Goal: Communication & Community: Answer question/provide support

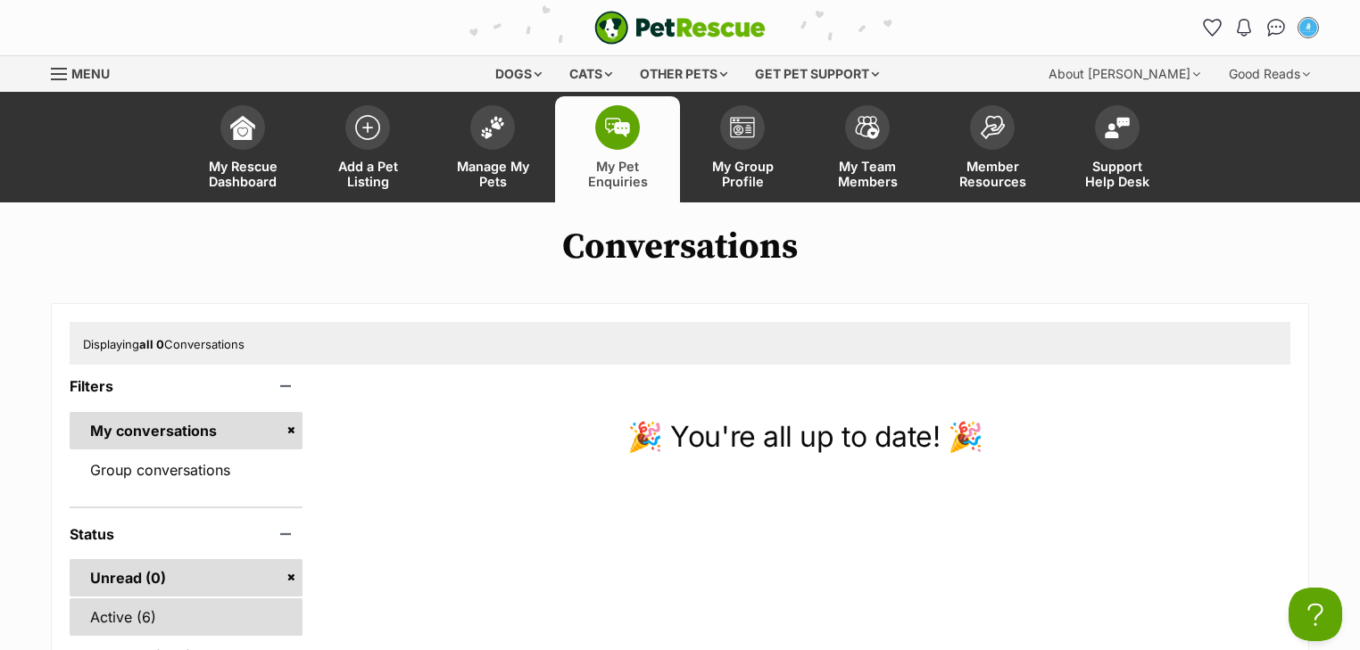
click at [126, 610] on link "Active (6)" at bounding box center [186, 617] width 233 height 37
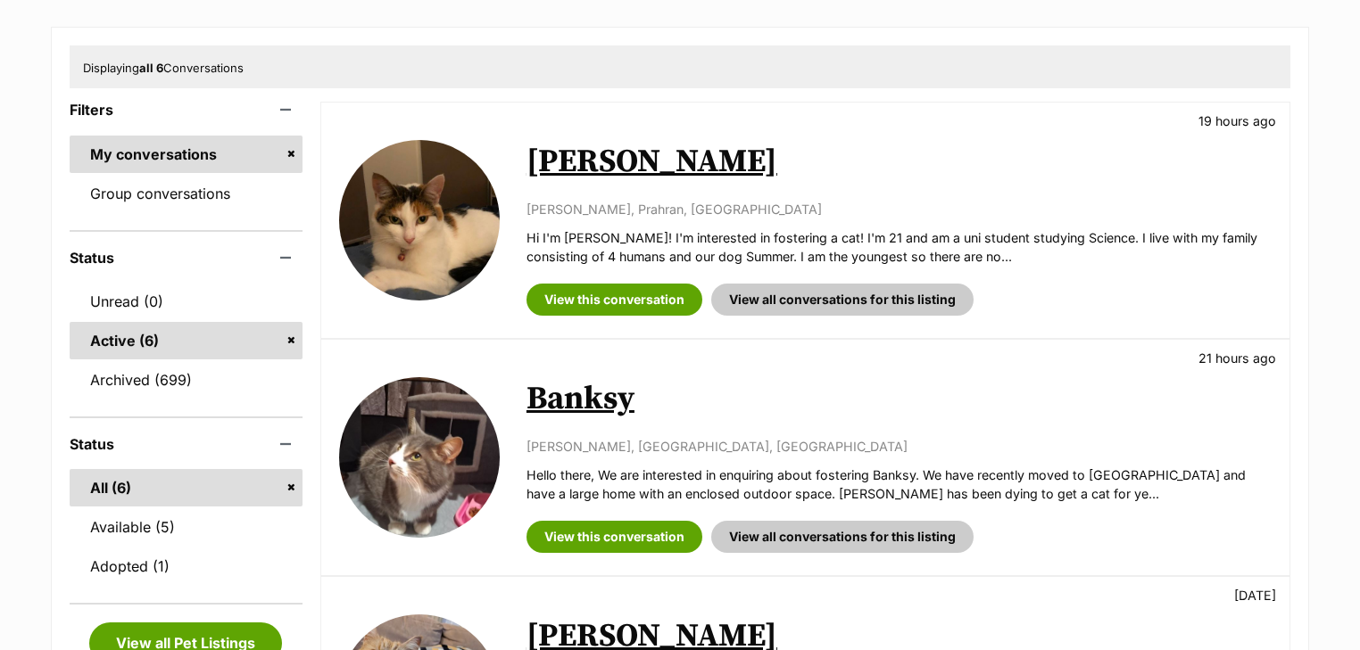
scroll to position [285, 0]
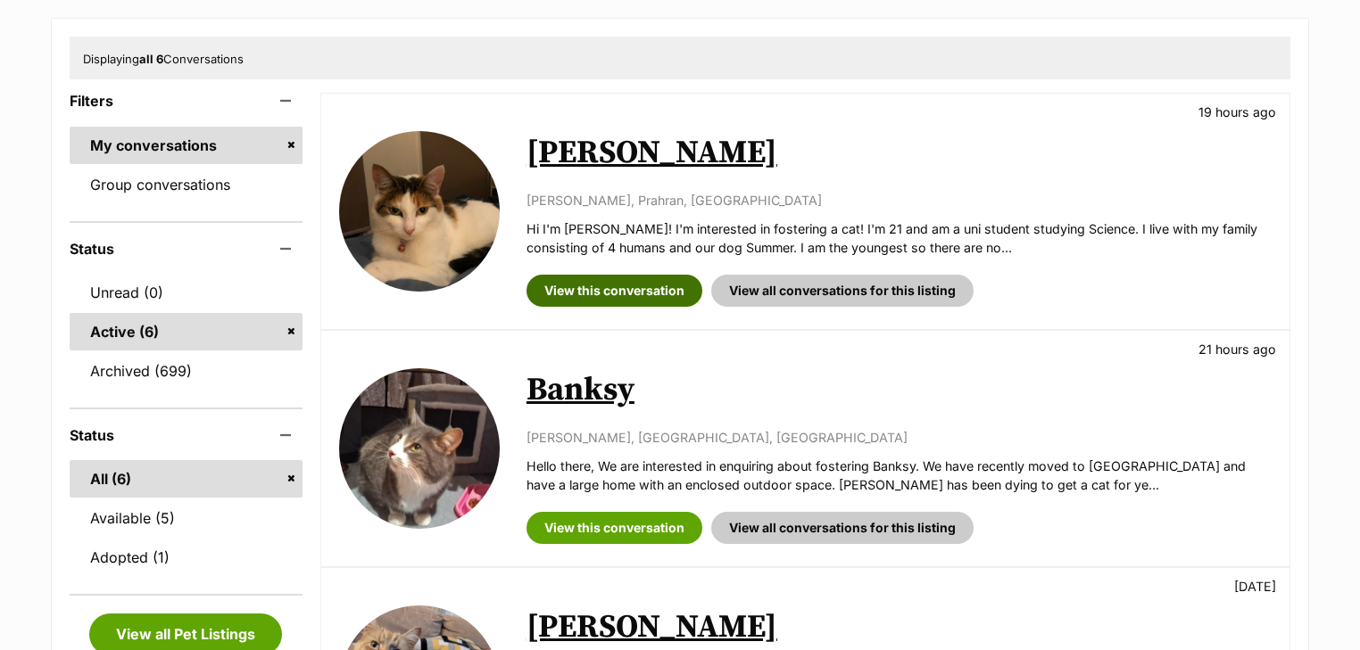
click at [621, 296] on link "View this conversation" at bounding box center [614, 291] width 176 height 32
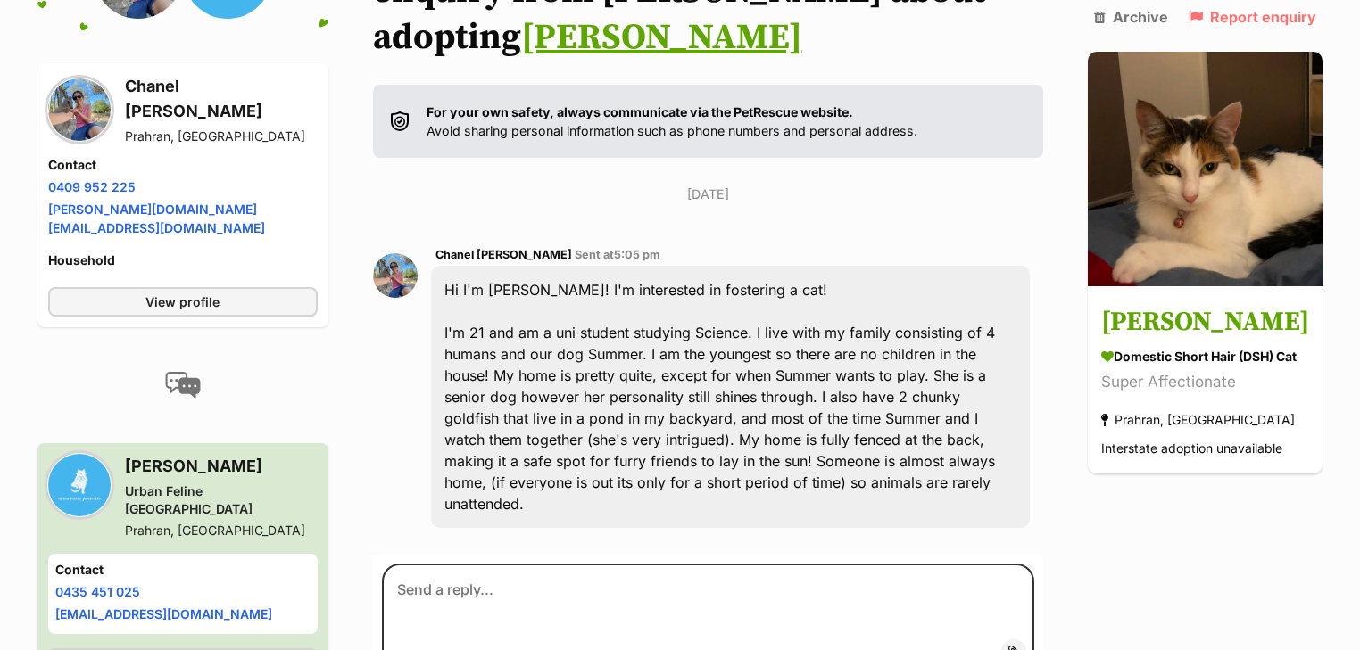
scroll to position [307, 0]
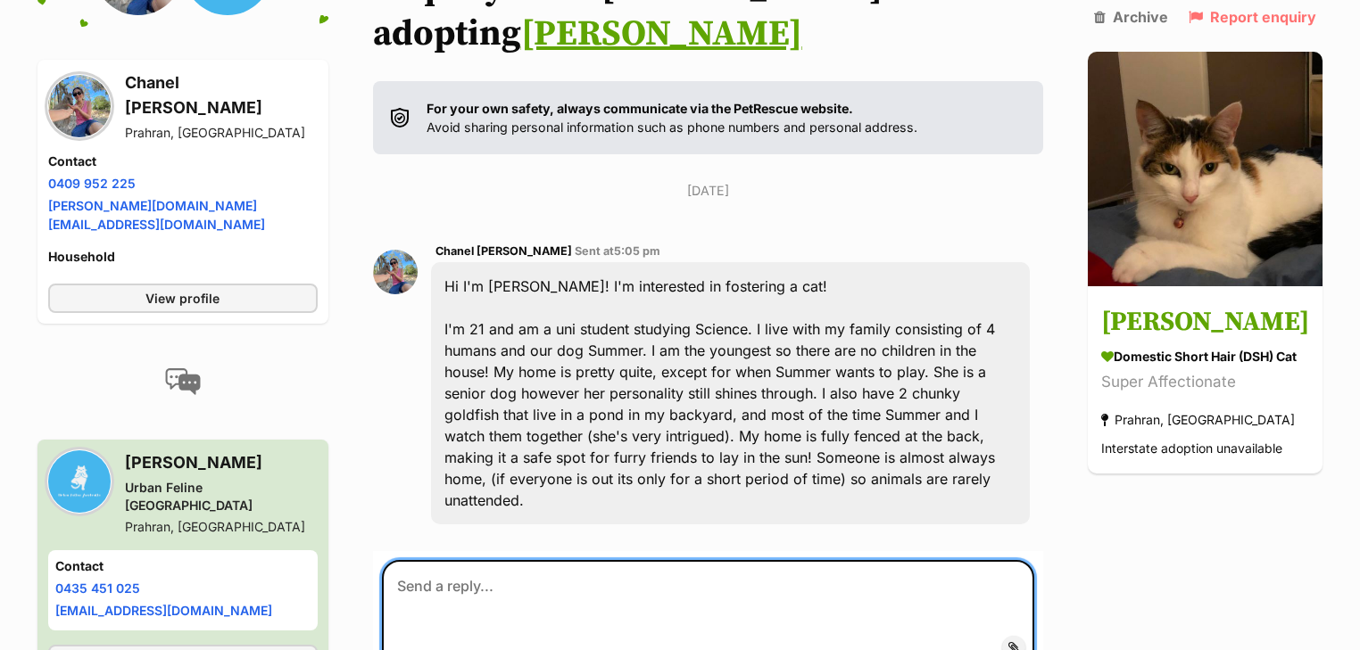
click at [505, 560] on textarea at bounding box center [708, 613] width 652 height 107
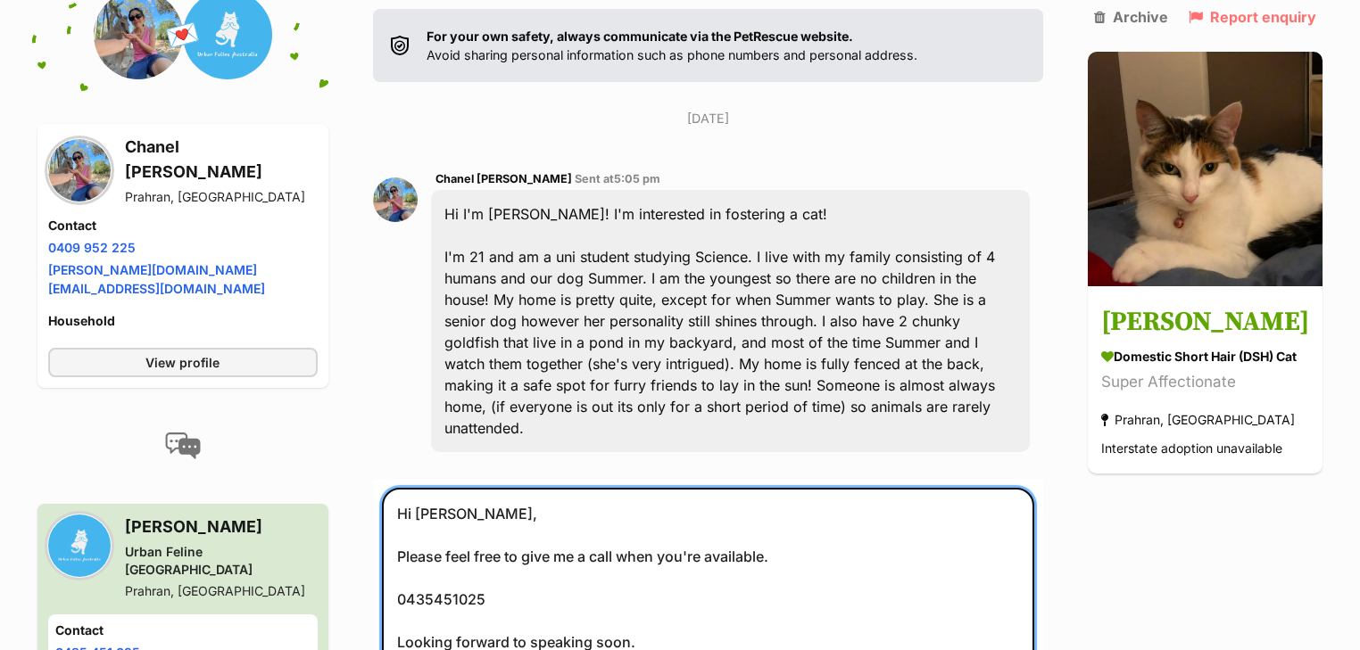
scroll to position [397, 0]
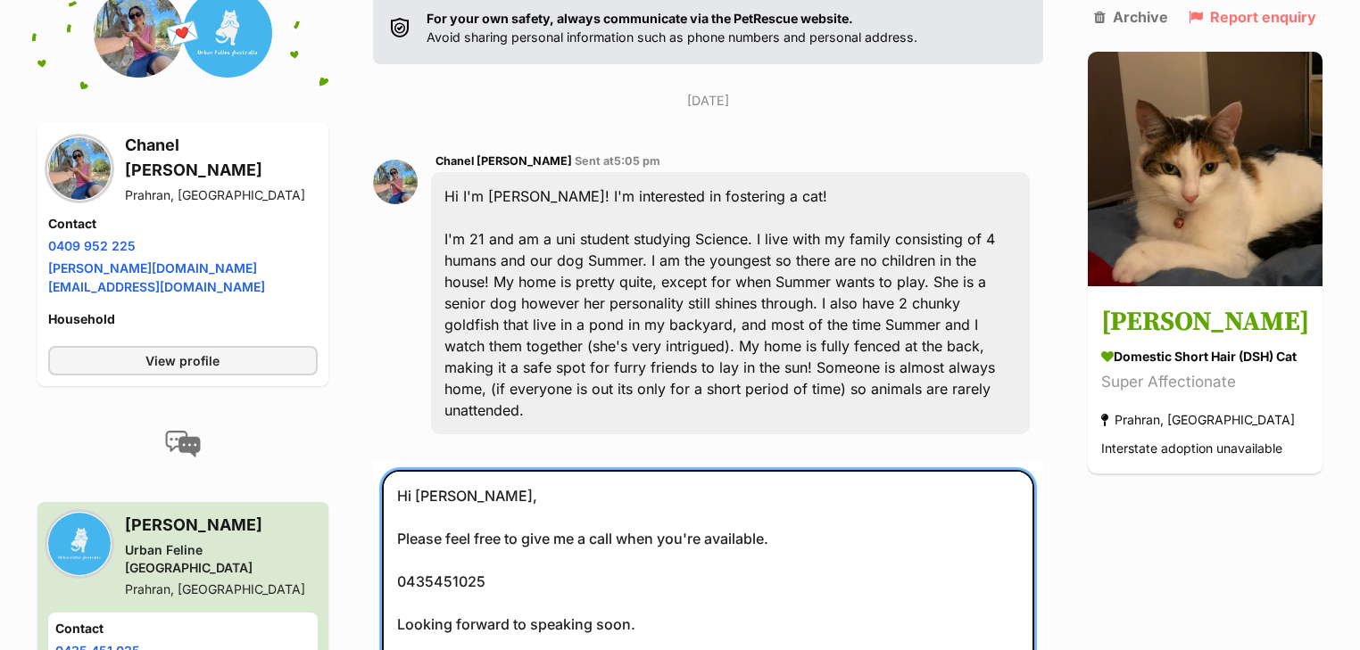
click at [644, 561] on textarea "Hi Chanel, Please feel free to give me a call when you're available. 0435451025…" at bounding box center [708, 600] width 652 height 260
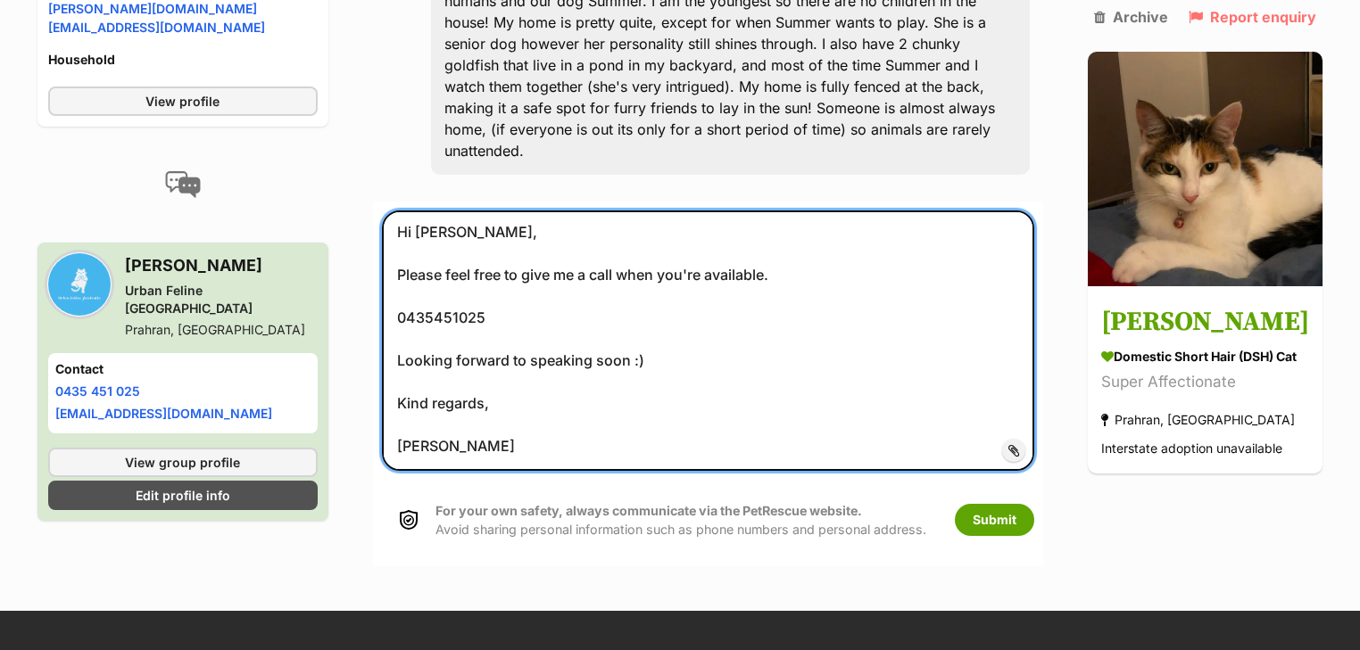
scroll to position [897, 0]
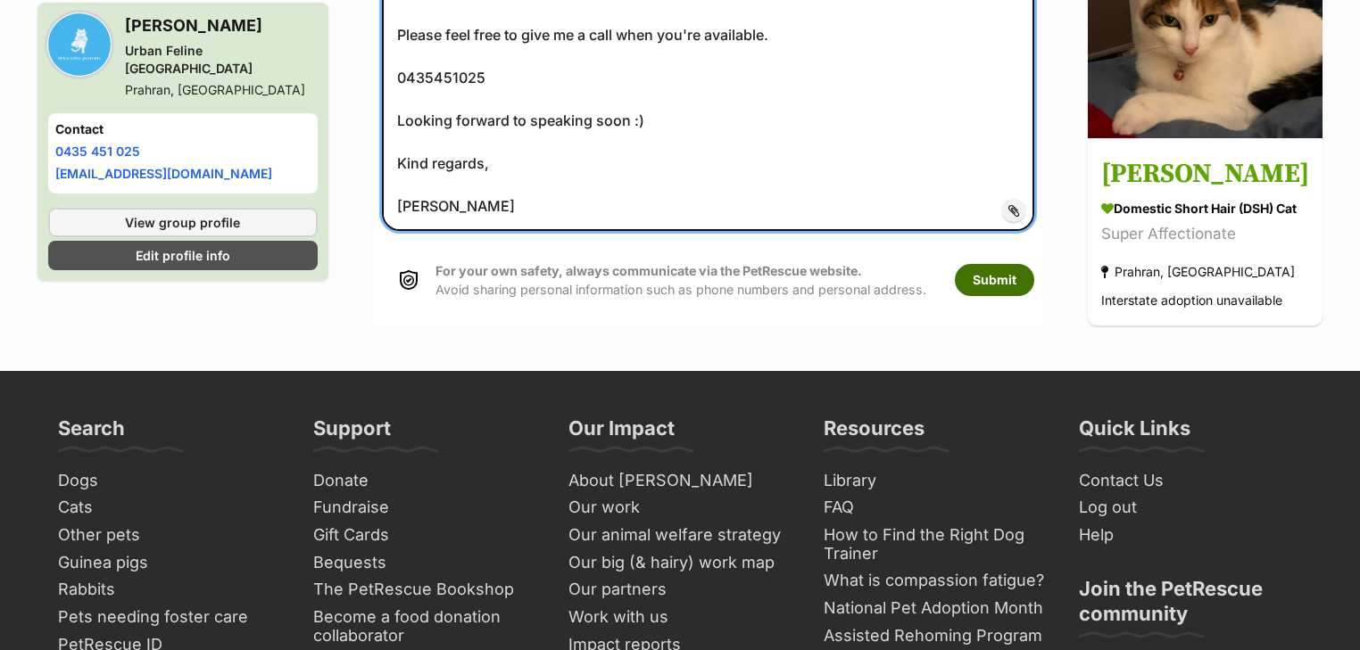
type textarea "Hi Chanel, Please feel free to give me a call when you're available. 0435451025…"
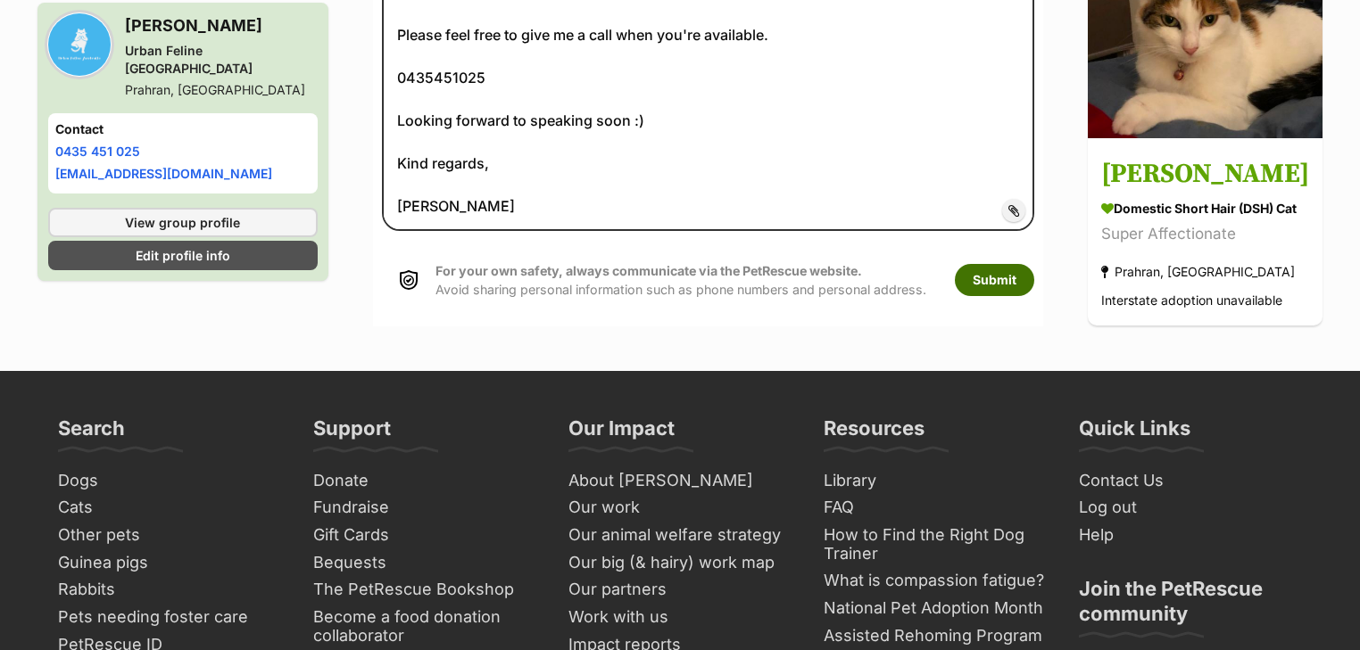
click at [1009, 264] on button "Submit" at bounding box center [994, 280] width 79 height 32
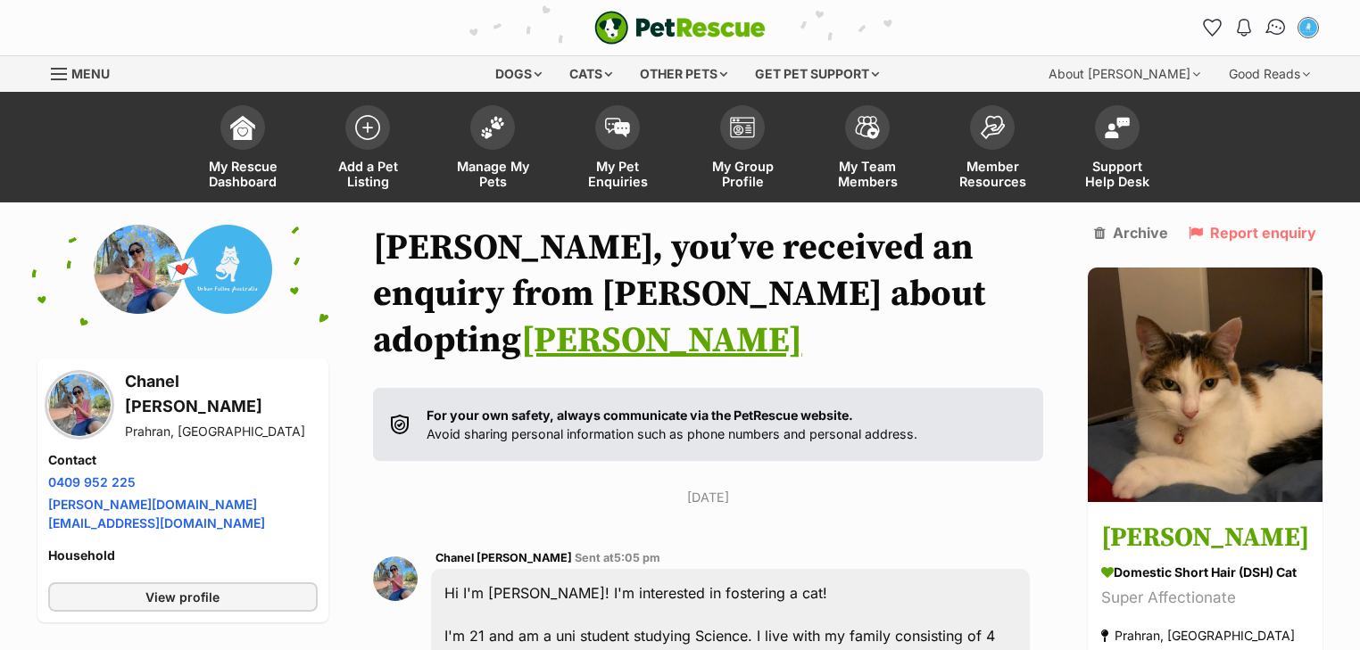
click at [1269, 26] on img "Conversations" at bounding box center [1276, 27] width 24 height 23
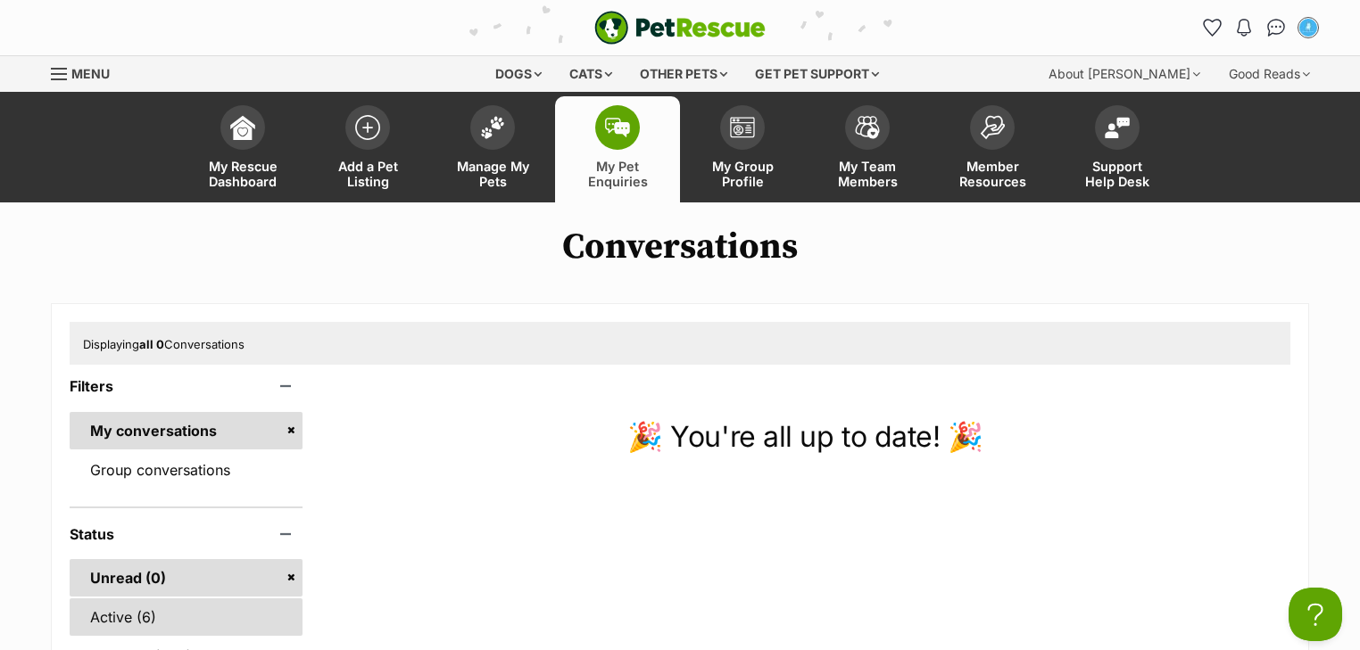
click at [173, 619] on link "Active (6)" at bounding box center [186, 617] width 233 height 37
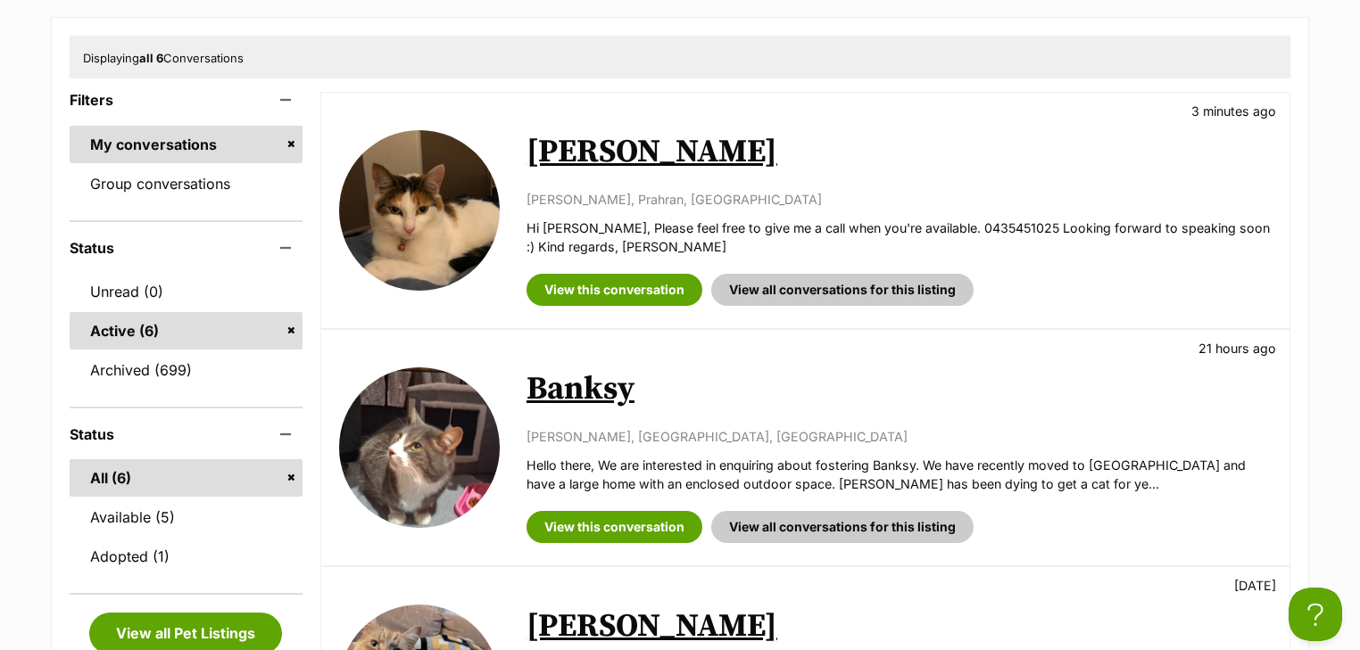
scroll to position [428, 0]
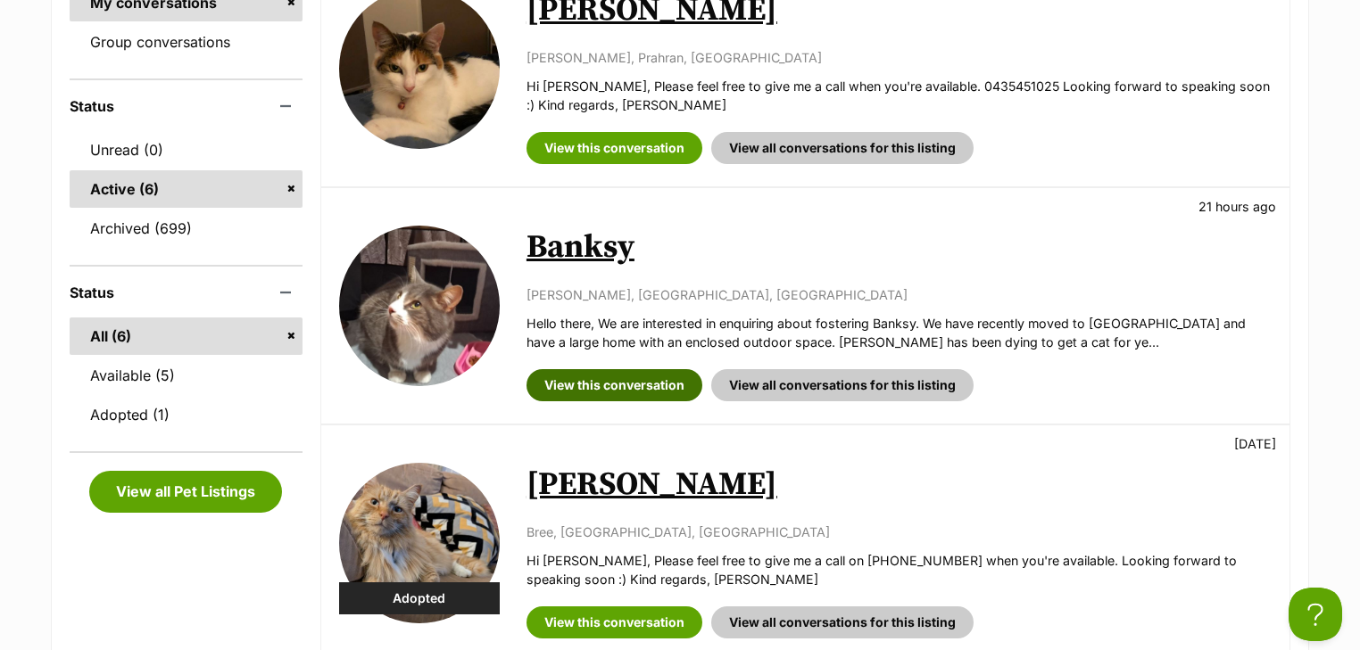
click at [627, 376] on link "View this conversation" at bounding box center [614, 385] width 176 height 32
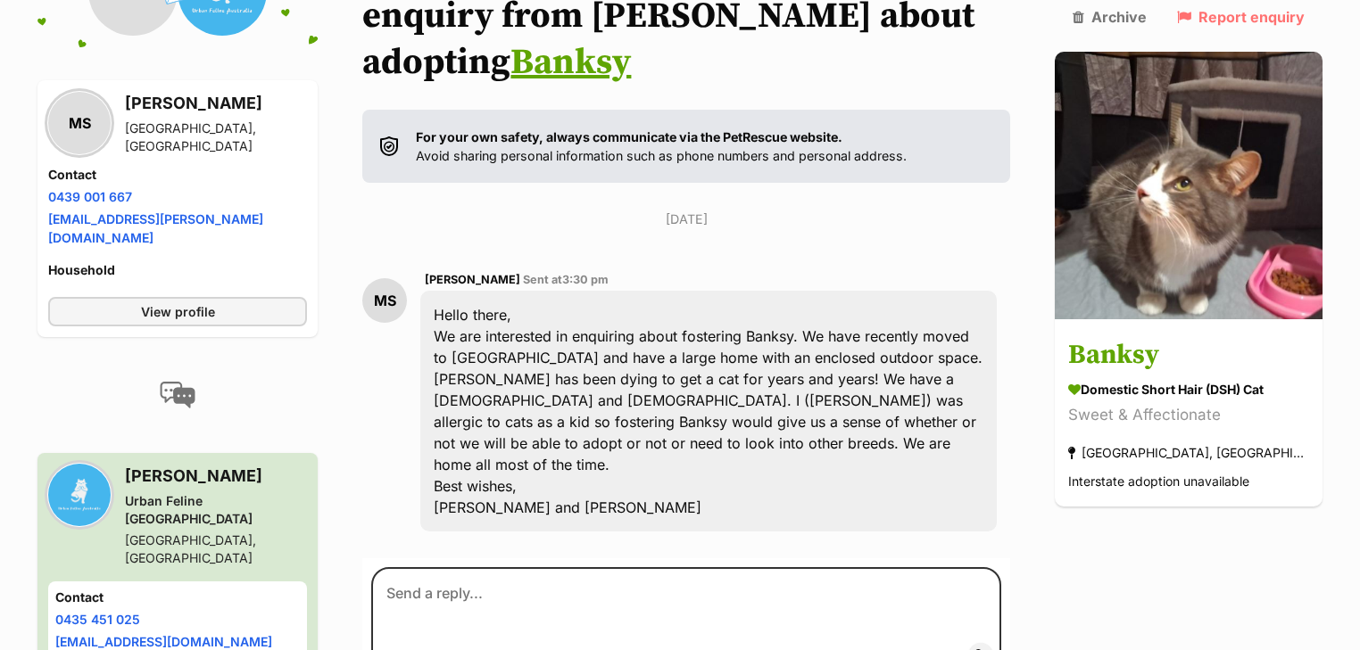
scroll to position [296, 0]
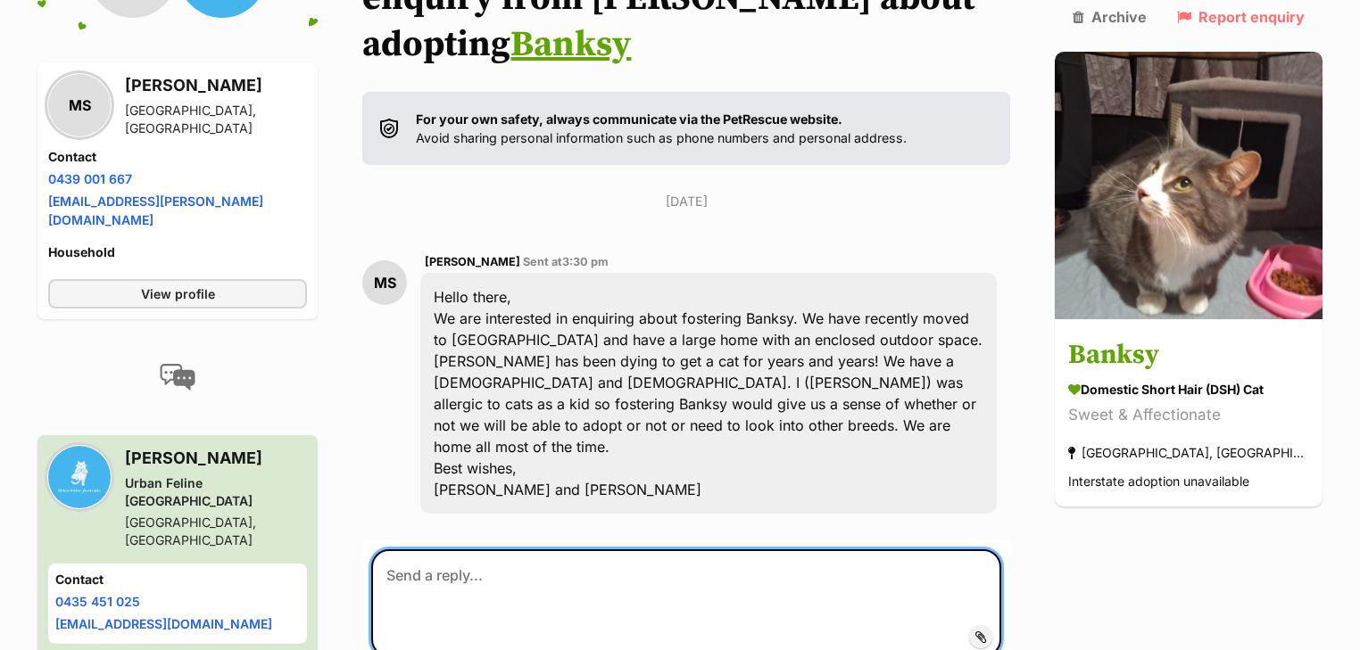
click at [517, 550] on textarea at bounding box center [686, 603] width 630 height 107
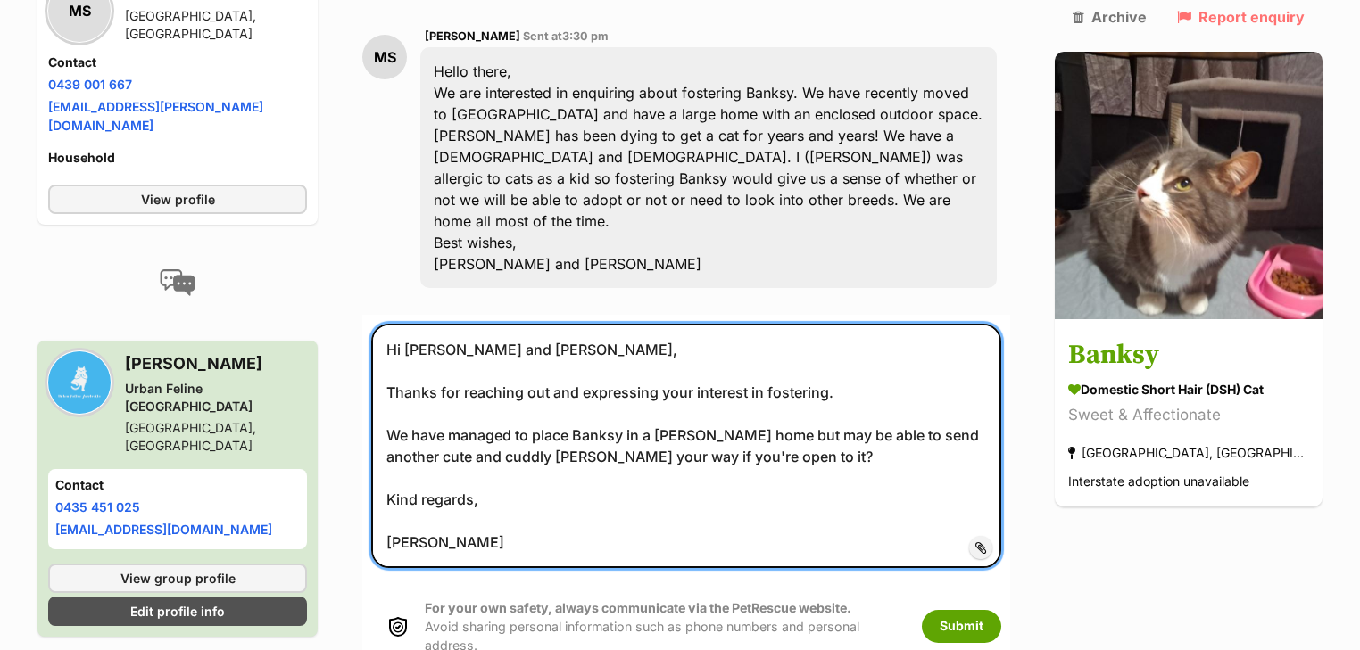
scroll to position [711, 0]
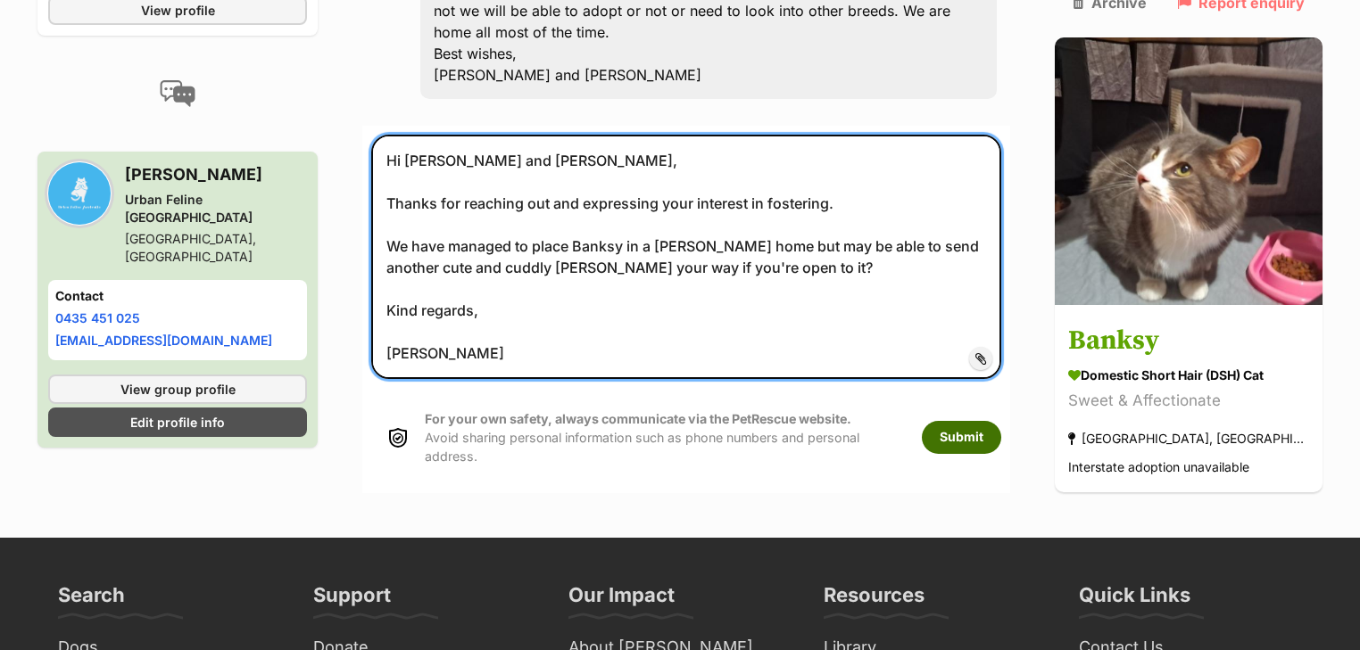
type textarea "Hi [PERSON_NAME] and [PERSON_NAME], Thanks for reaching out and expressing your…"
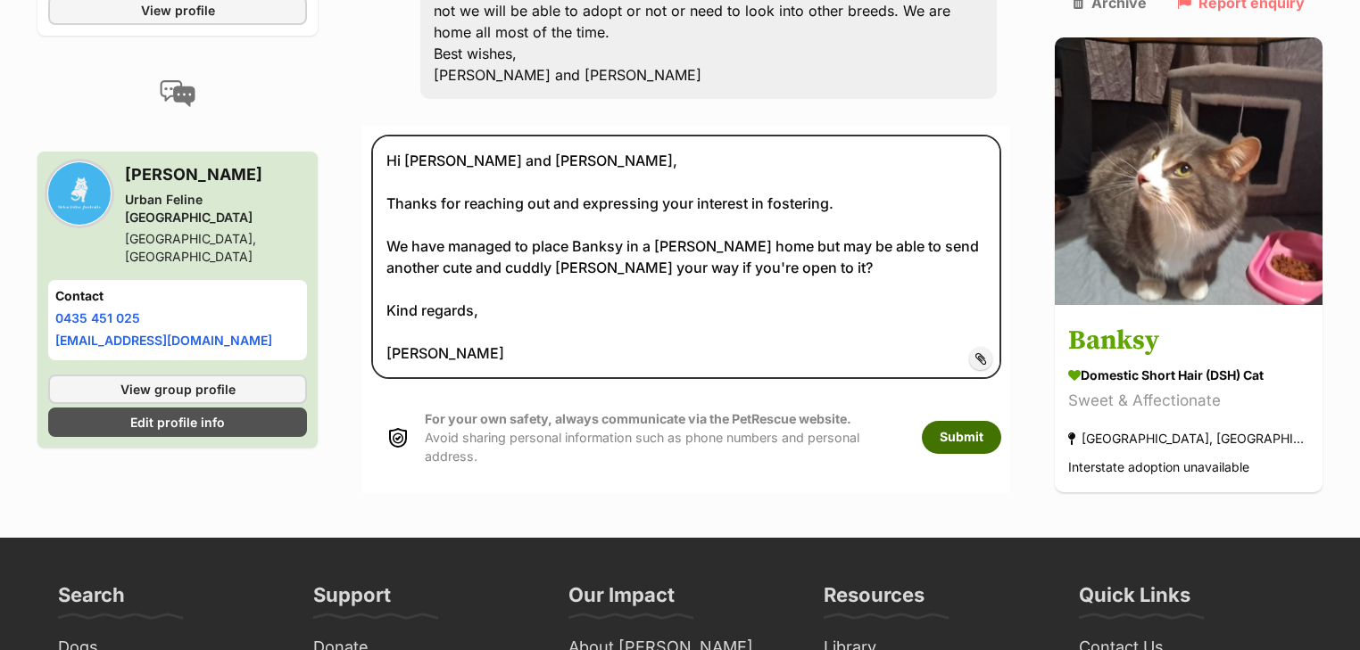
click at [979, 421] on button "Submit" at bounding box center [961, 437] width 79 height 32
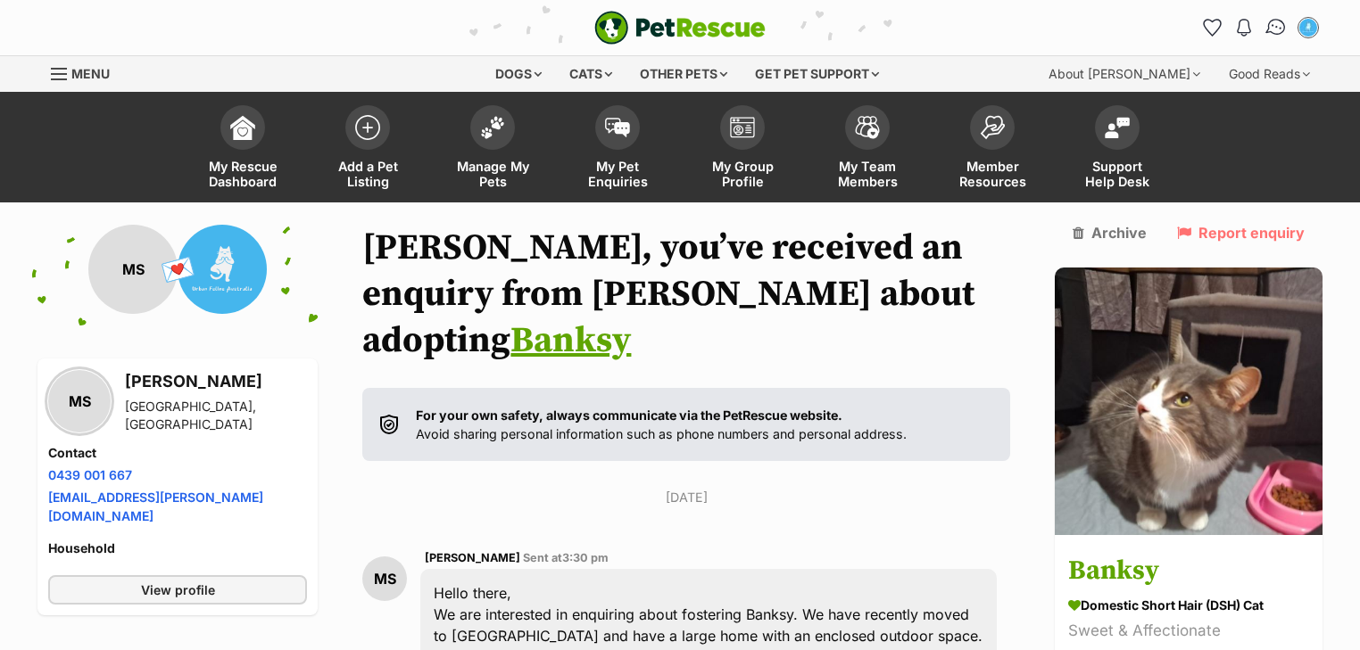
click at [1270, 30] on img "Conversations" at bounding box center [1276, 27] width 24 height 23
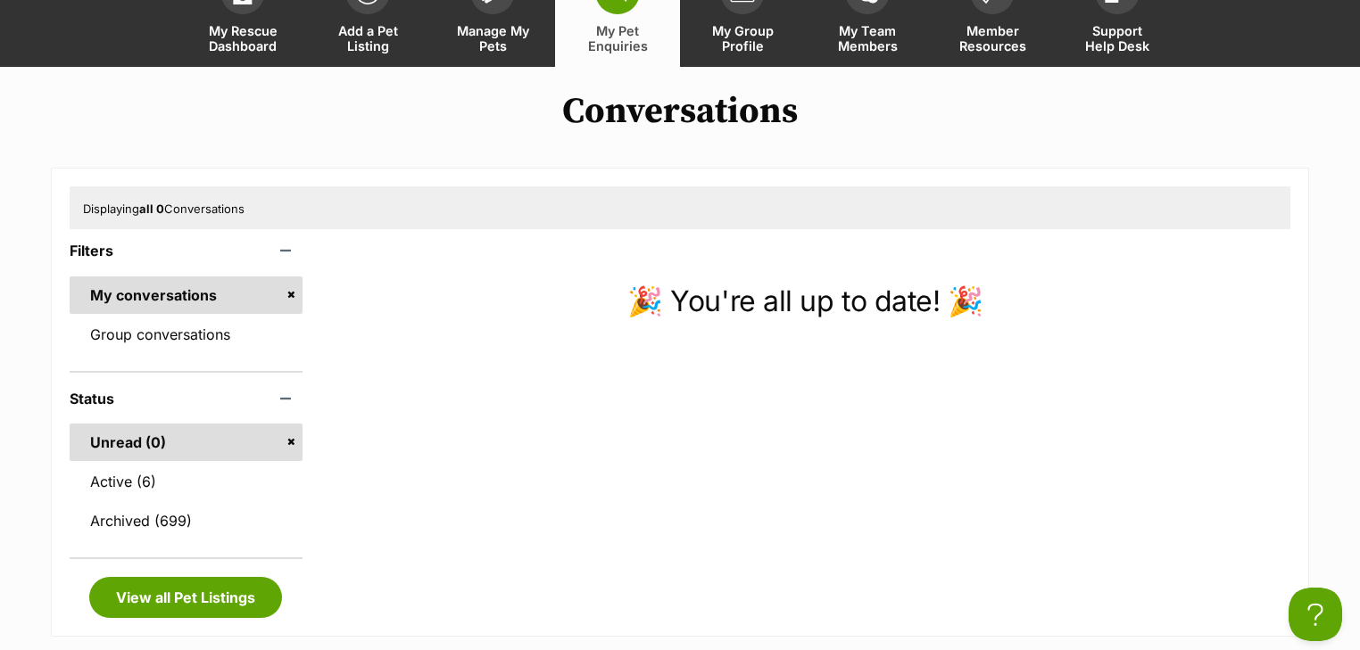
scroll to position [214, 0]
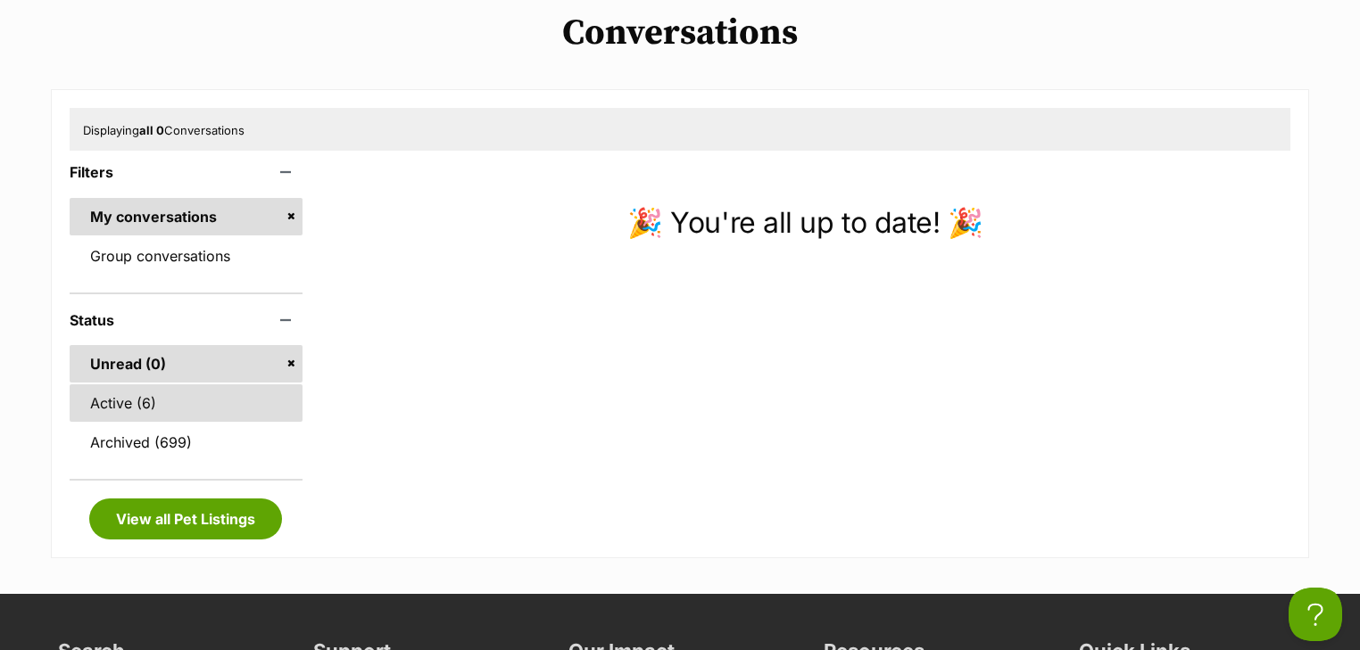
click at [168, 393] on link "Active (6)" at bounding box center [186, 403] width 233 height 37
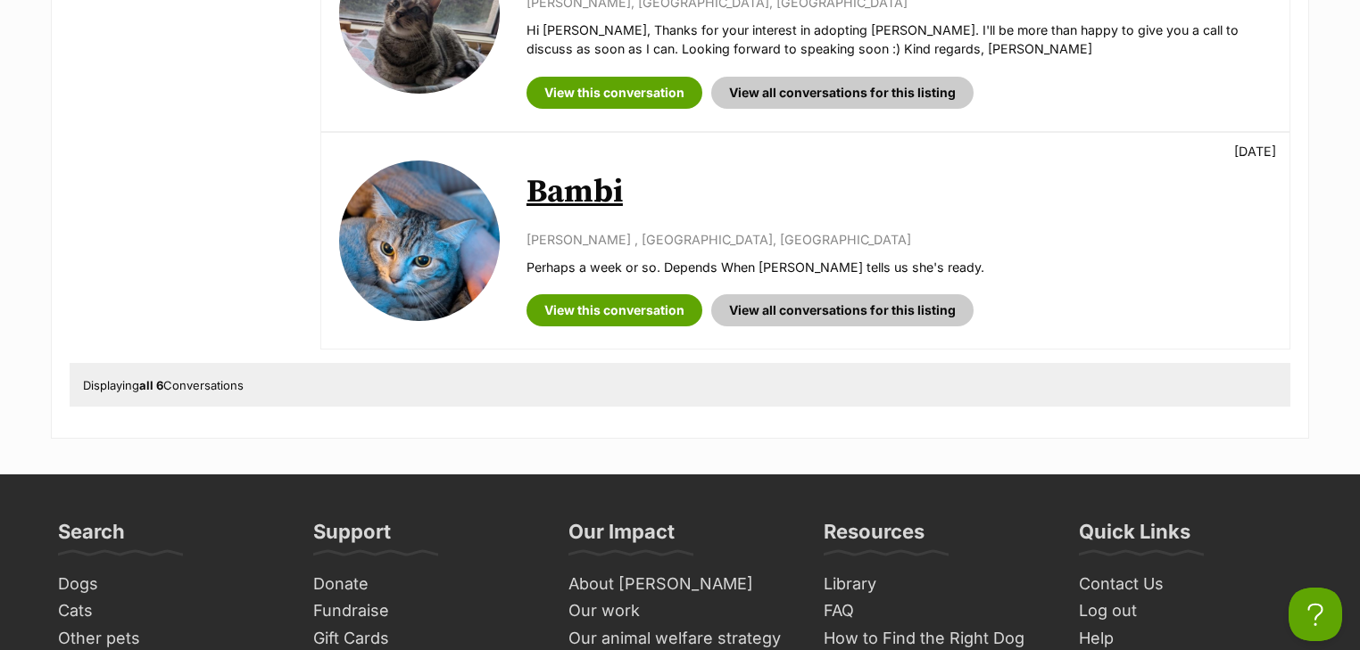
scroll to position [1213, 0]
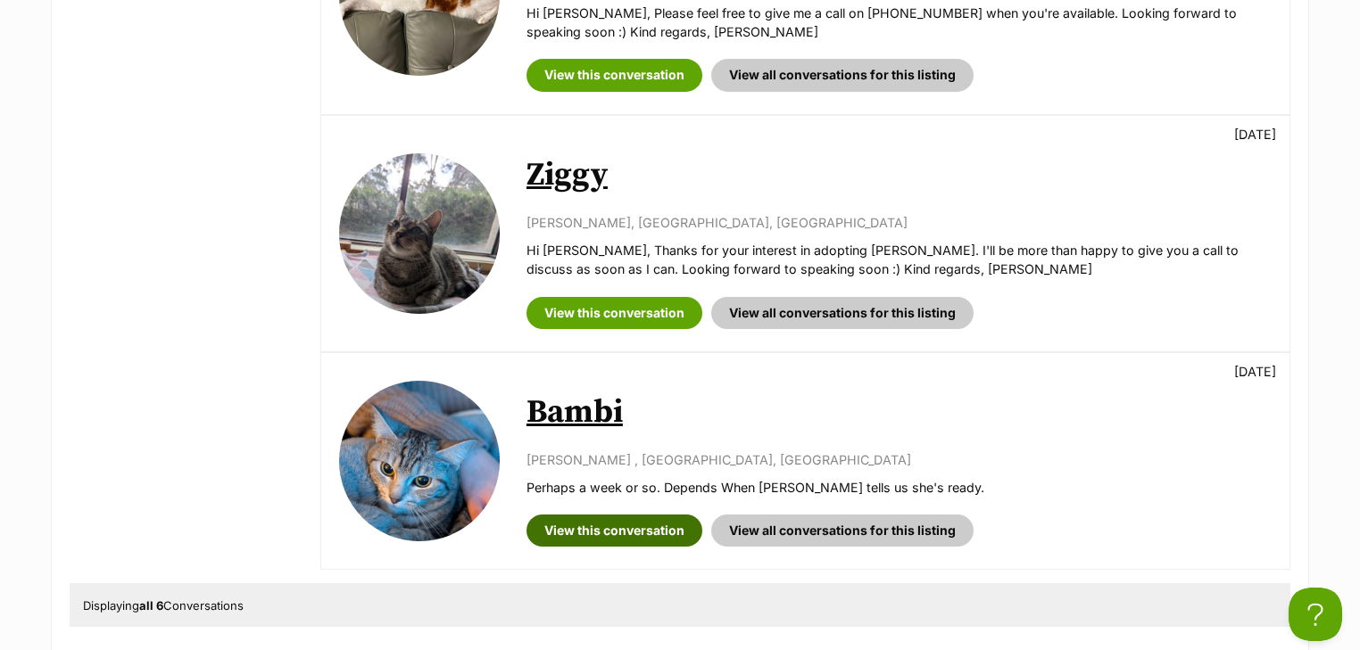
click at [592, 521] on link "View this conversation" at bounding box center [614, 531] width 176 height 32
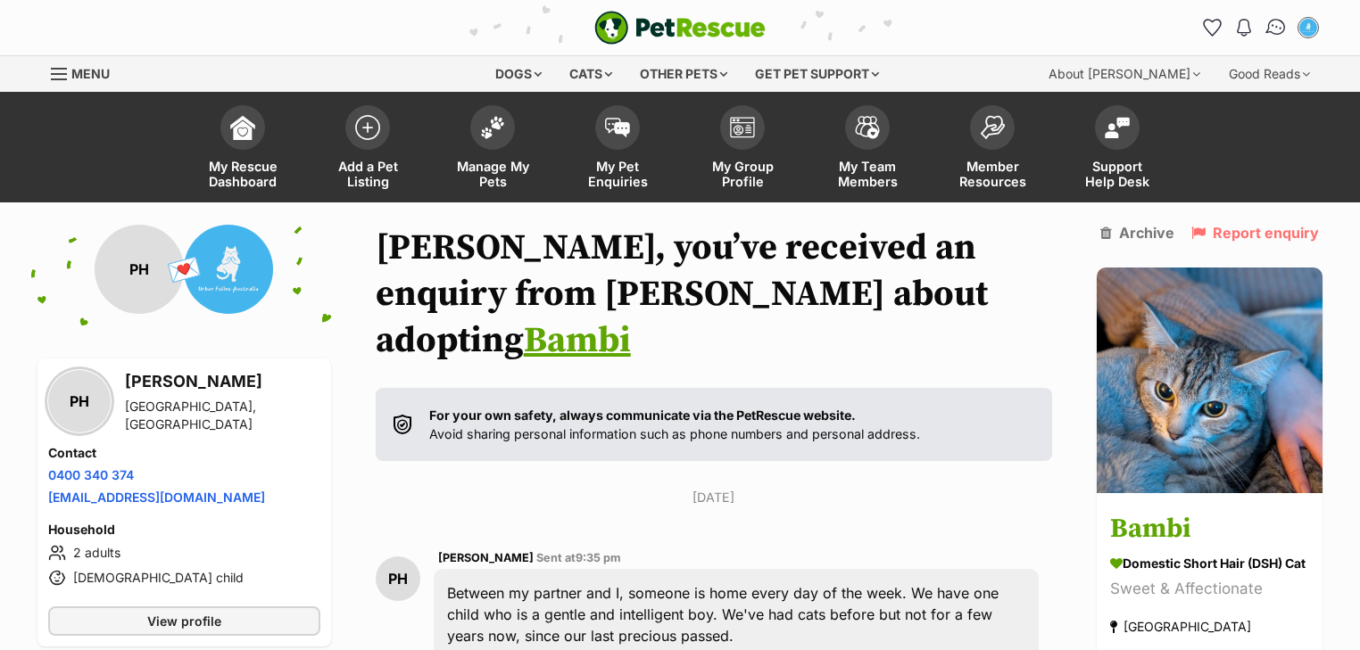
click at [1268, 30] on img "Conversations" at bounding box center [1276, 27] width 24 height 23
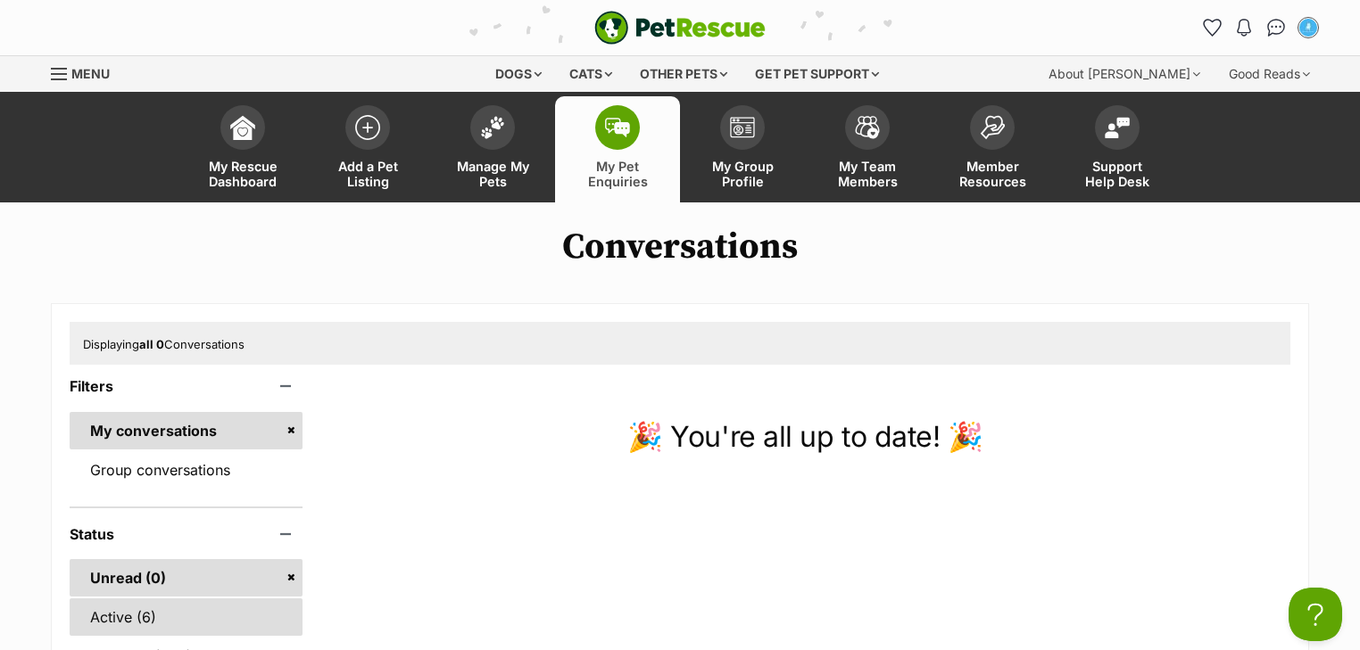
click at [160, 610] on link "Active (6)" at bounding box center [186, 617] width 233 height 37
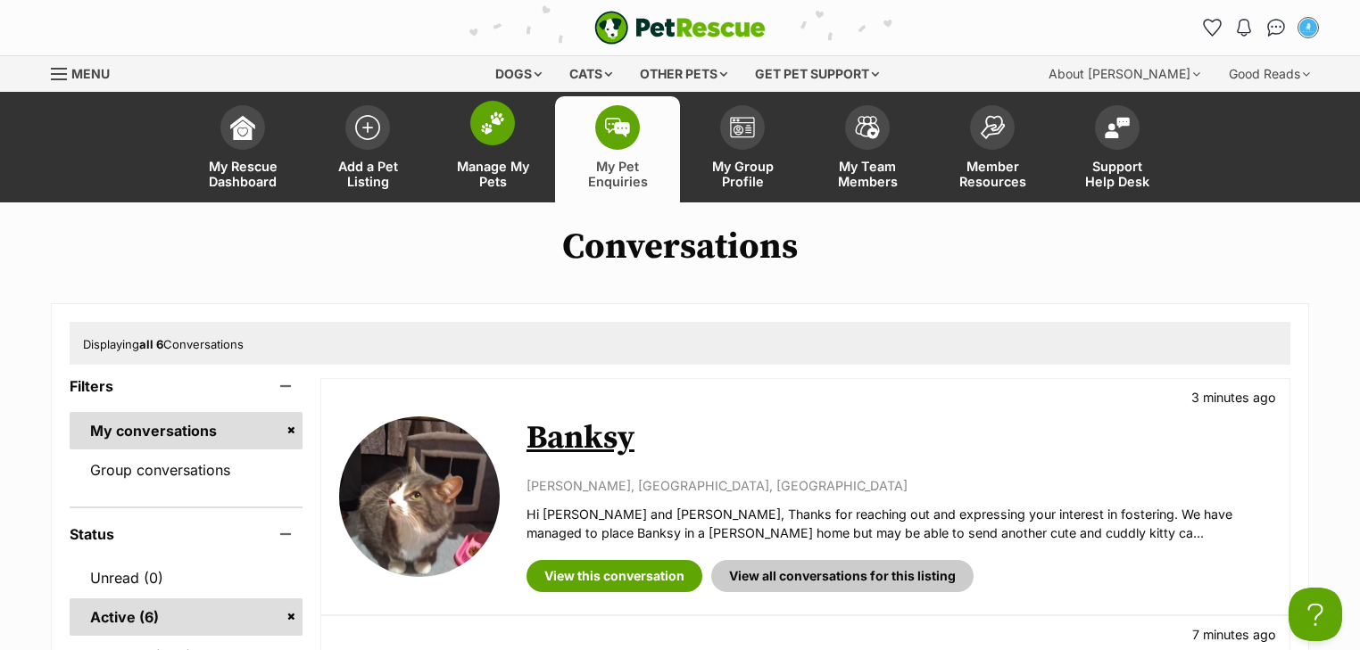
click at [494, 133] on img at bounding box center [492, 123] width 25 height 23
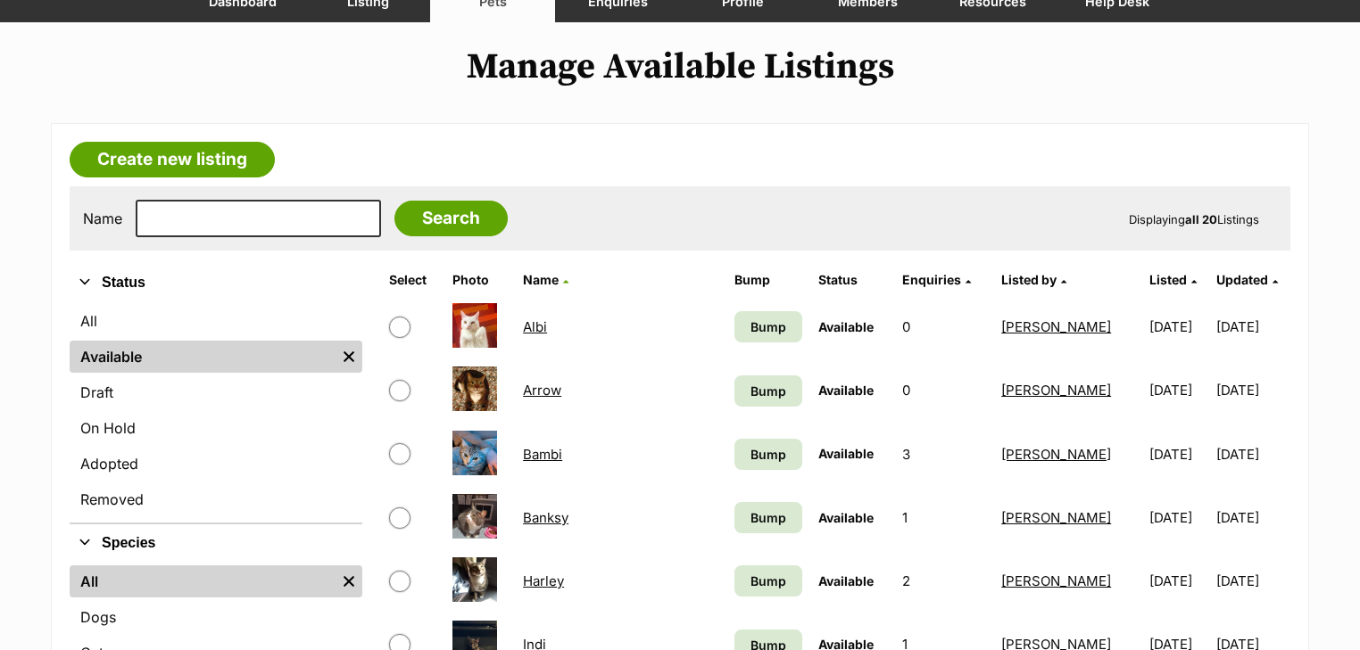
scroll to position [285, 0]
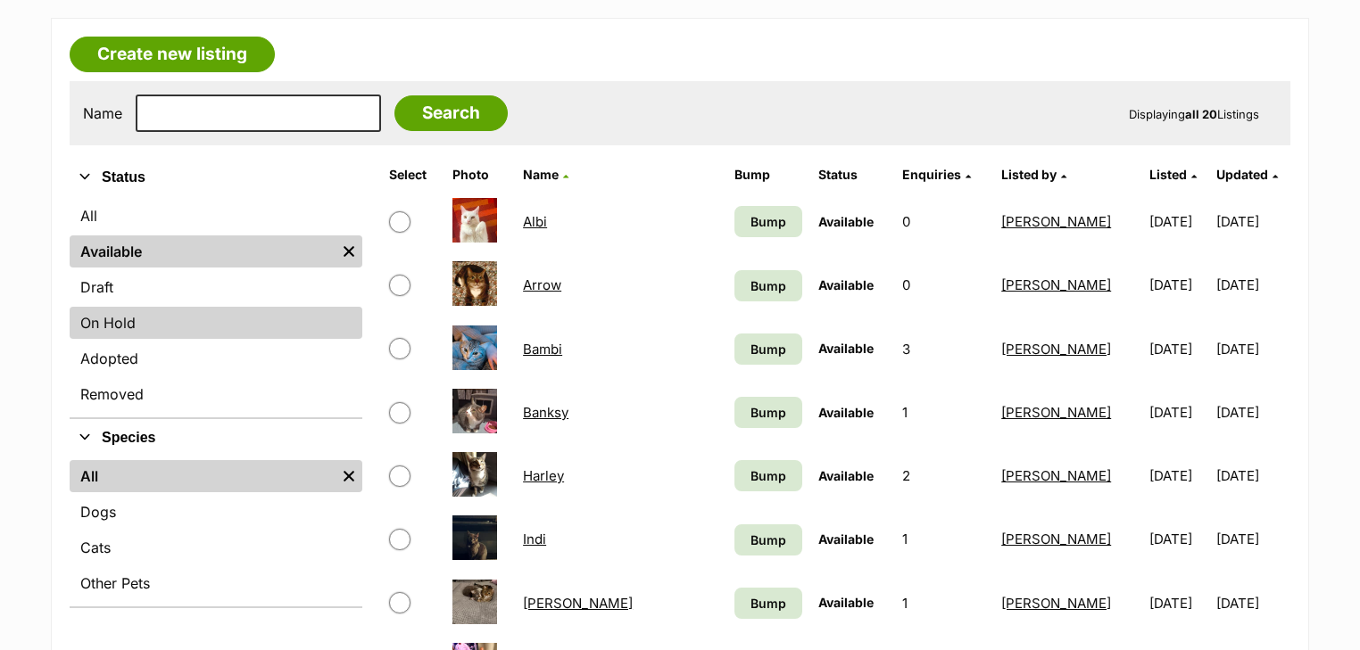
click at [170, 320] on link "On Hold" at bounding box center [216, 323] width 293 height 32
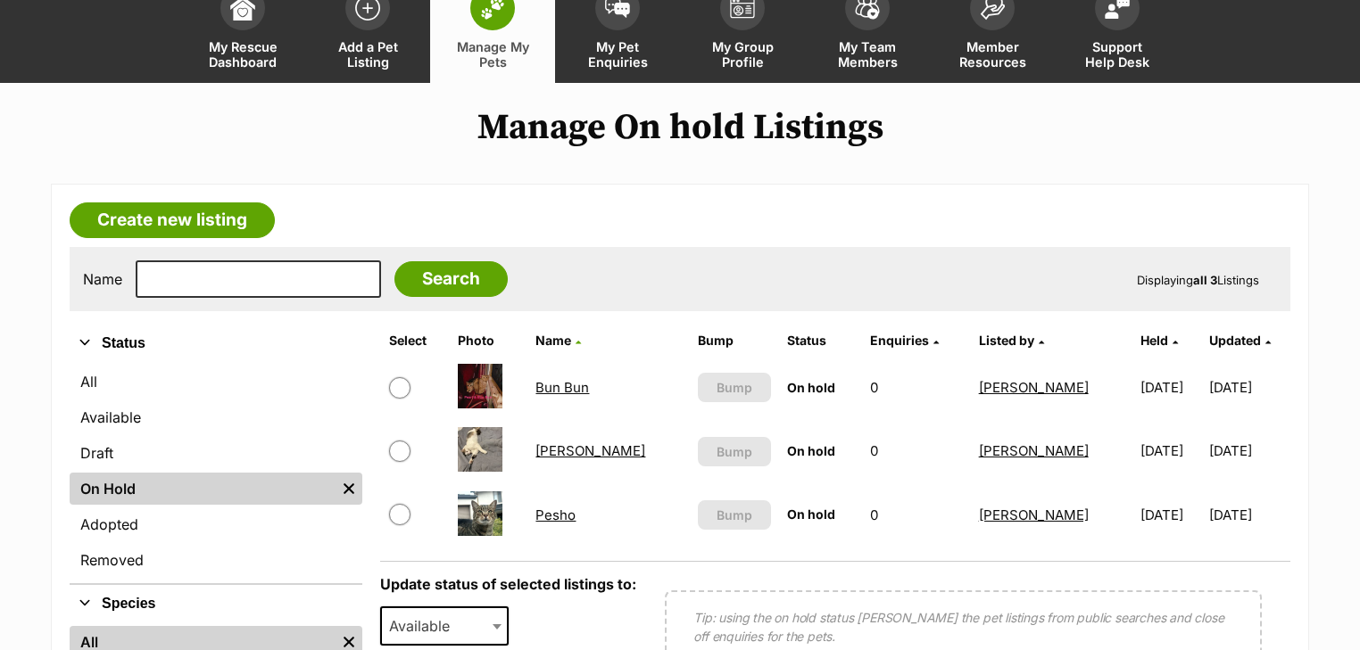
scroll to position [357, 0]
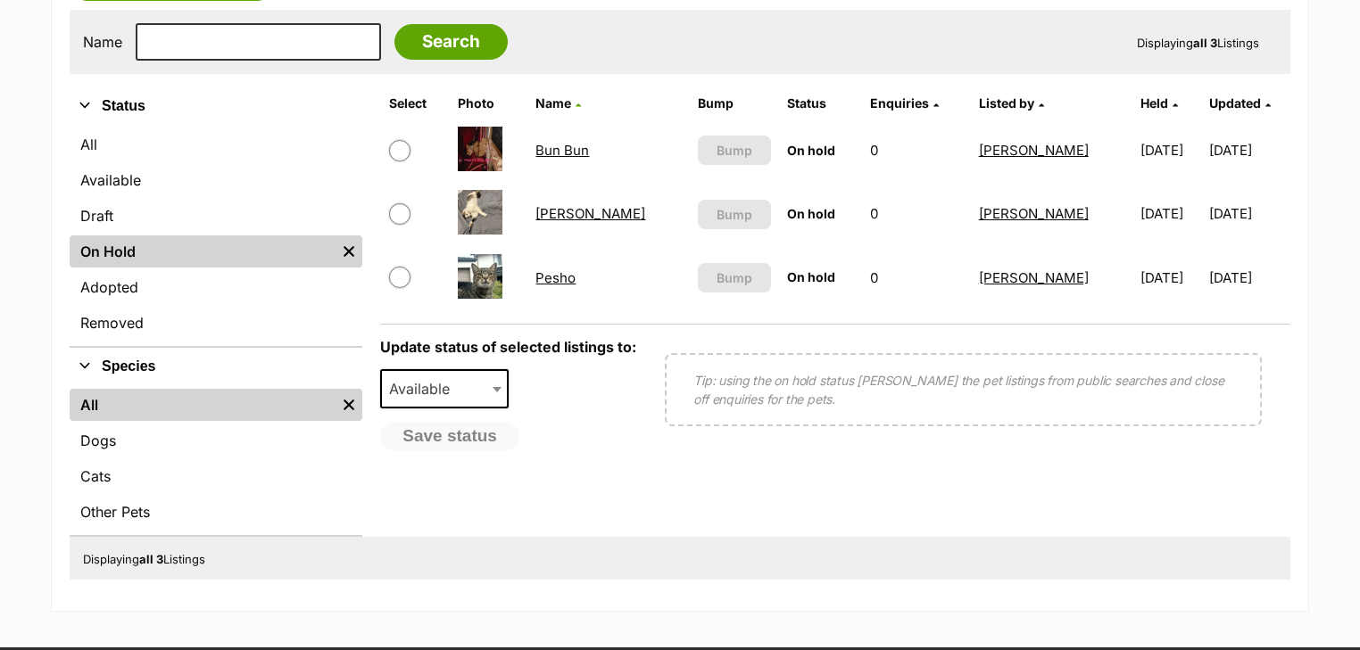
click at [550, 208] on link "Leo" at bounding box center [590, 213] width 110 height 17
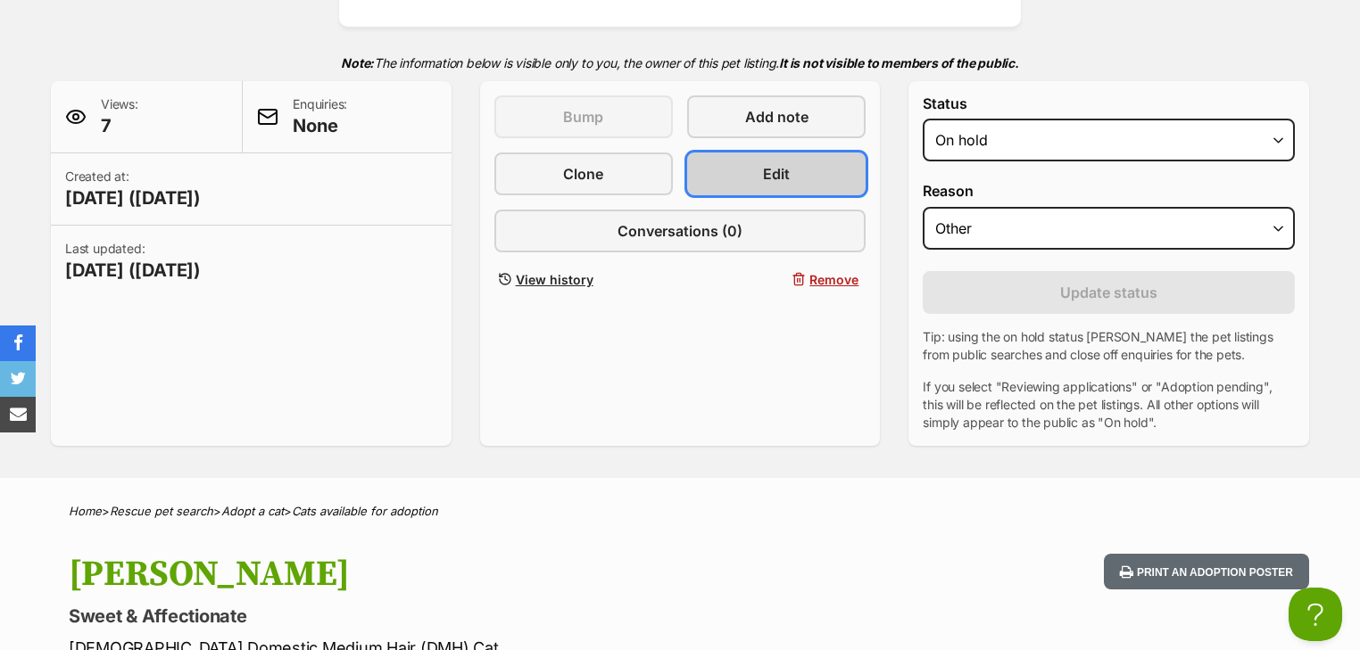
click at [778, 163] on span "Edit" at bounding box center [776, 173] width 27 height 21
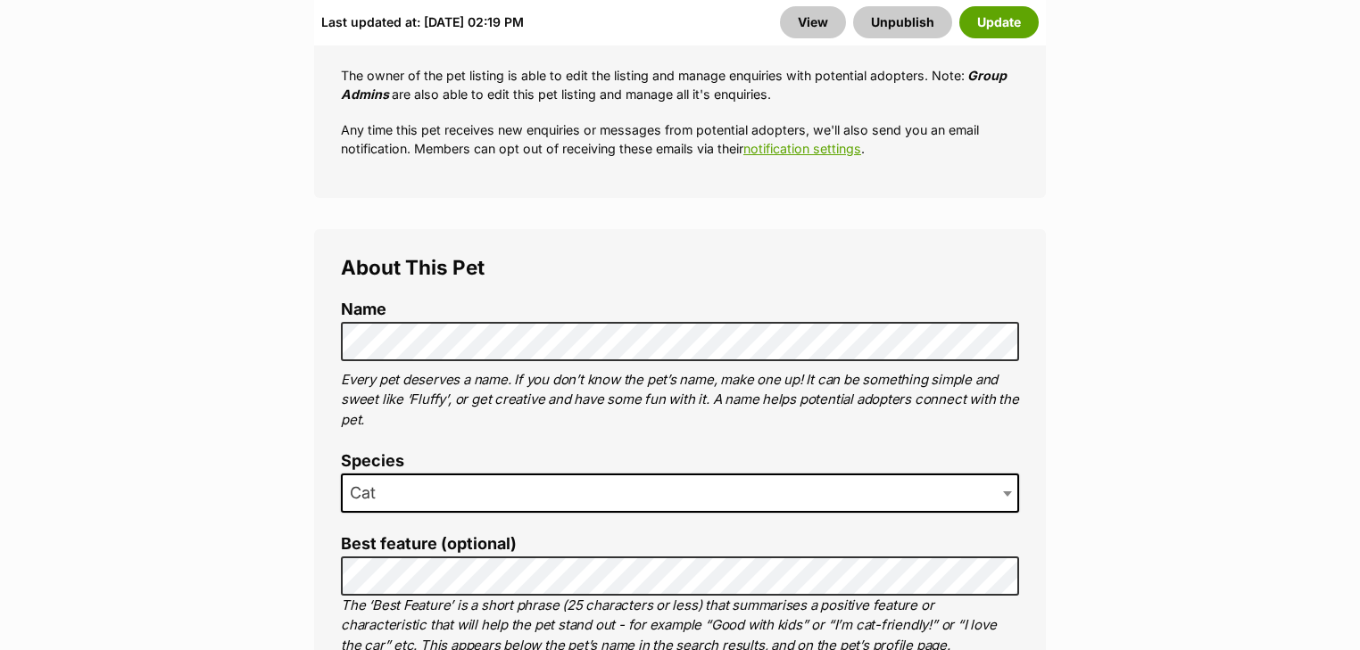
scroll to position [856, 0]
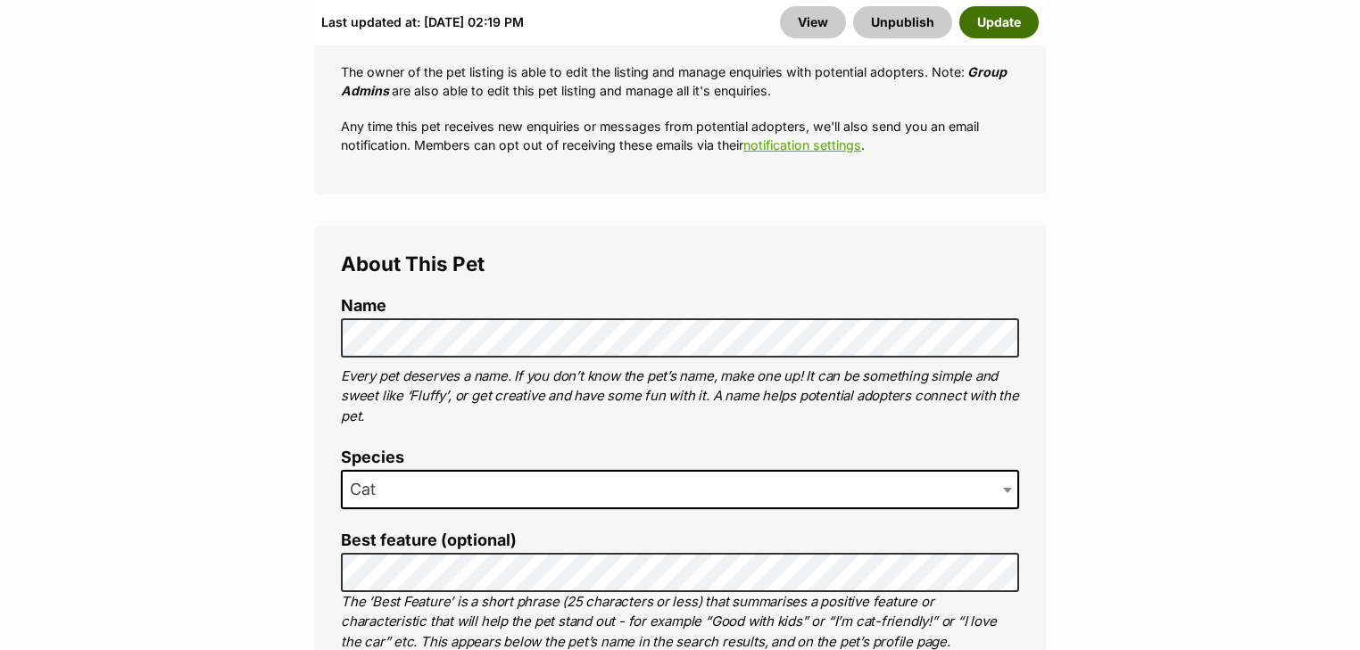
click at [980, 24] on button "Update" at bounding box center [998, 22] width 79 height 32
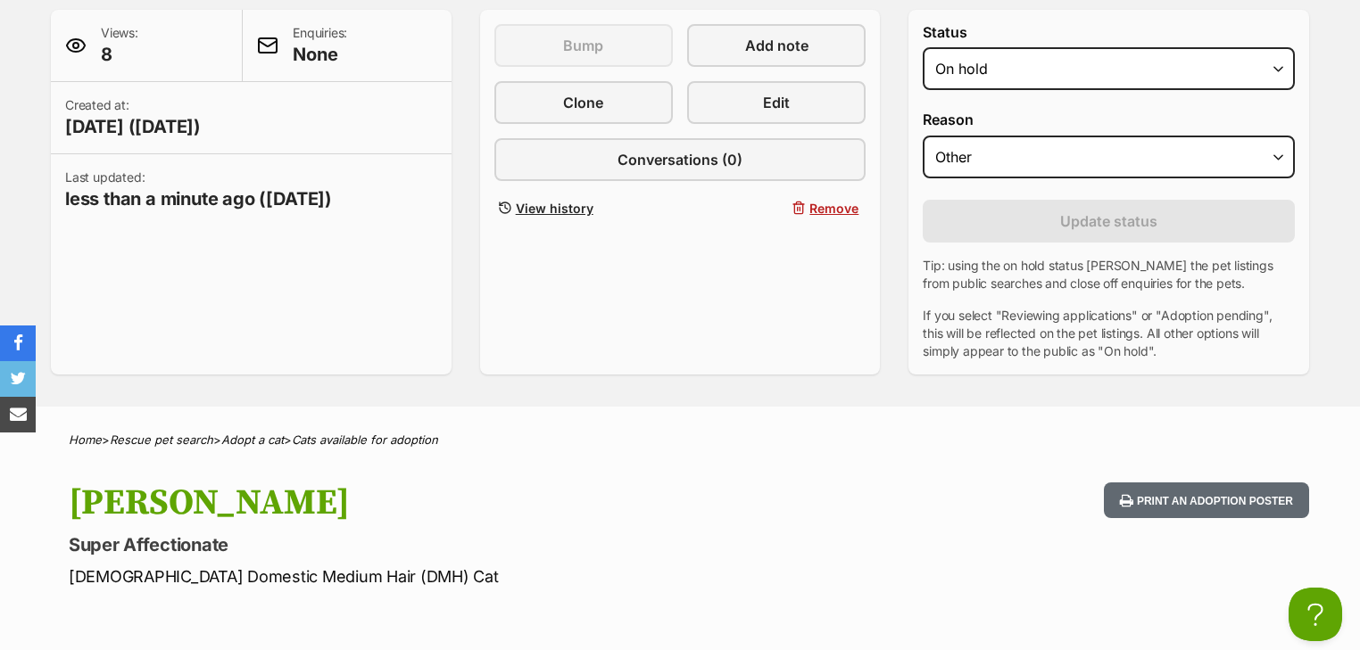
scroll to position [71, 0]
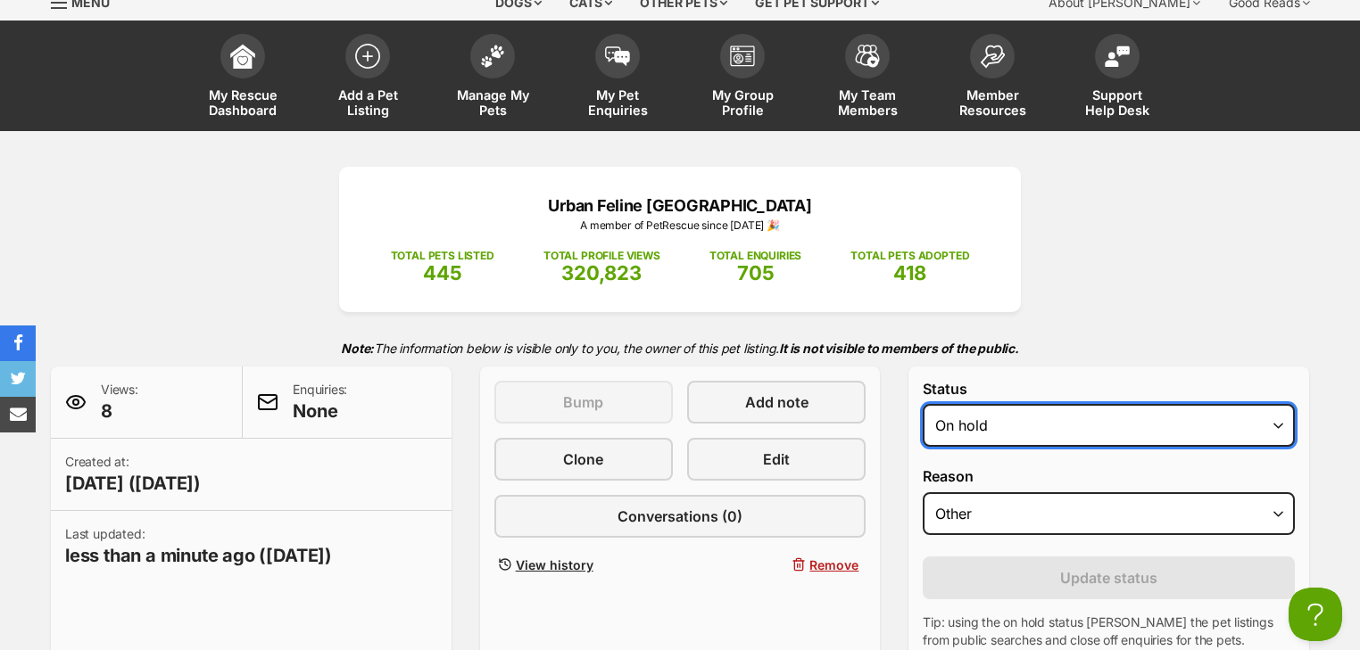
click at [1019, 426] on select "Draft Available On hold Adopted" at bounding box center [1108, 425] width 372 height 43
select select "active"
click at [922, 404] on select "Draft Available On hold Adopted" at bounding box center [1108, 425] width 372 height 43
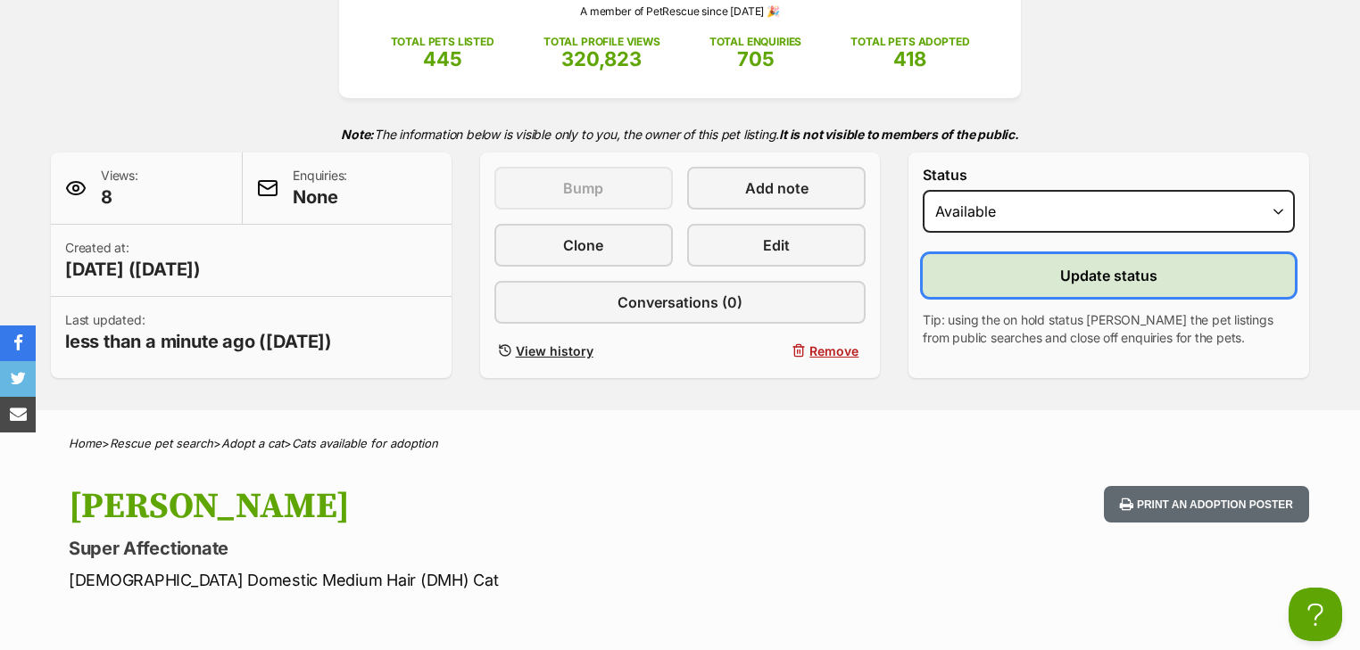
click at [1088, 278] on span "Update status" at bounding box center [1108, 275] width 97 height 21
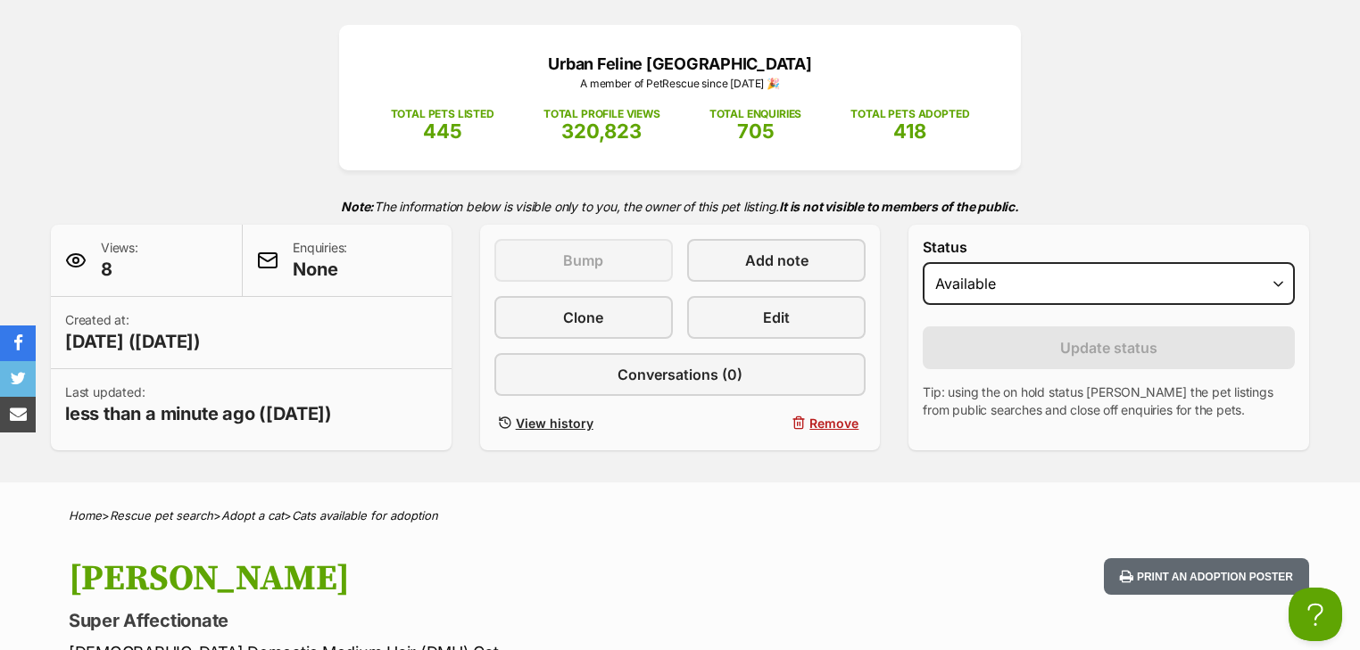
scroll to position [143, 0]
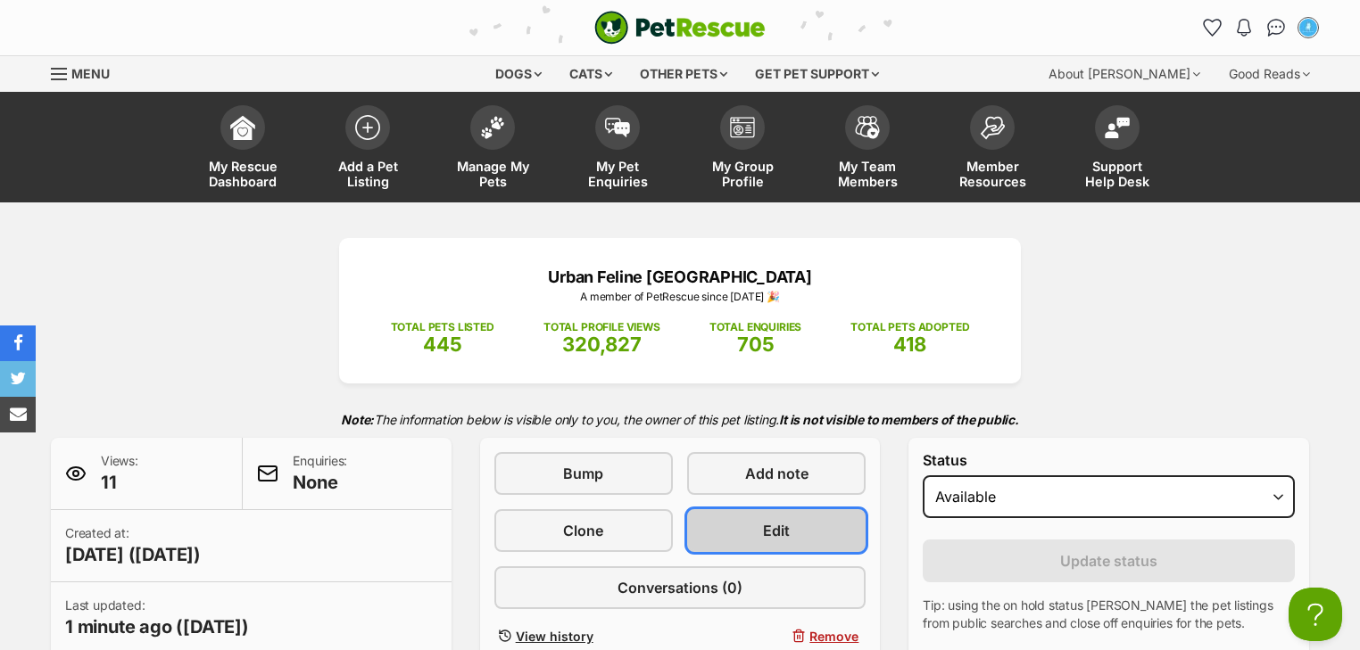
click at [771, 525] on span "Edit" at bounding box center [776, 530] width 27 height 21
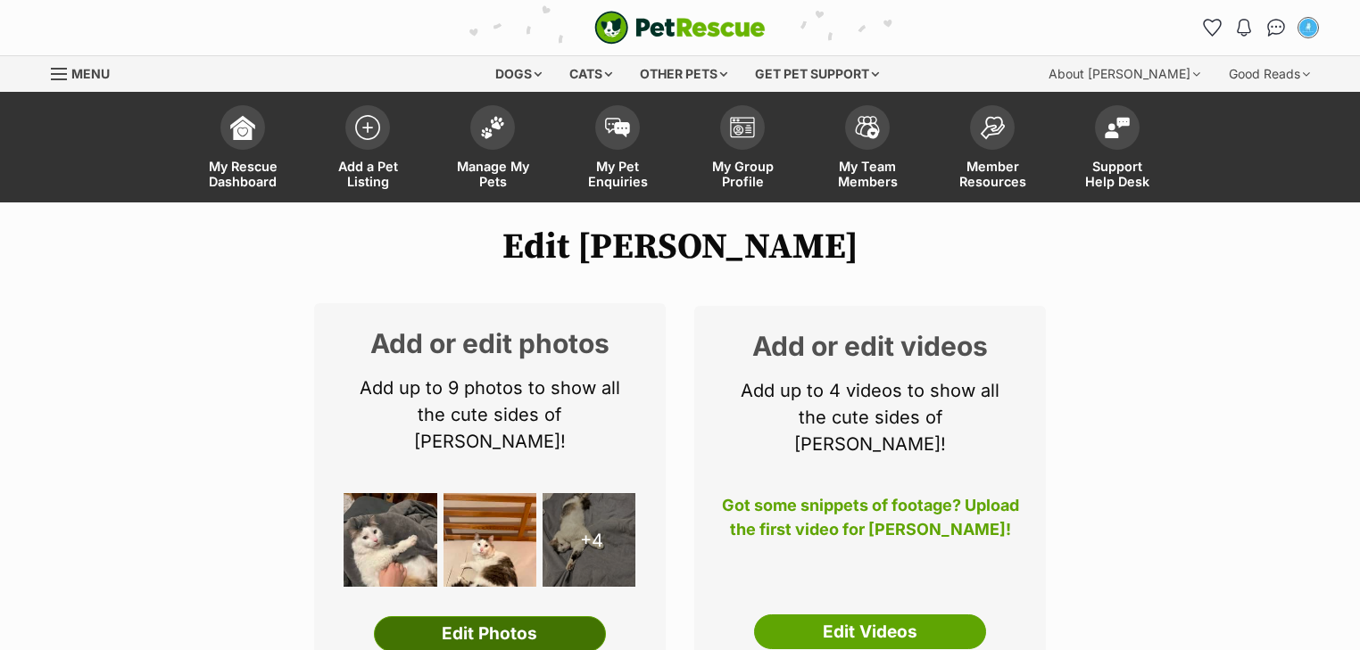
click at [528, 616] on link "Edit Photos" at bounding box center [490, 634] width 232 height 36
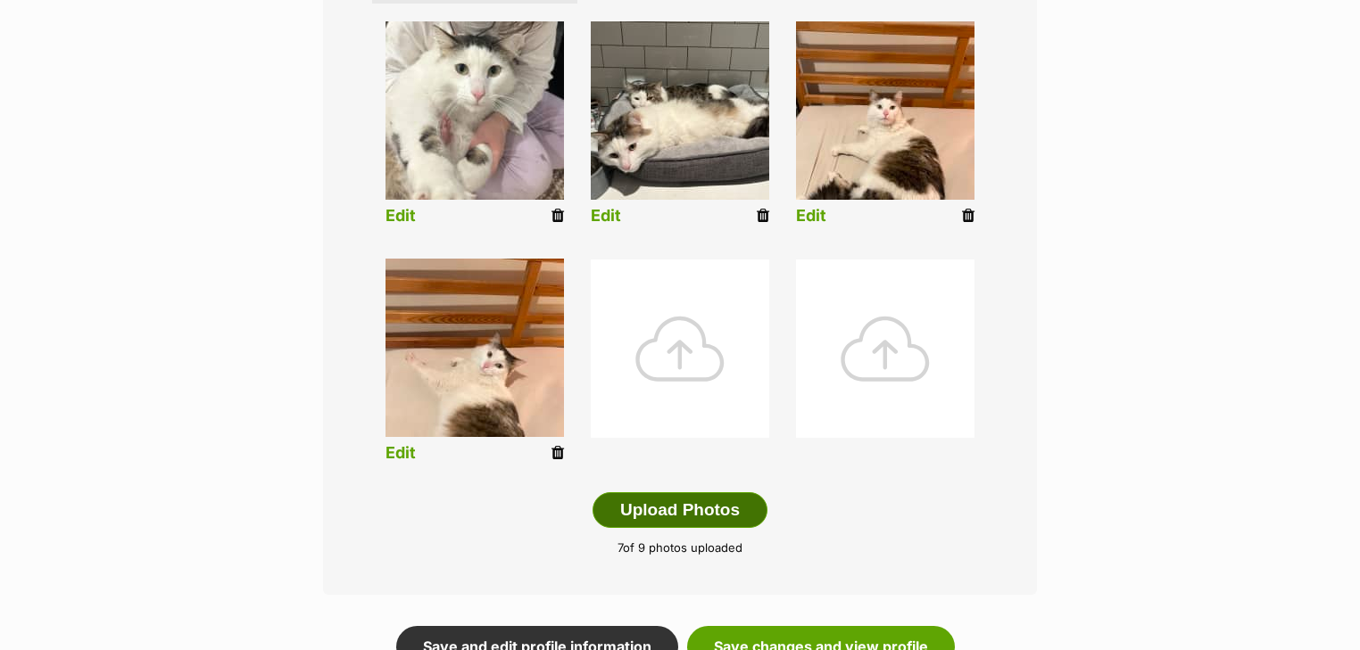
scroll to position [856, 0]
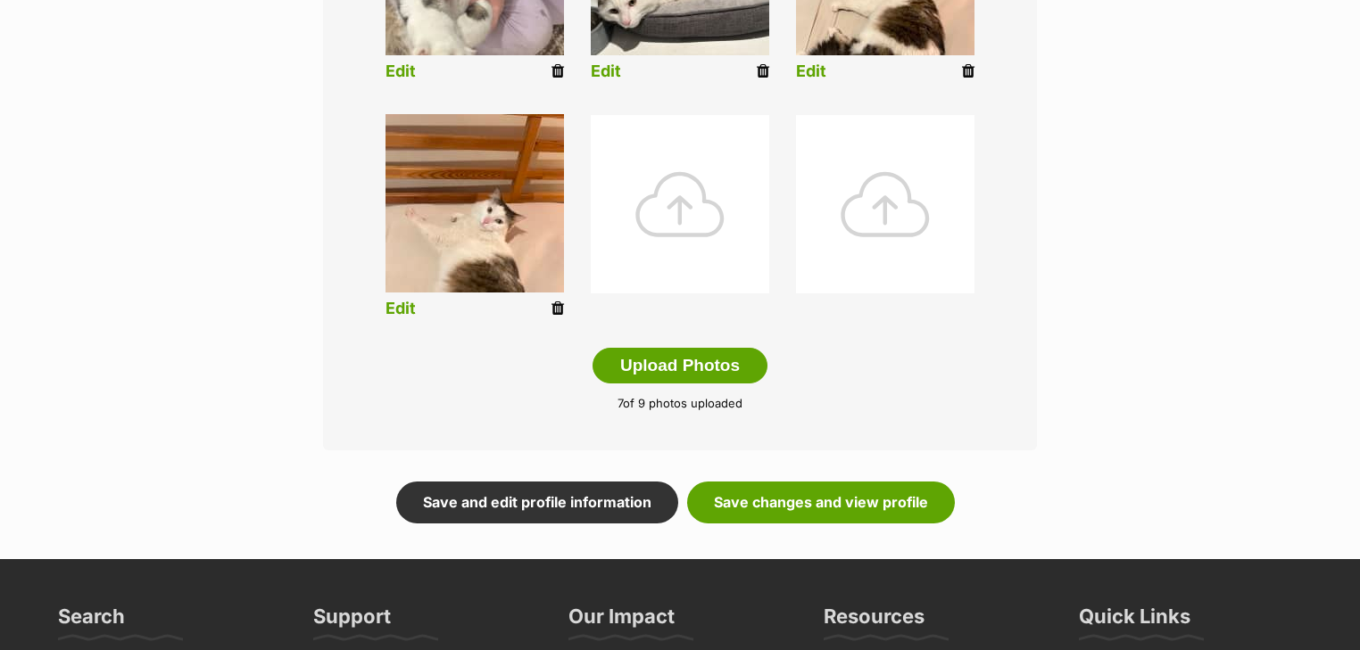
click at [691, 229] on div at bounding box center [680, 204] width 178 height 178
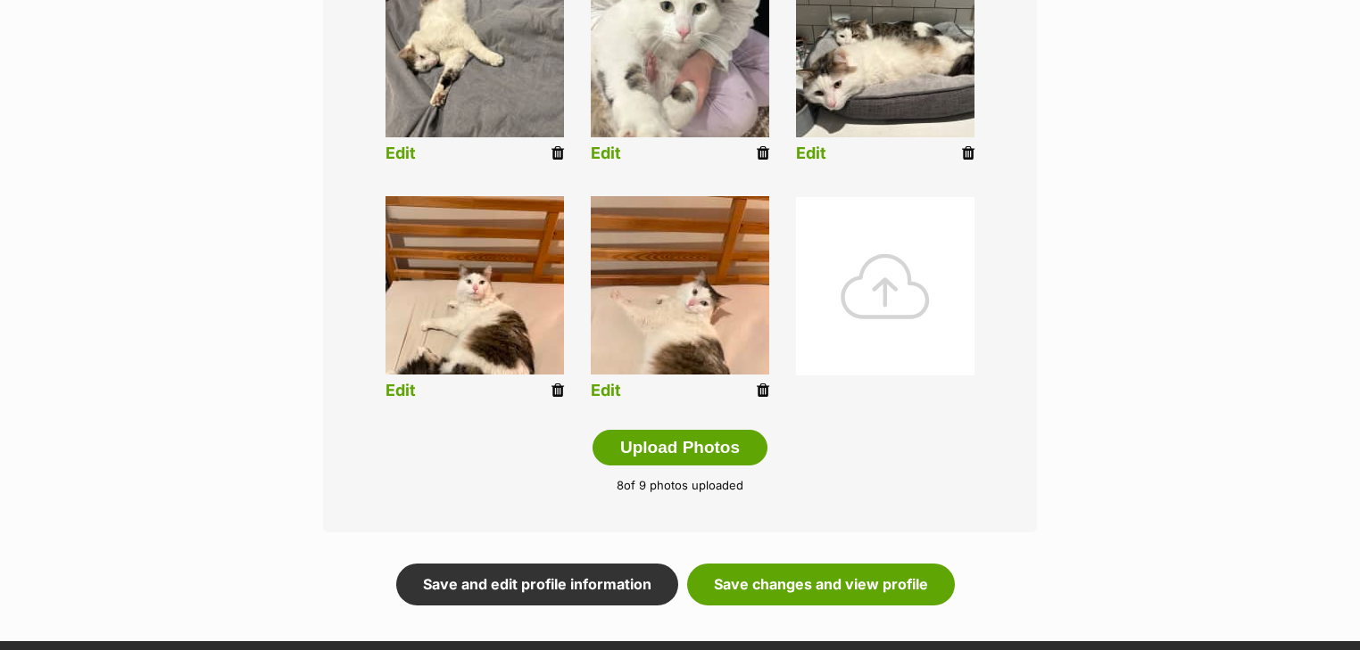
scroll to position [1131, 0]
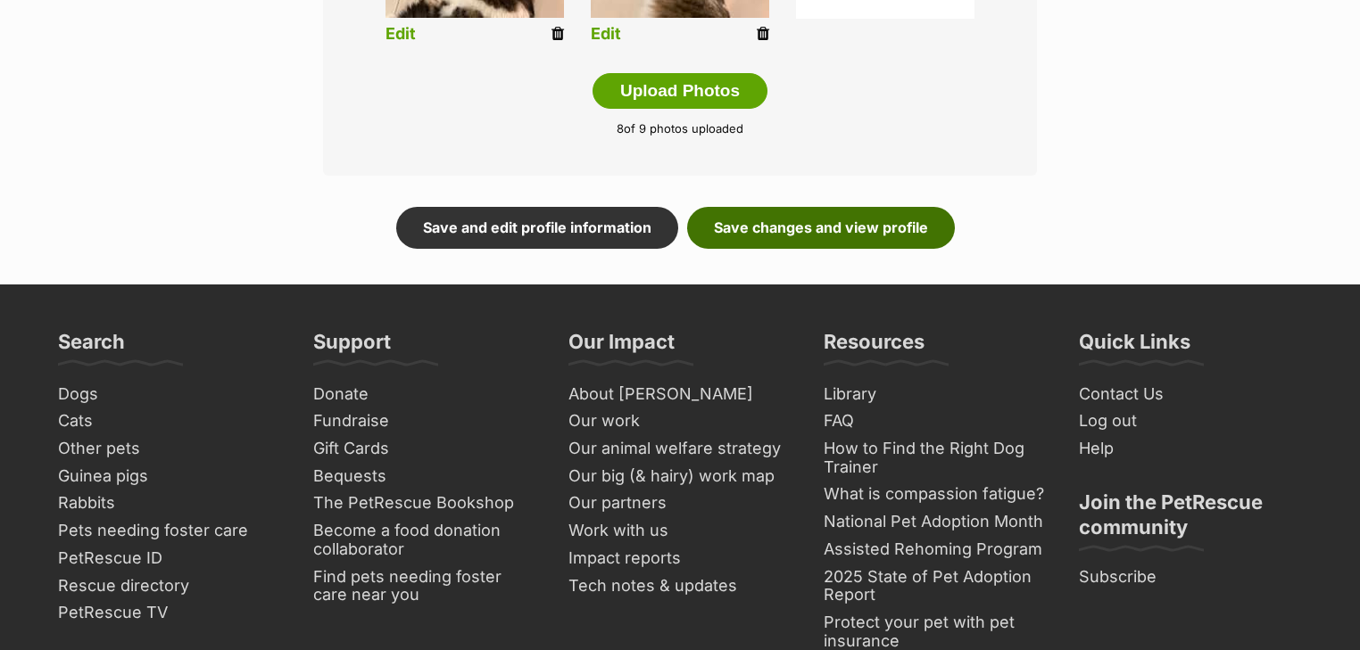
click at [824, 215] on link "Save changes and view profile" at bounding box center [821, 227] width 268 height 41
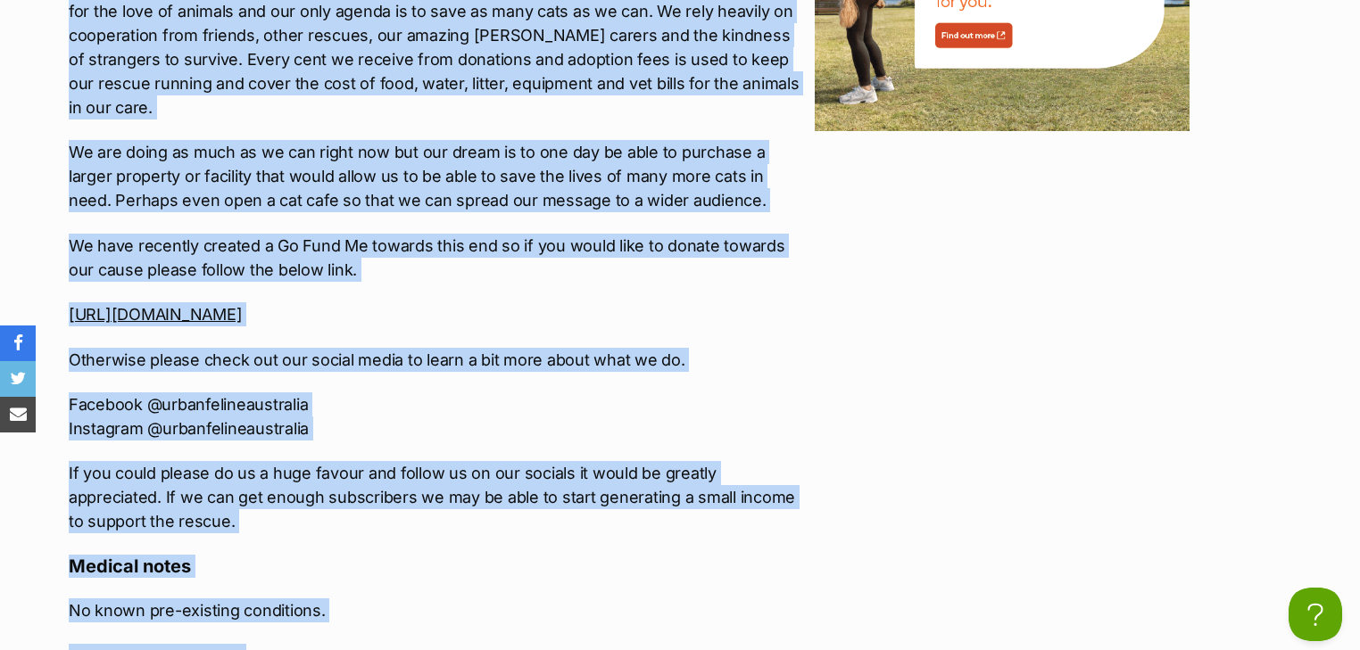
scroll to position [3212, 0]
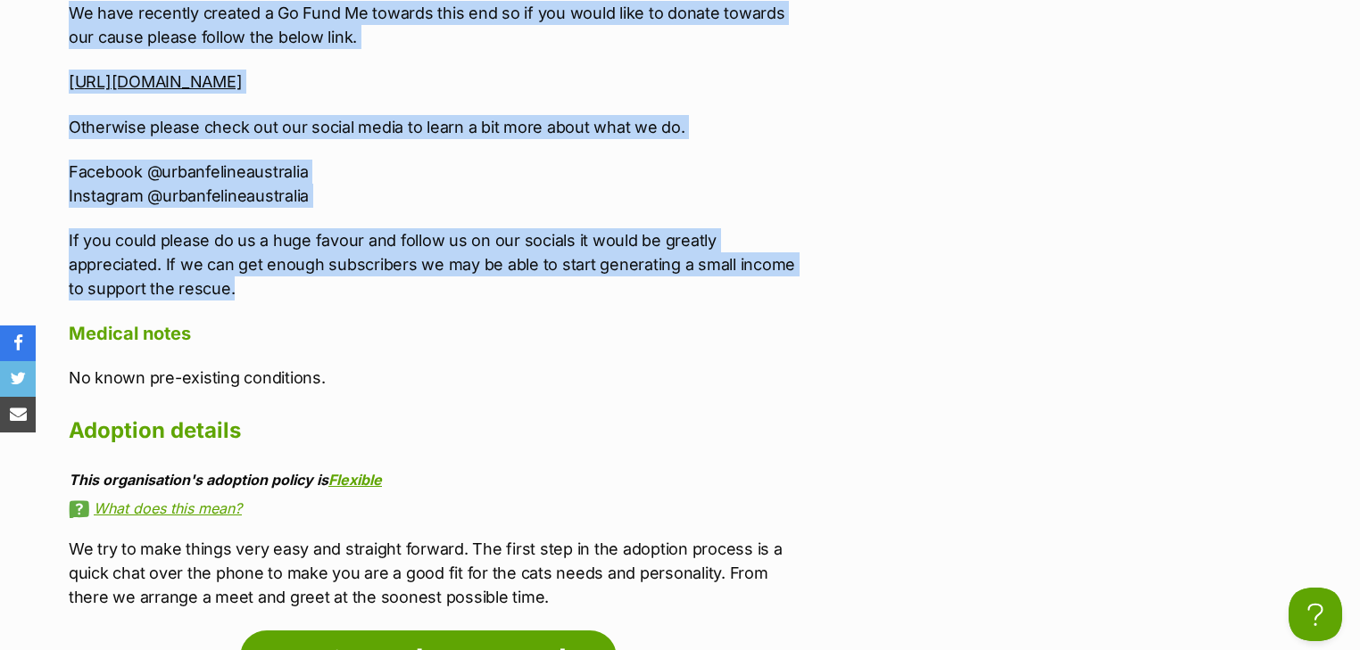
drag, startPoint x: 70, startPoint y: 256, endPoint x: 297, endPoint y: 239, distance: 227.2
copy div "***WE'RE ALWAYS ON THE LOOKOUT FOR [PERSON_NAME] CARERS TO HELP US OUT SO IF YO…"
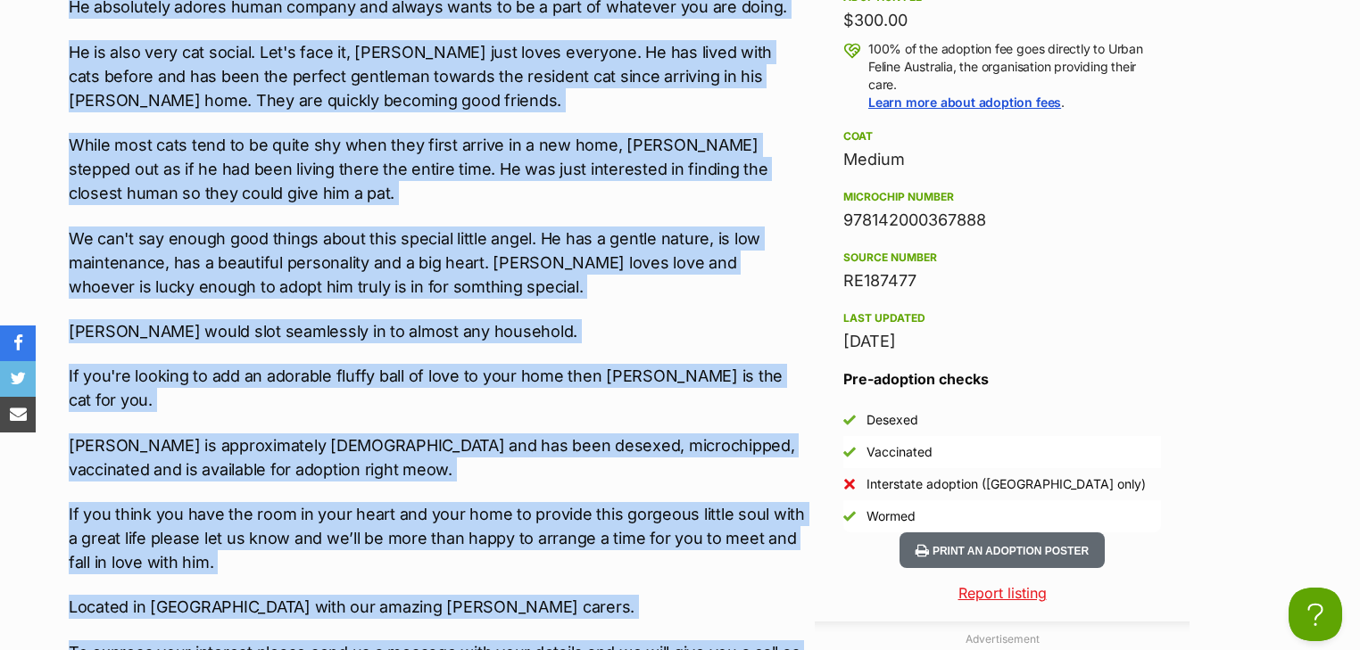
scroll to position [1998, 0]
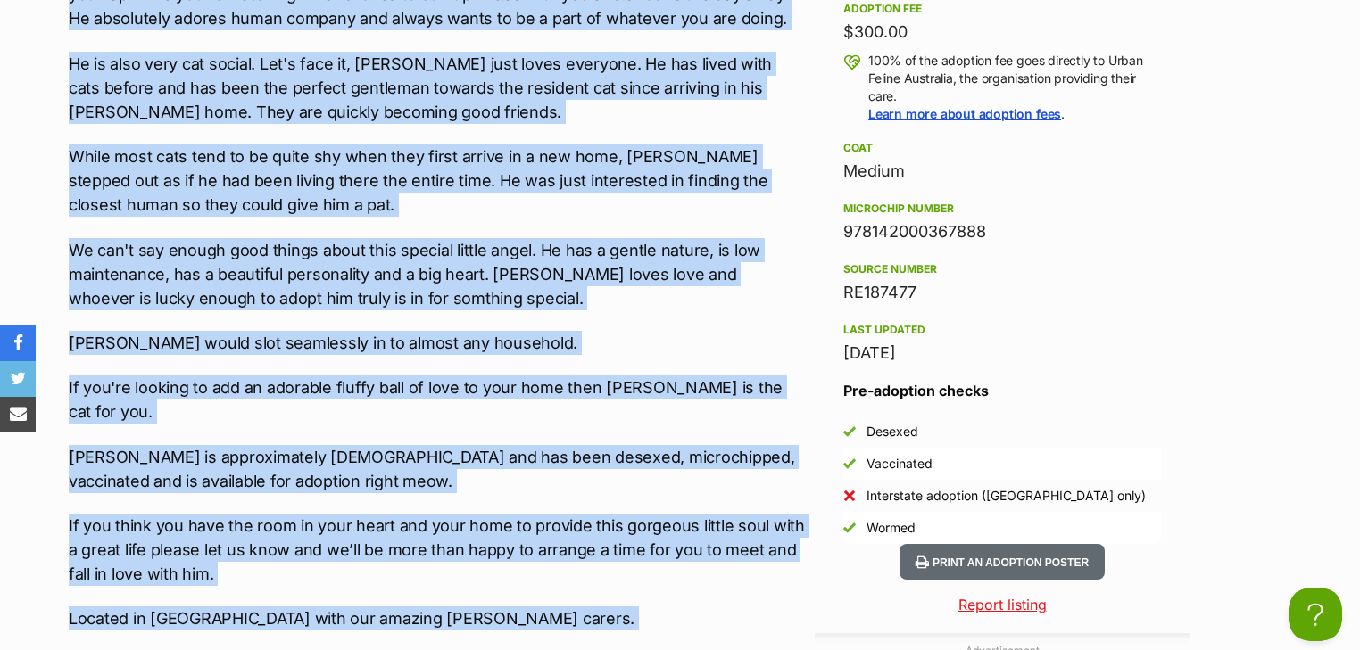
drag, startPoint x: 988, startPoint y: 214, endPoint x: 841, endPoint y: 209, distance: 147.3
click at [841, 209] on aside "Rescue group Urban Feline [GEOGRAPHIC_DATA] PetRescue ID 1143497 Location [GEOG…" at bounding box center [1002, 146] width 375 height 797
copy div "978142000367888"
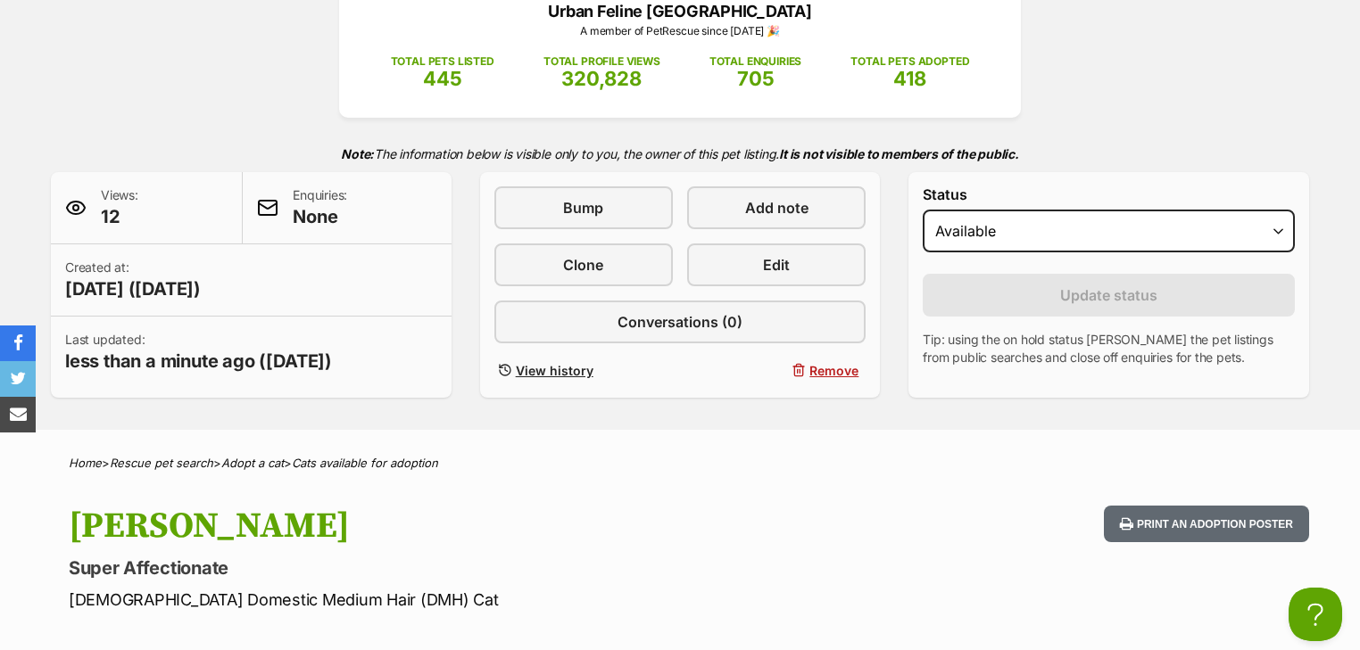
scroll to position [143, 0]
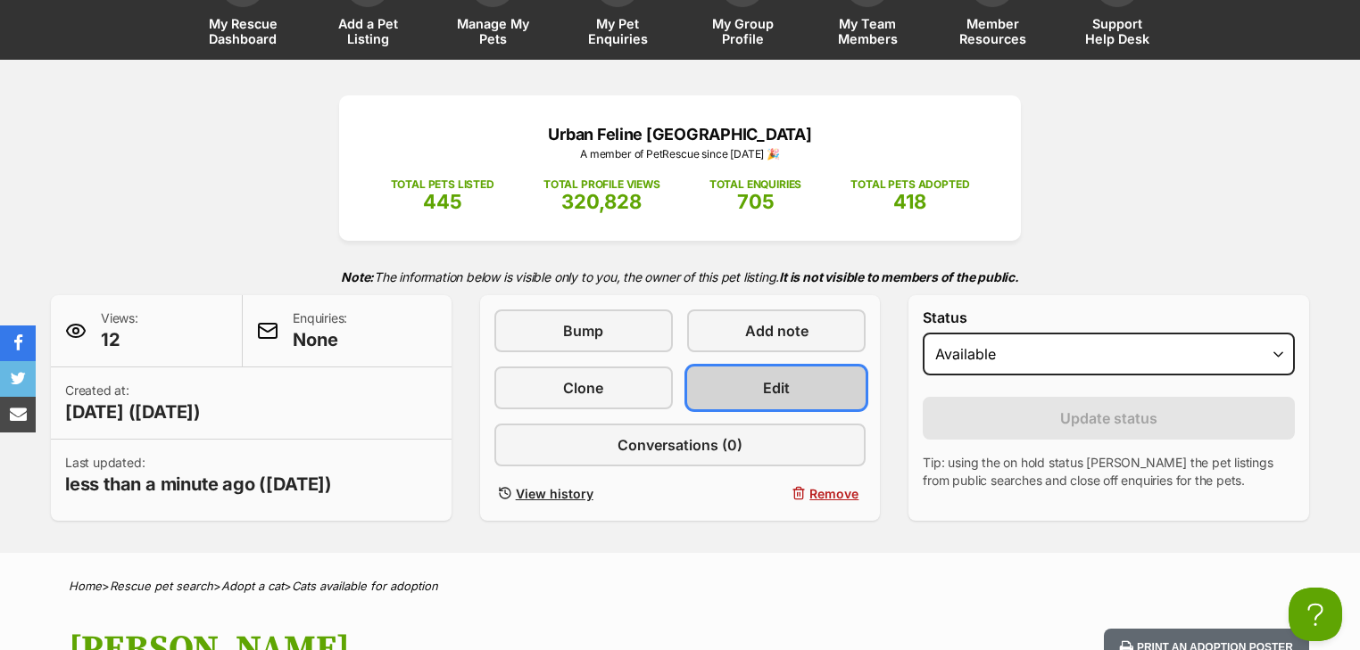
click at [775, 377] on span "Edit" at bounding box center [776, 387] width 27 height 21
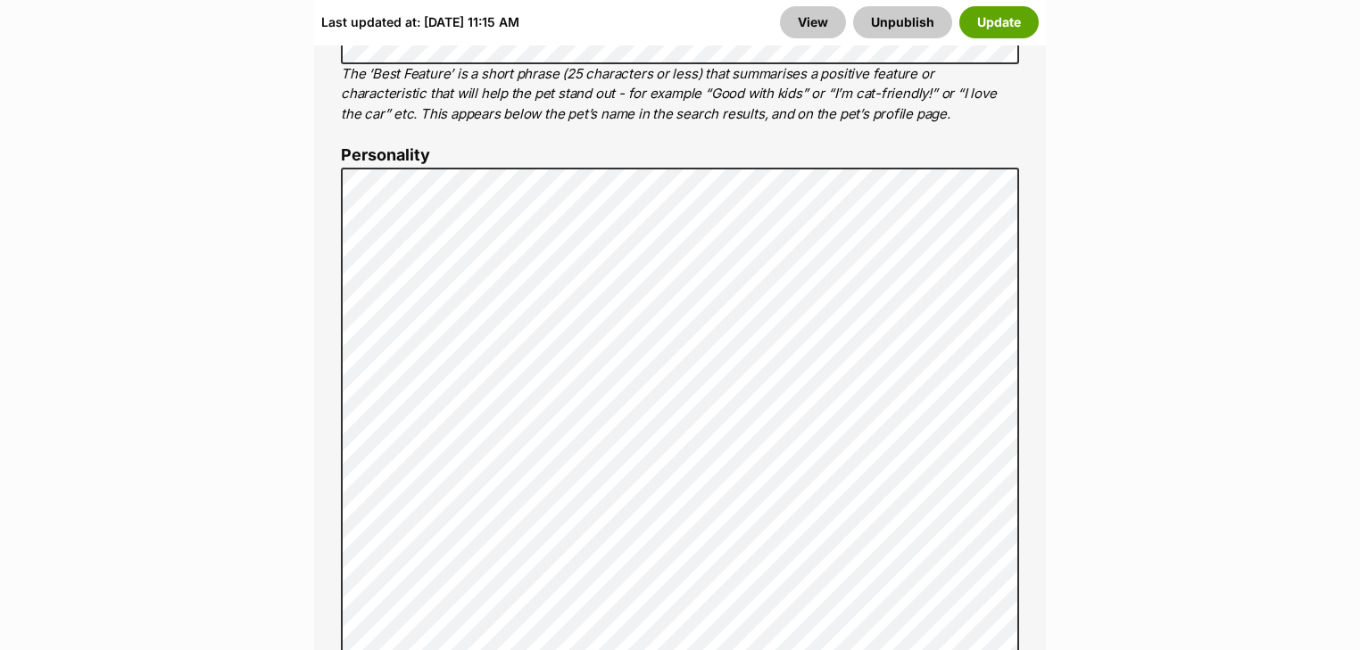
scroll to position [1570, 0]
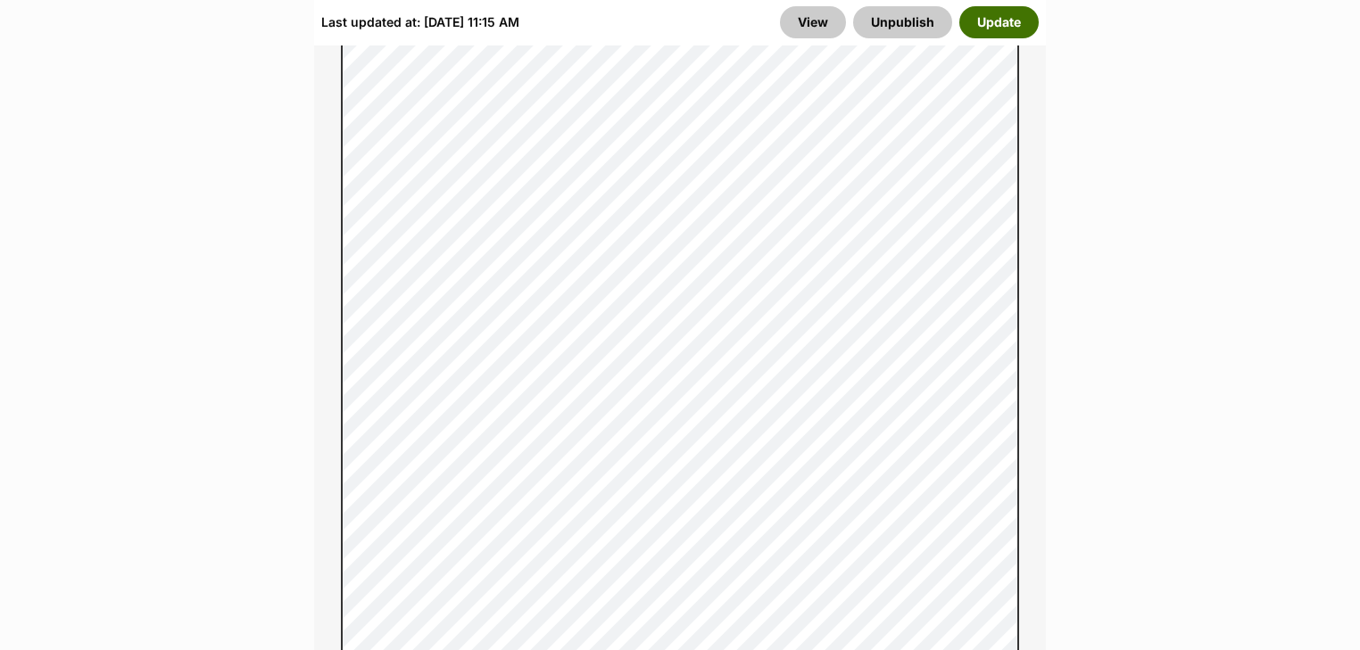
click at [992, 34] on button "Update" at bounding box center [998, 22] width 79 height 32
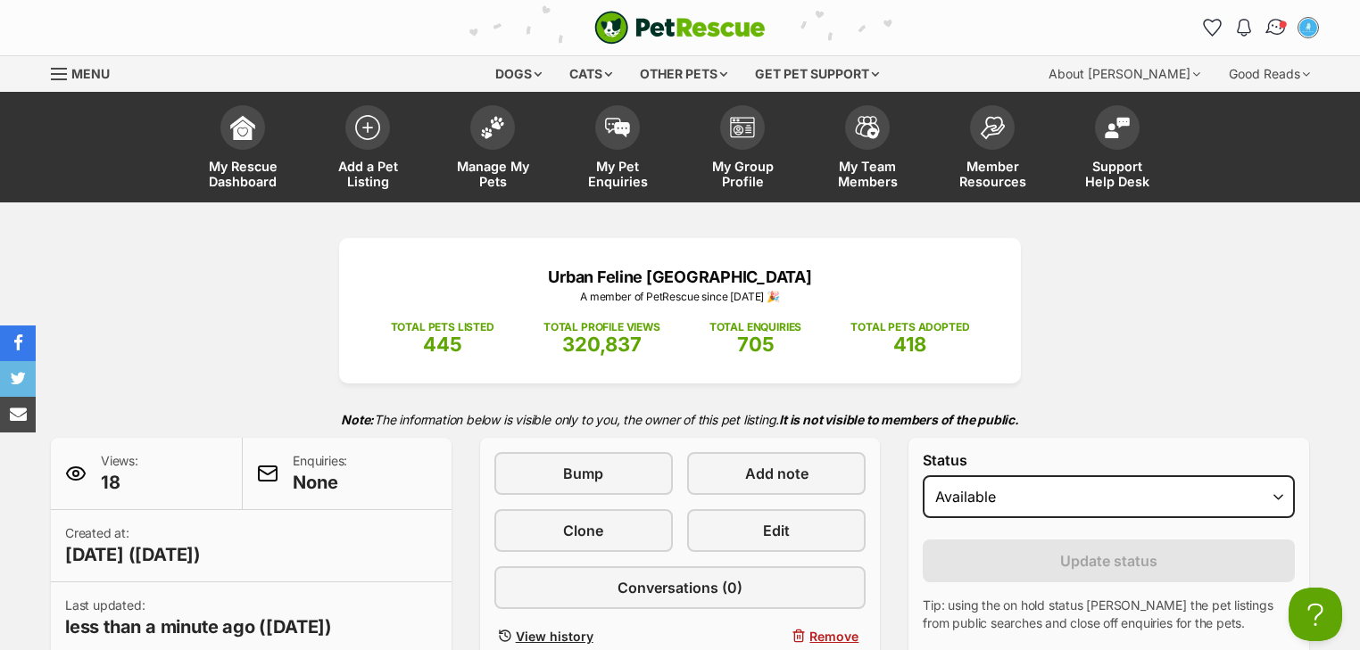
click at [1281, 30] on img "Conversations" at bounding box center [1276, 27] width 24 height 23
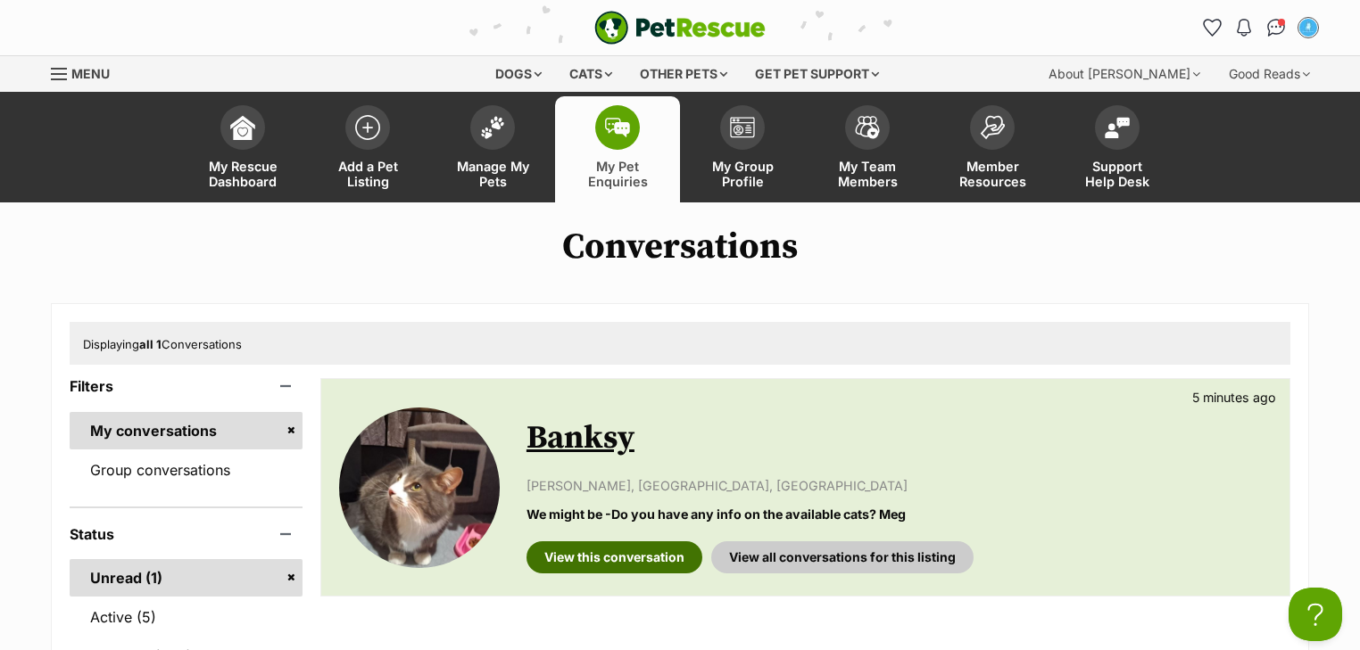
click at [638, 554] on link "View this conversation" at bounding box center [614, 558] width 176 height 32
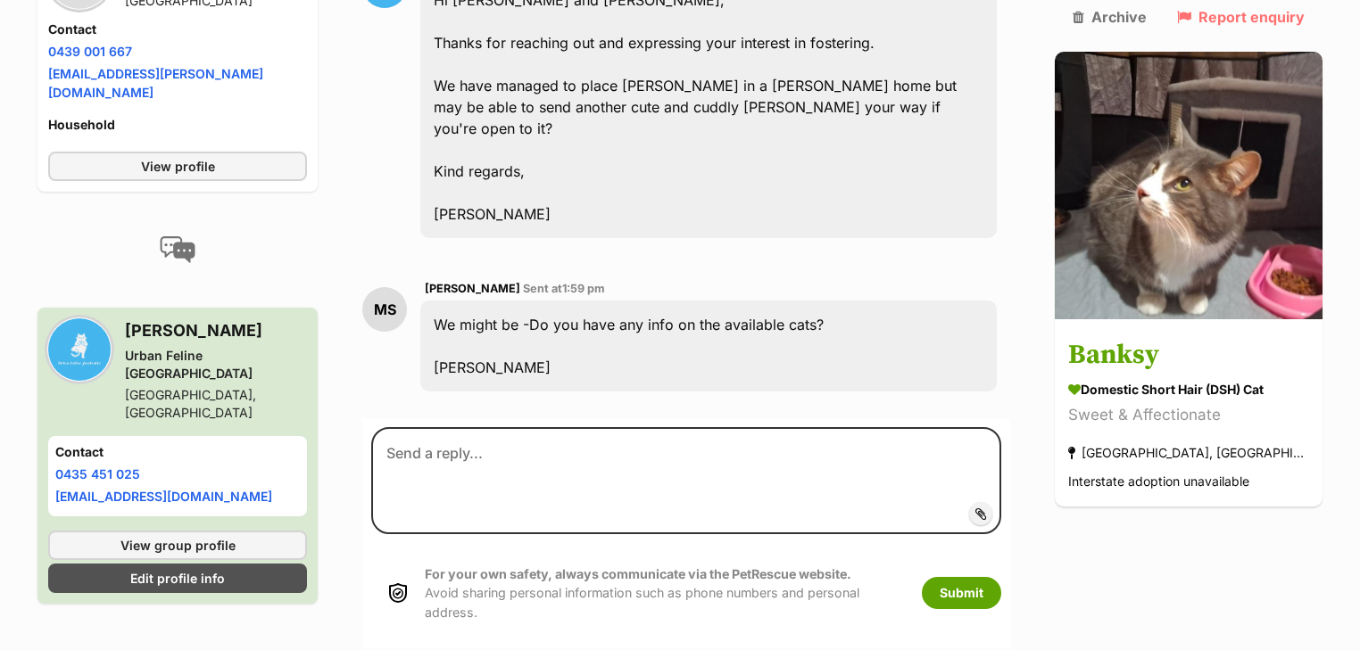
scroll to position [947, 0]
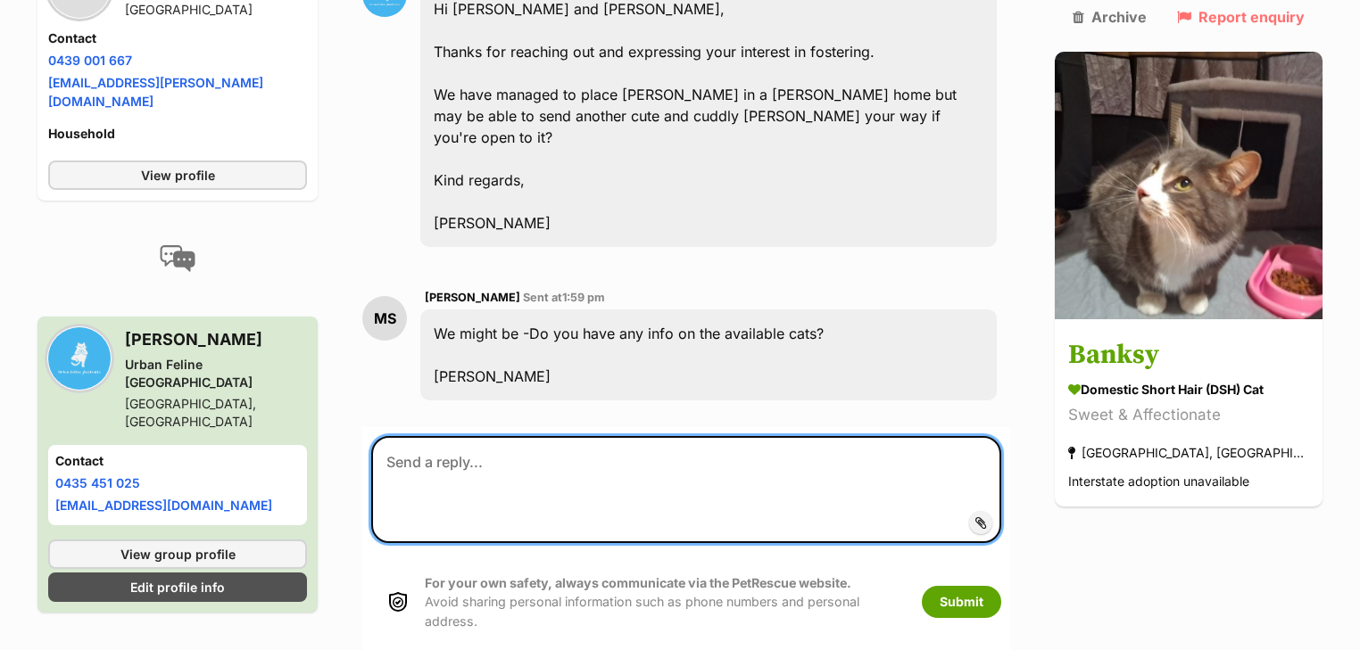
click at [465, 436] on textarea at bounding box center [686, 489] width 630 height 107
type textarea "I don"
drag, startPoint x: 442, startPoint y: 373, endPoint x: 323, endPoint y: 364, distance: 119.9
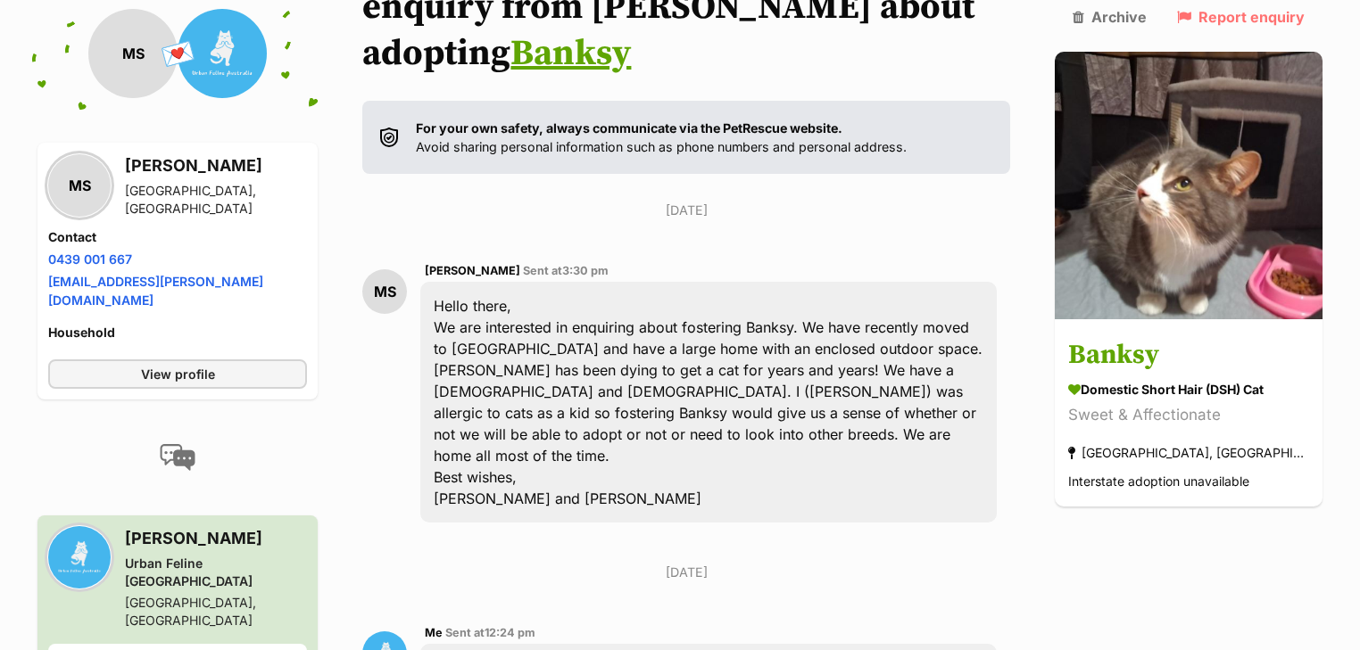
scroll to position [0, 0]
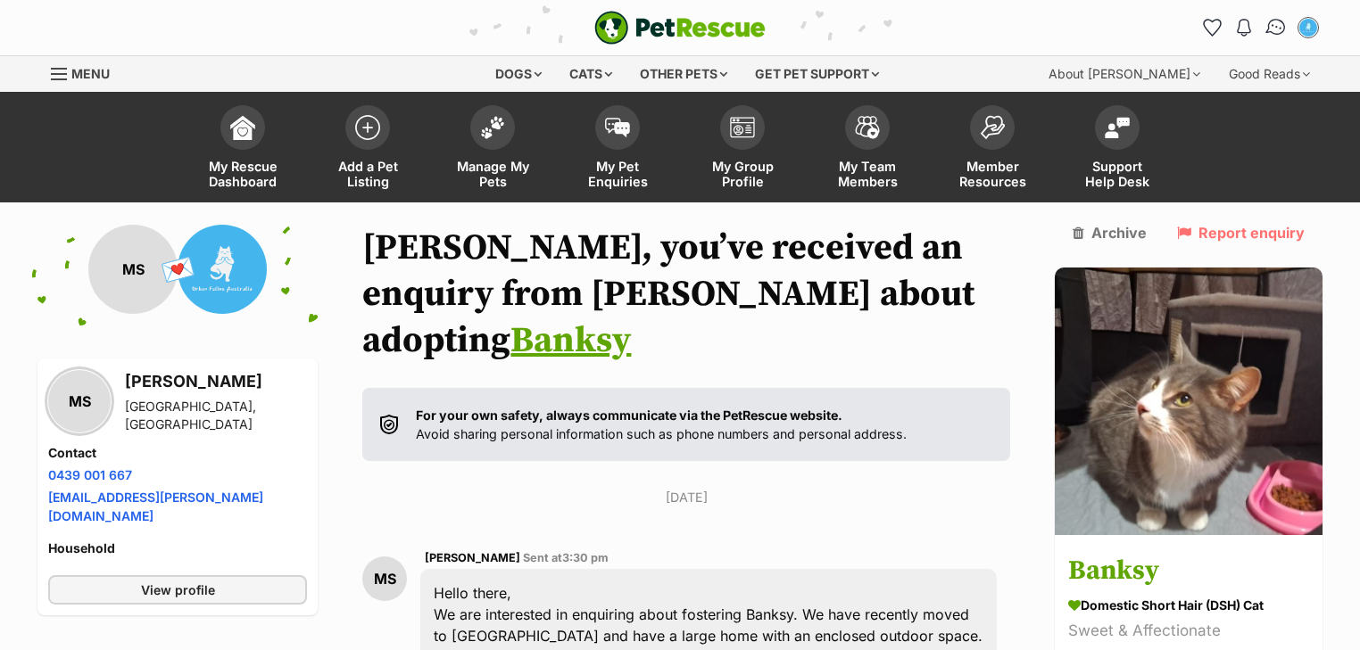
click at [1273, 34] on img "Conversations" at bounding box center [1276, 27] width 24 height 23
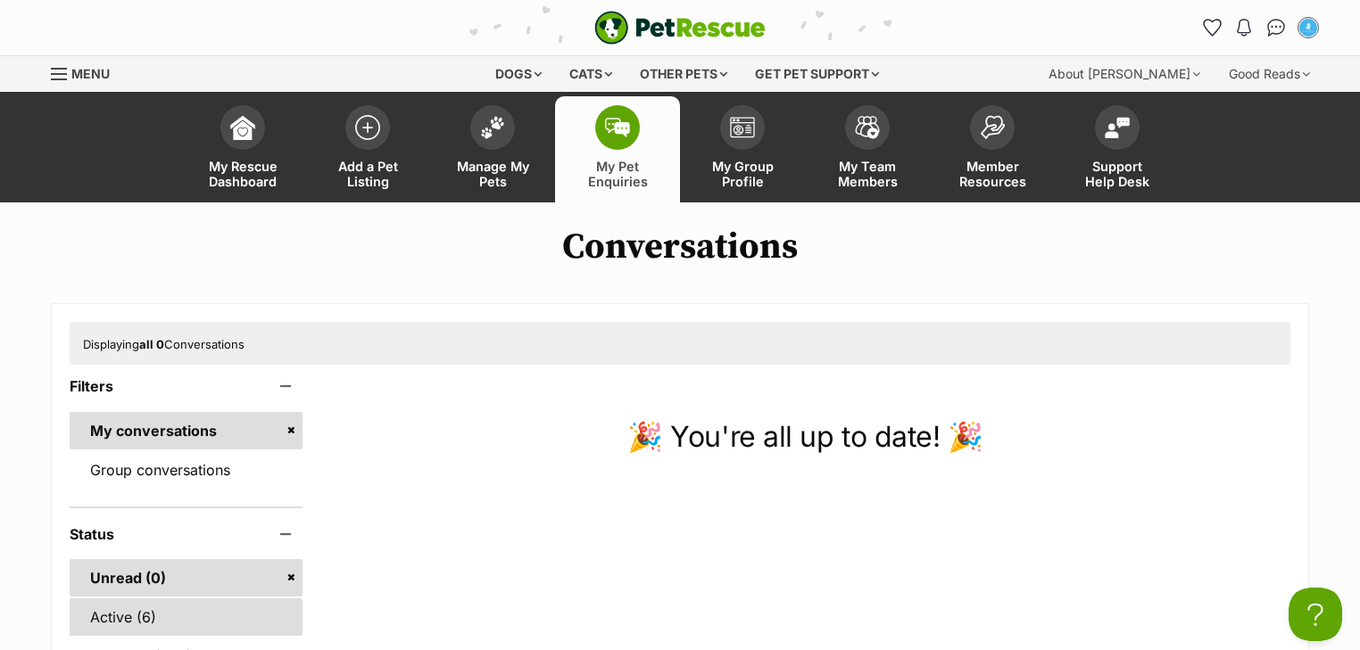
click at [205, 606] on link "Active (6)" at bounding box center [186, 617] width 233 height 37
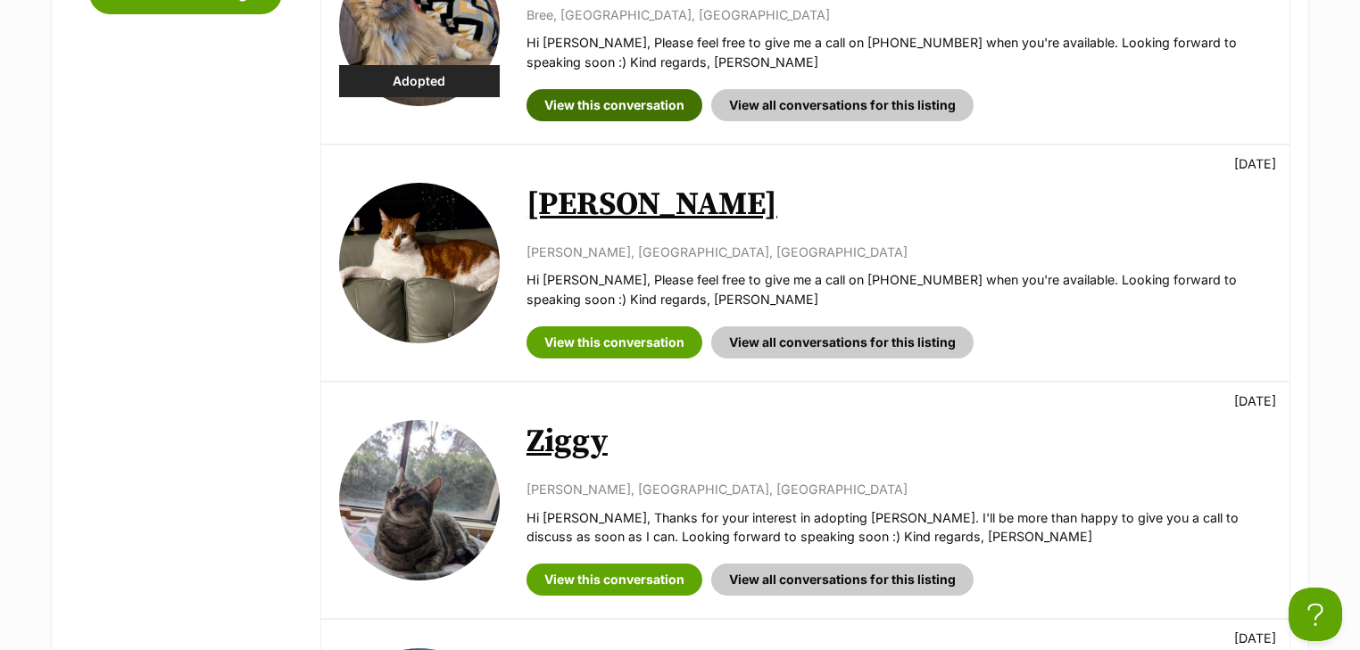
scroll to position [928, 0]
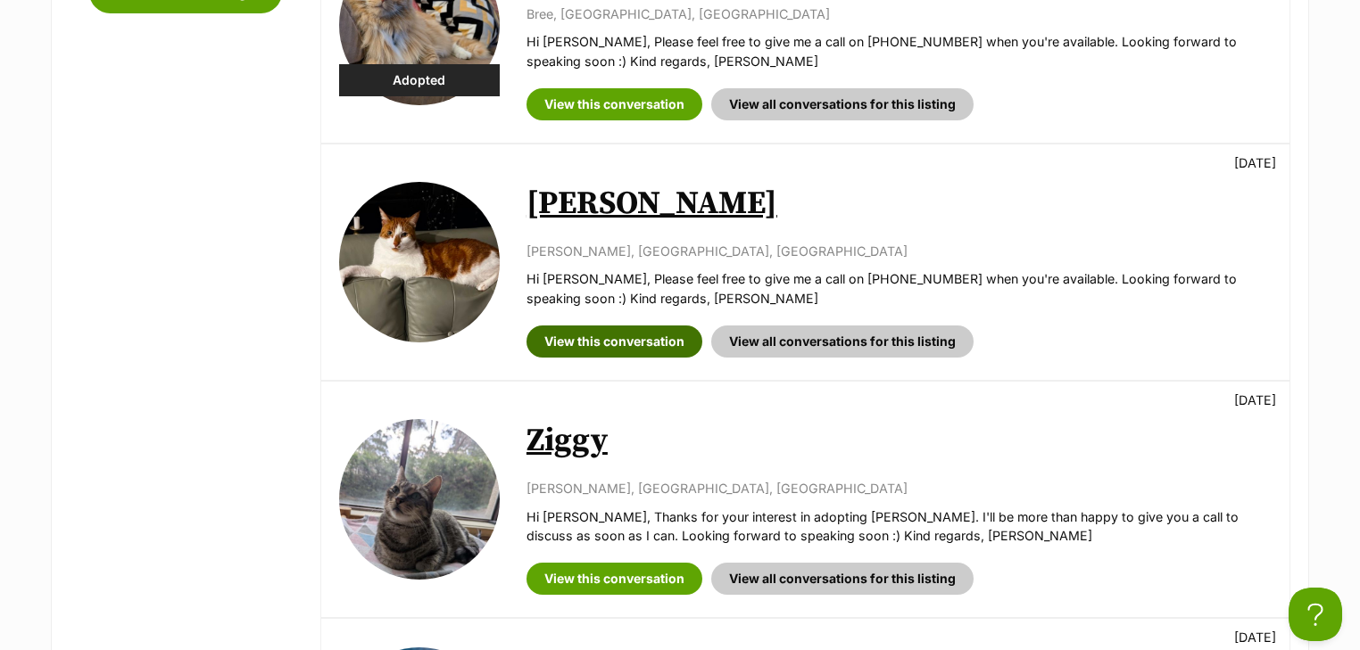
click at [624, 343] on link "View this conversation" at bounding box center [614, 342] width 176 height 32
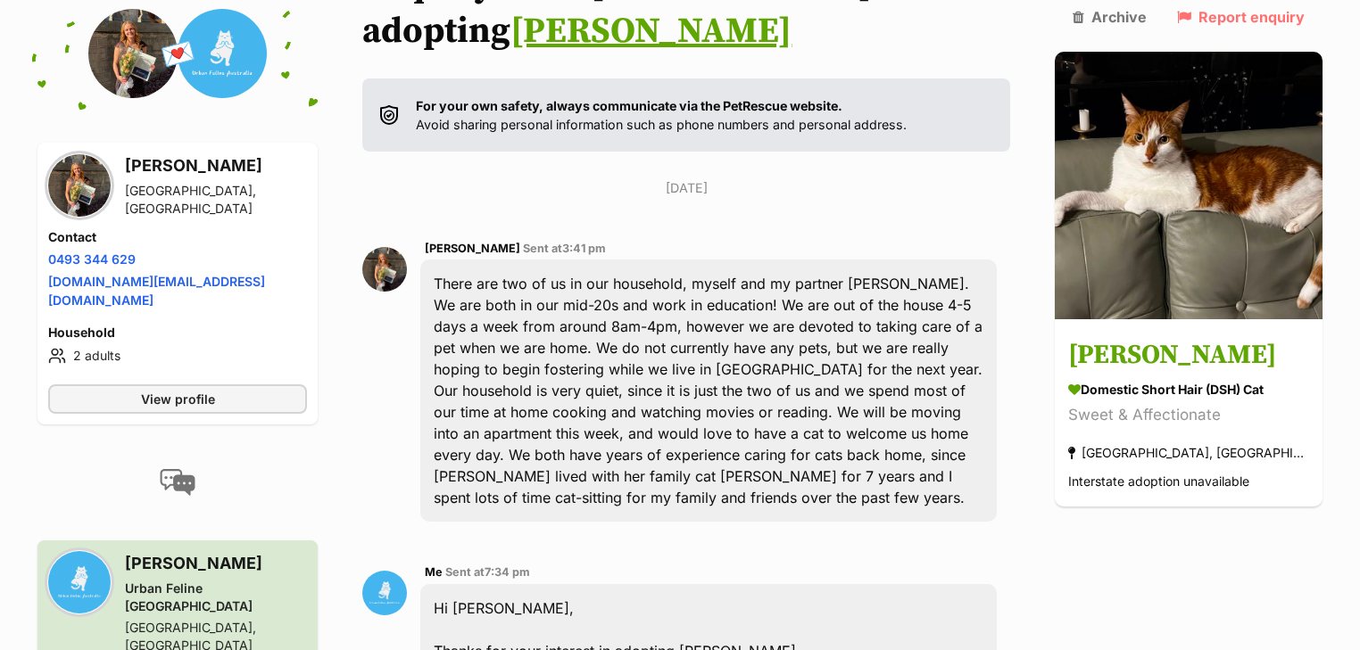
scroll to position [340, 0]
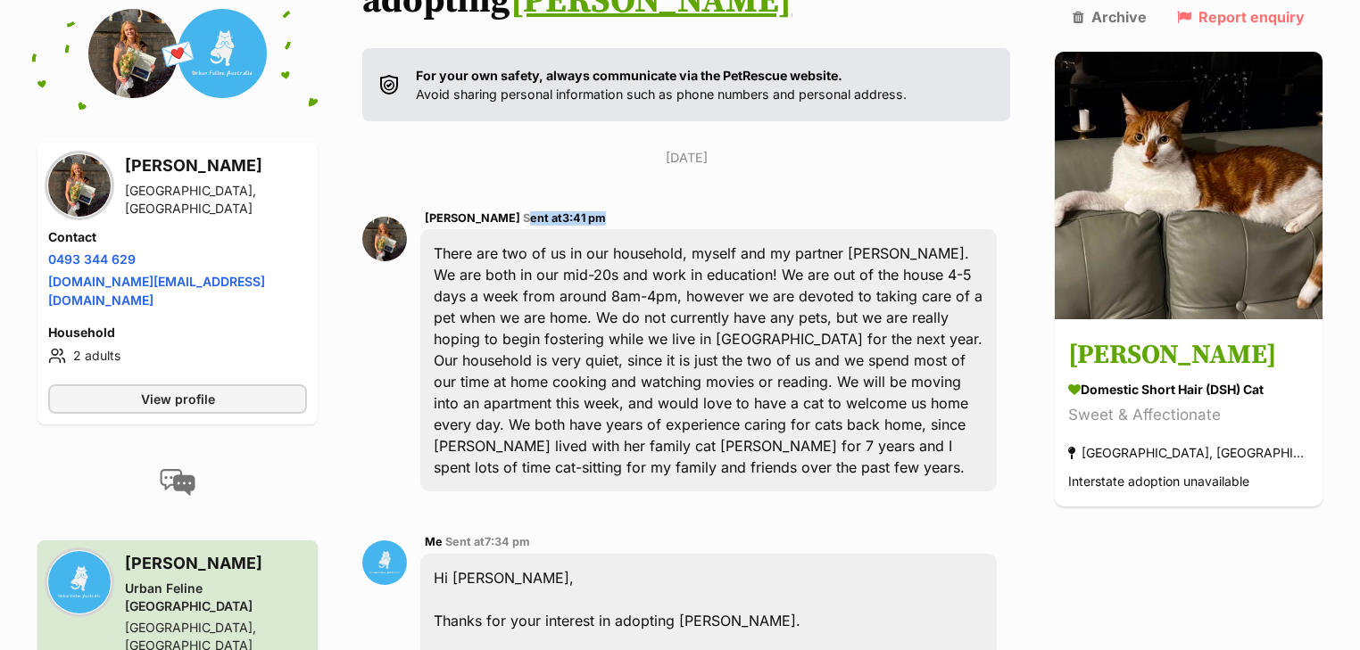
drag, startPoint x: 564, startPoint y: 170, endPoint x: 471, endPoint y: 171, distance: 92.8
click at [471, 212] on div "[PERSON_NAME] Sent at 3:41 pm" at bounding box center [708, 218] width 567 height 13
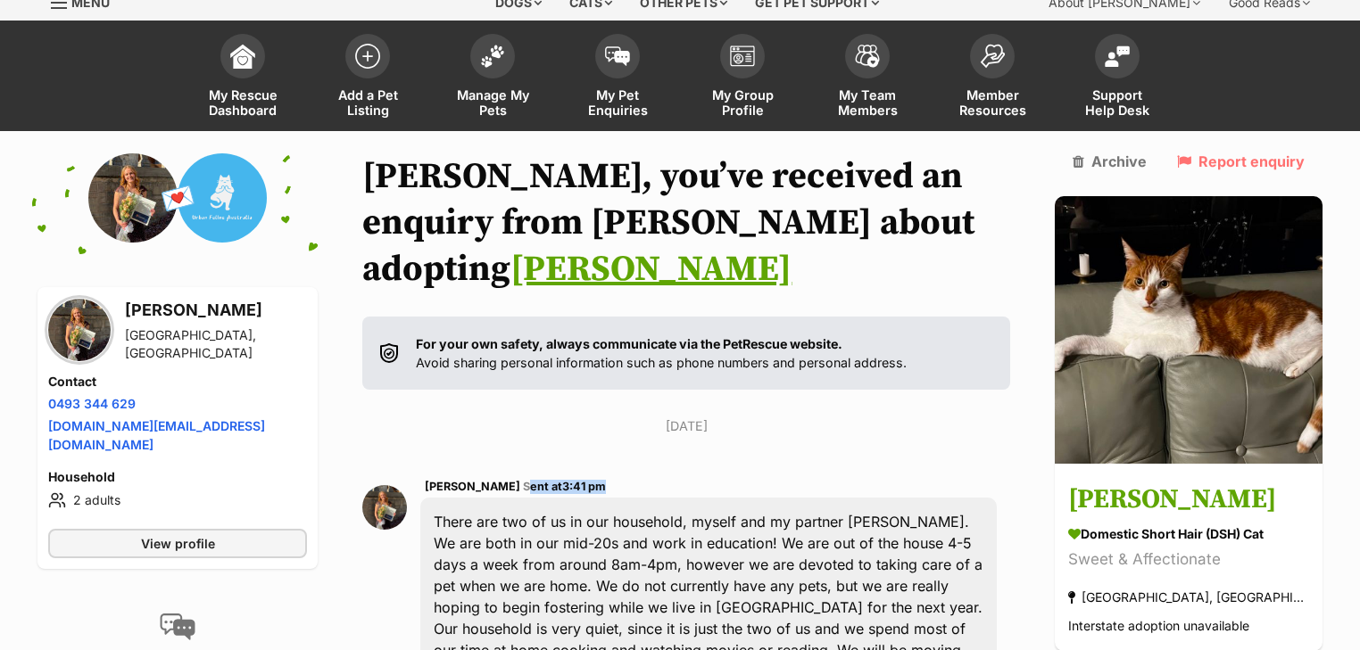
scroll to position [0, 0]
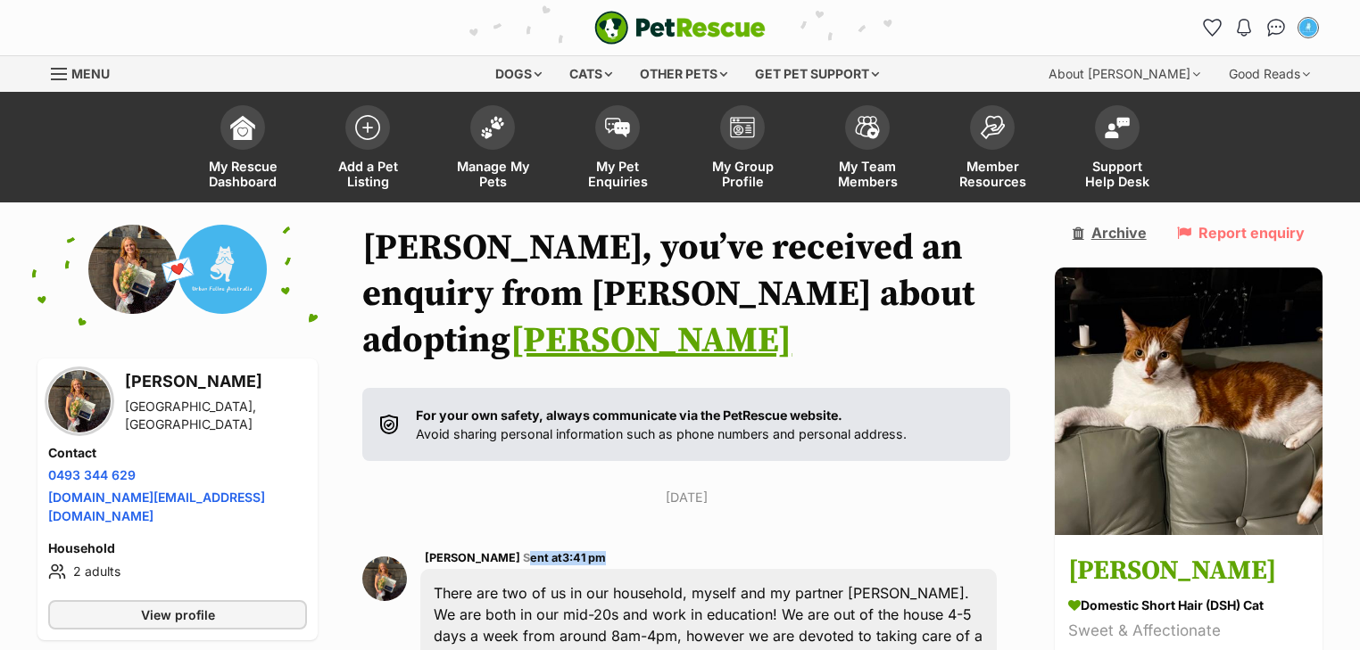
click at [1124, 225] on link "Archive" at bounding box center [1109, 233] width 74 height 16
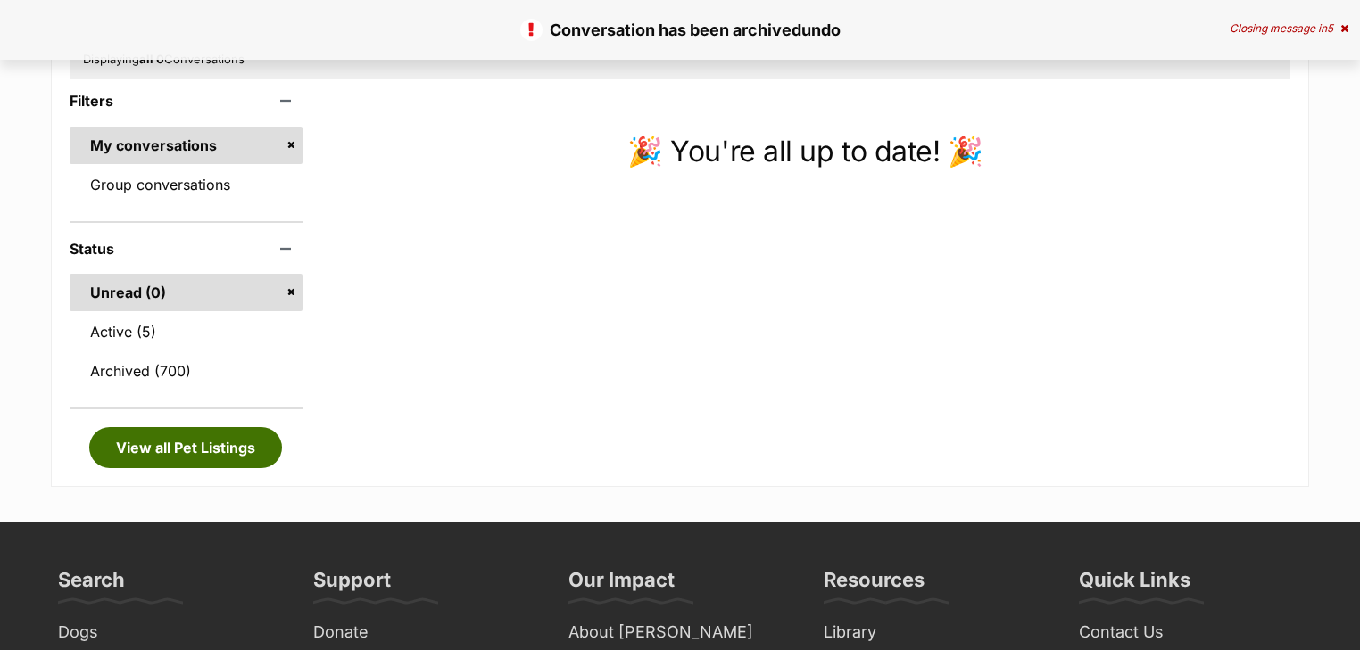
scroll to position [285, 0]
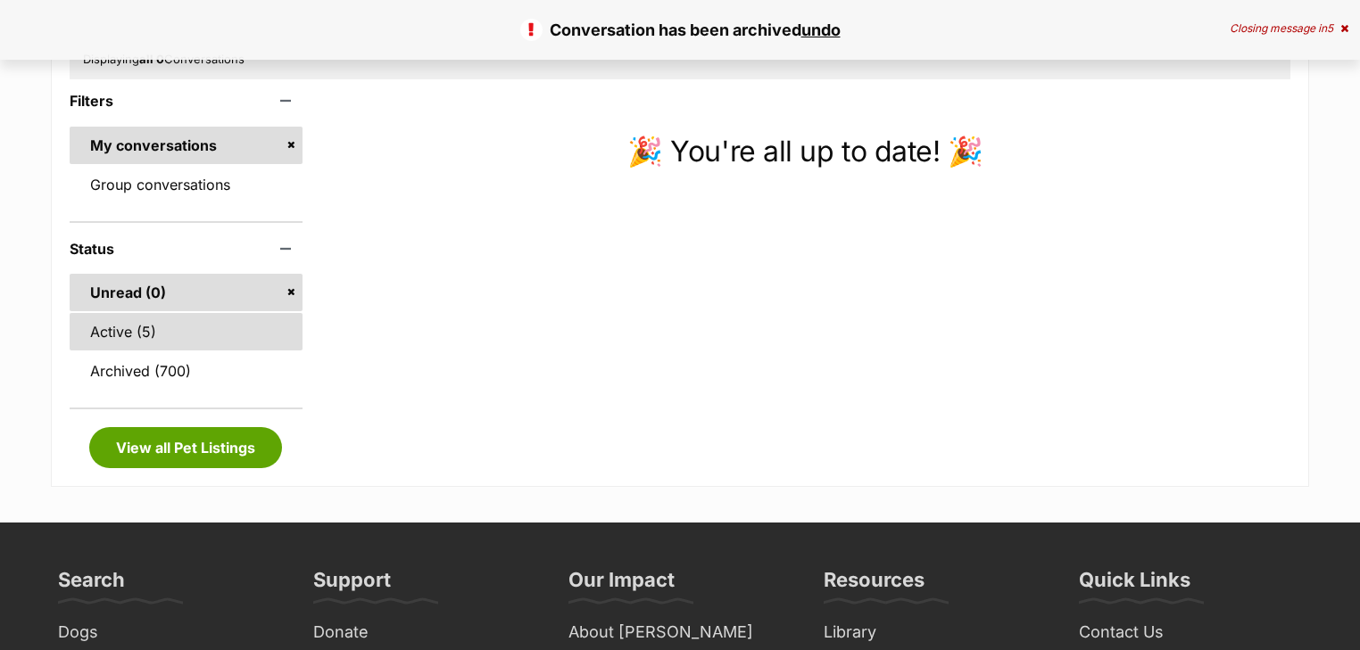
click at [182, 340] on link "Active (5)" at bounding box center [186, 331] width 233 height 37
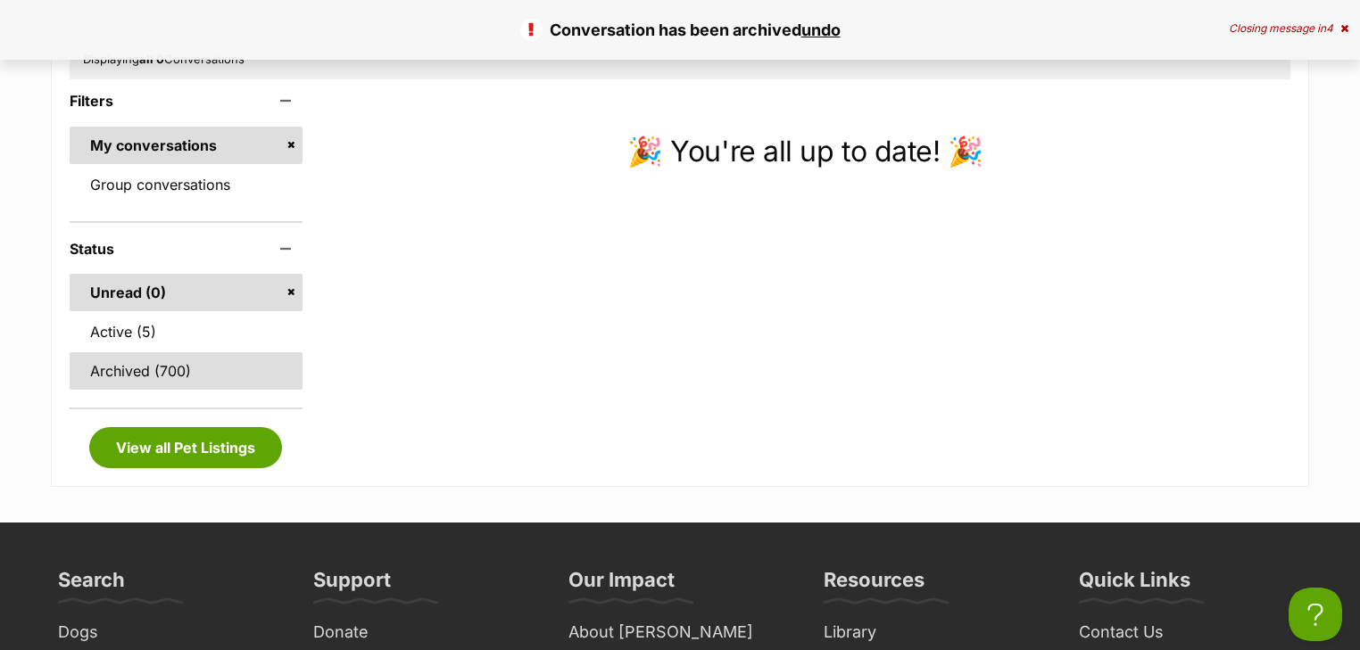
scroll to position [0, 0]
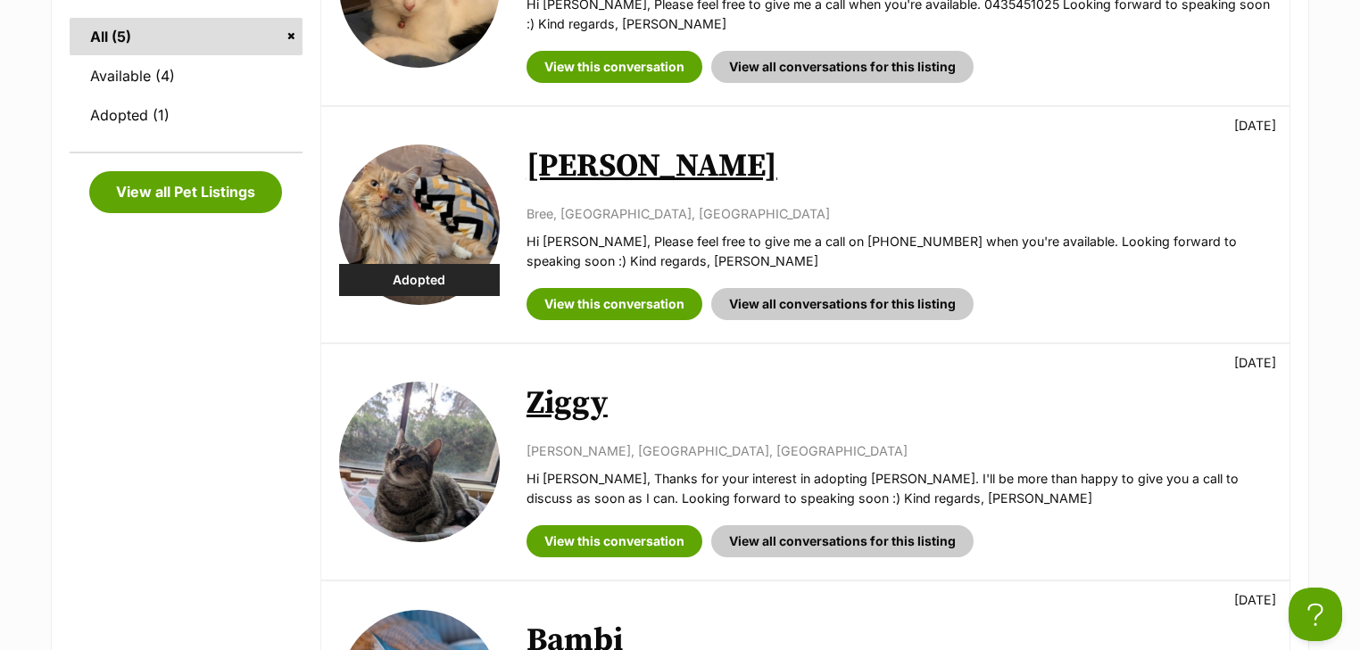
scroll to position [714, 0]
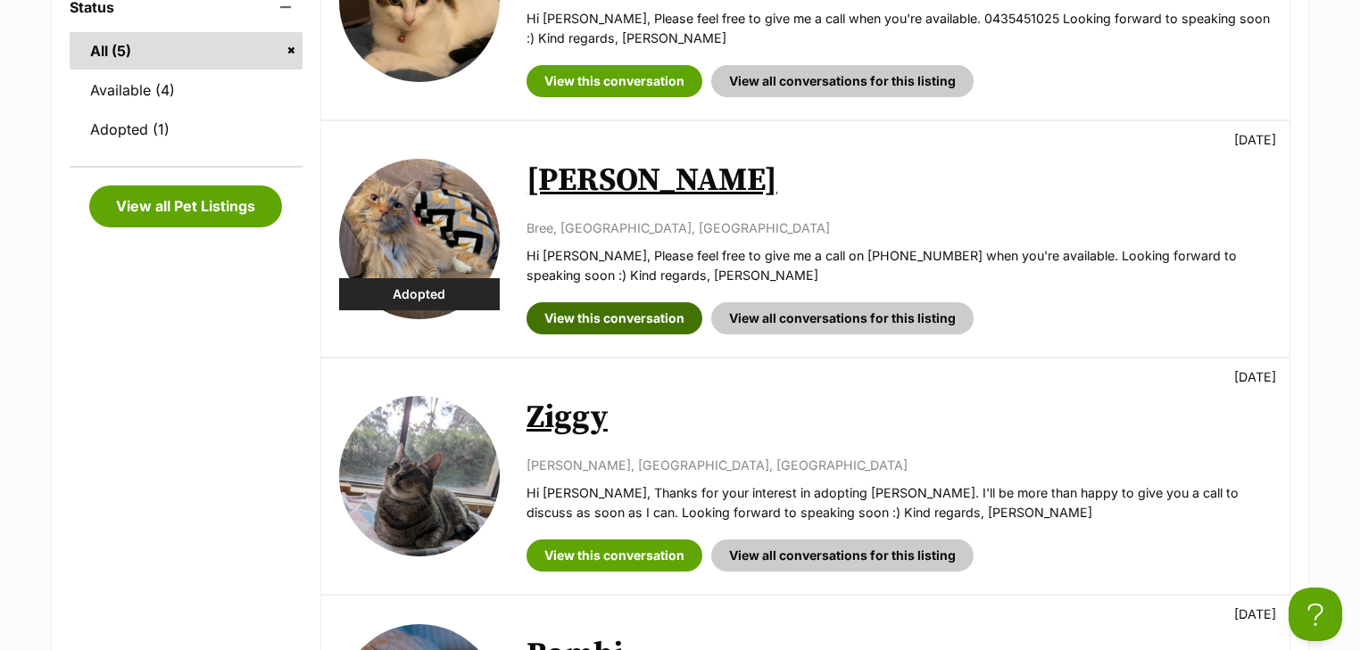
click at [614, 316] on link "View this conversation" at bounding box center [614, 318] width 176 height 32
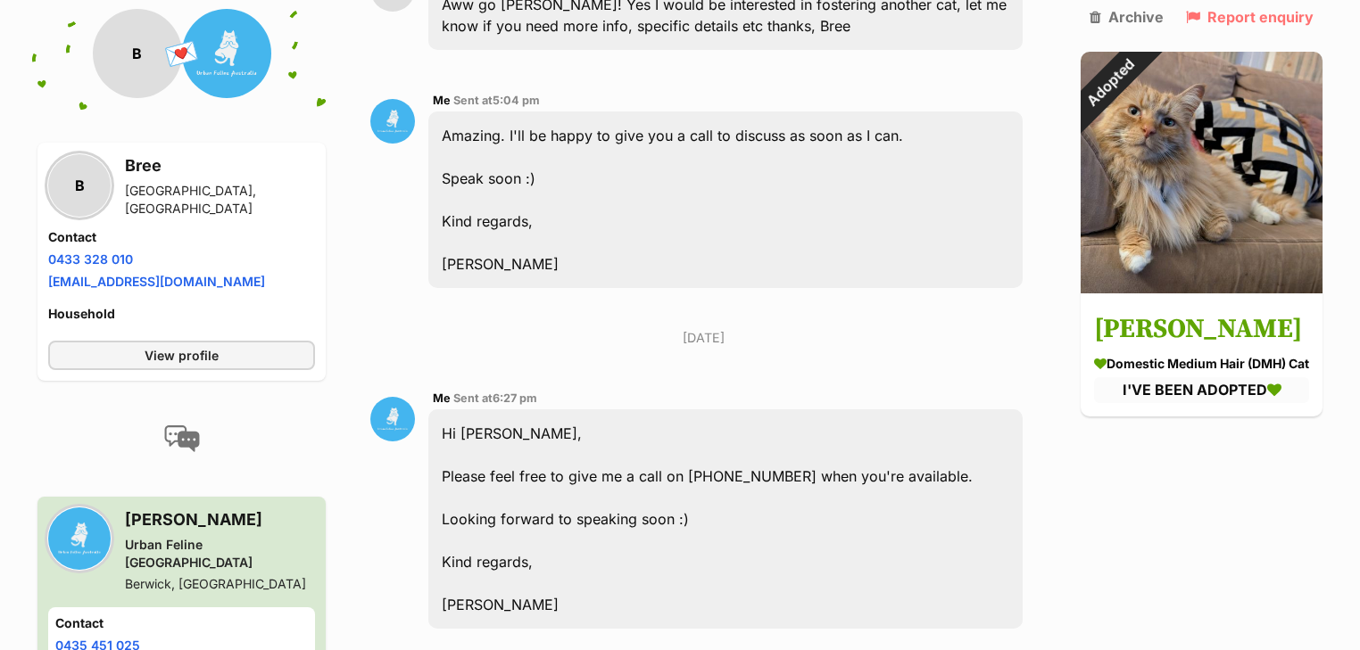
scroll to position [1327, 0]
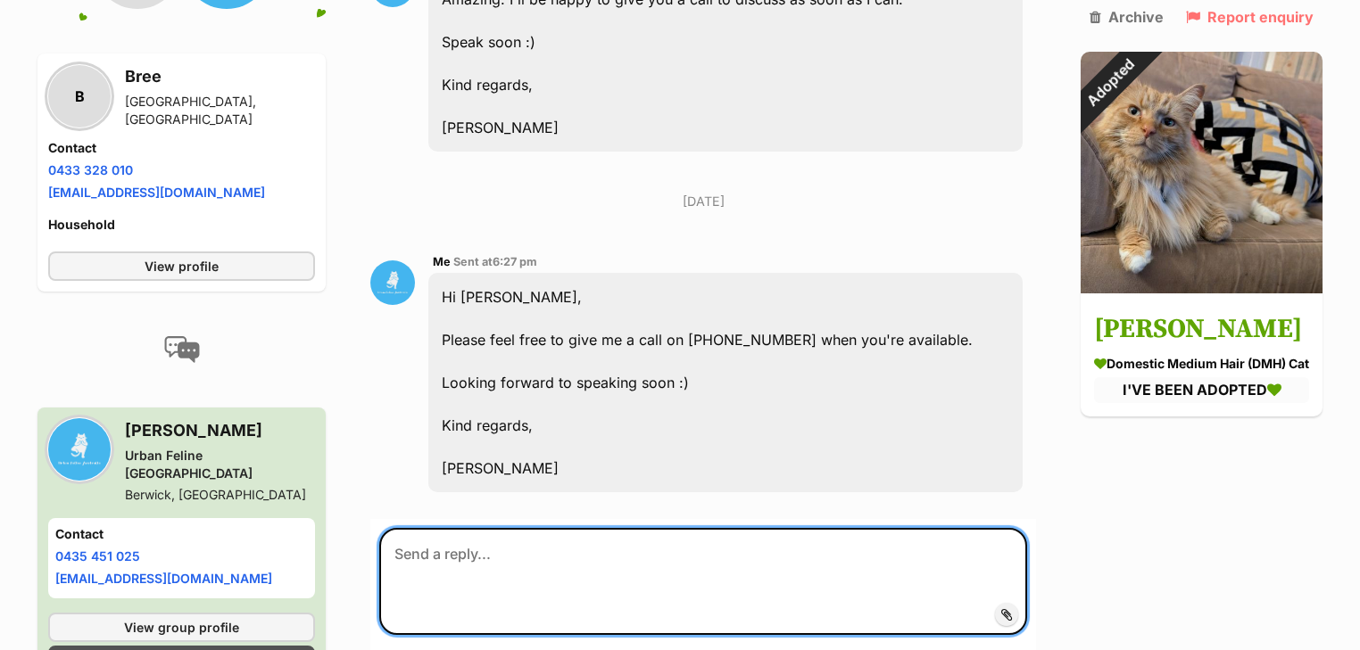
click at [460, 528] on textarea at bounding box center [703, 581] width 648 height 107
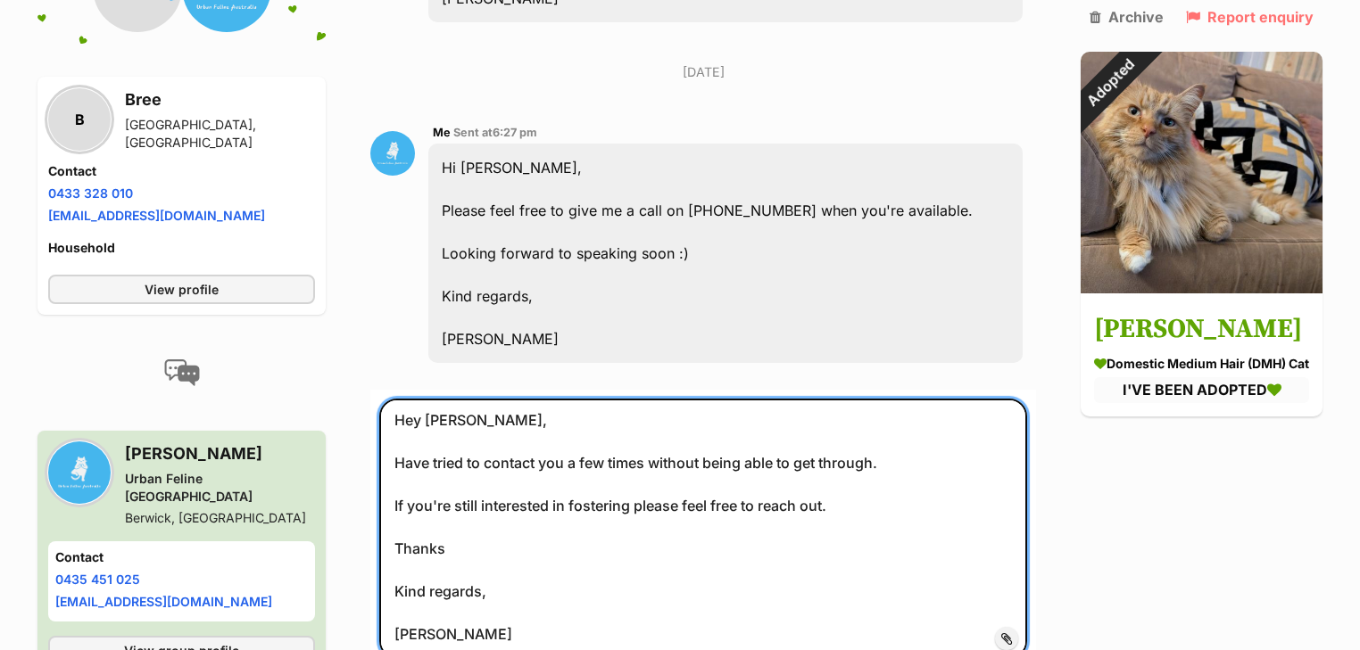
scroll to position [1599, 0]
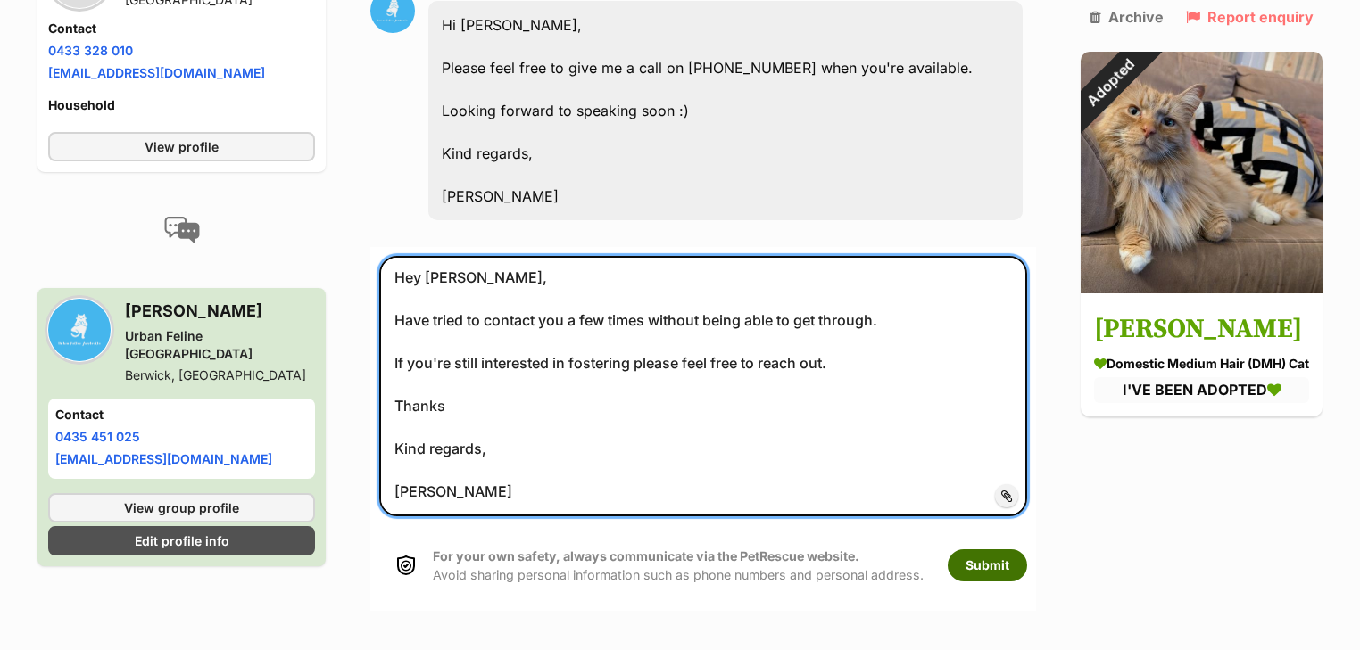
type textarea "Hey [PERSON_NAME], Have tried to contact you a few times without being able to …"
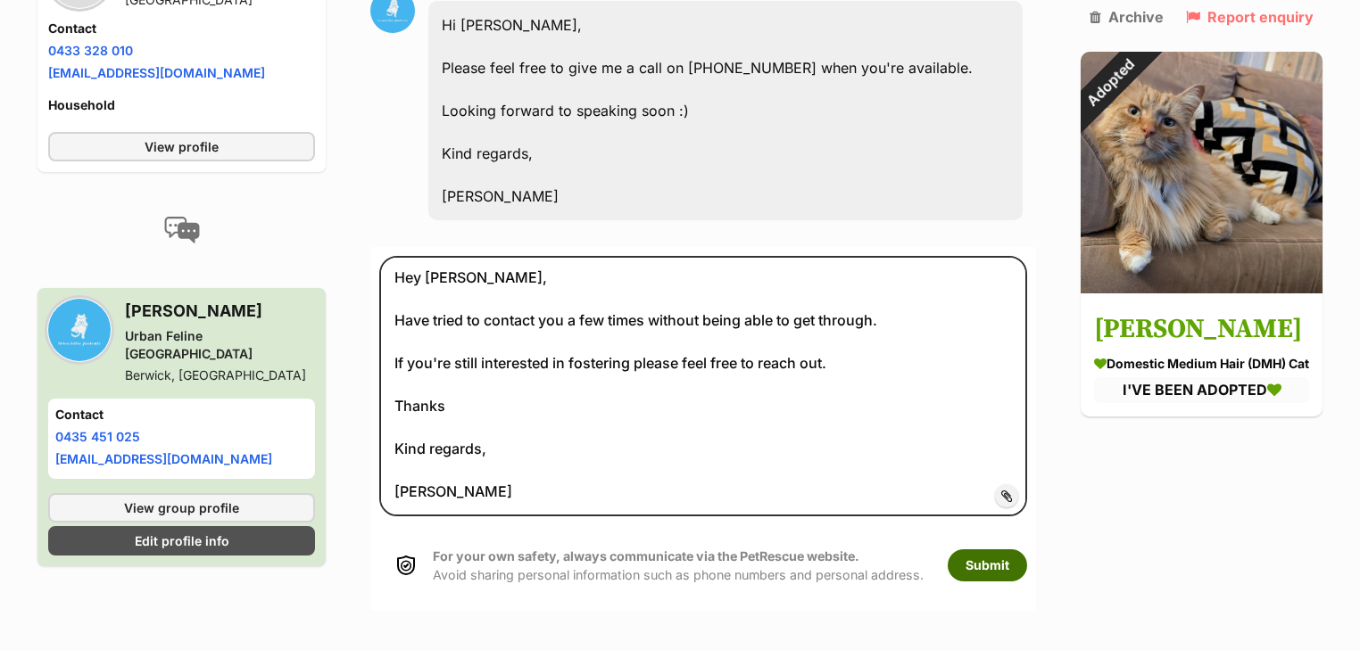
click at [989, 550] on button "Submit" at bounding box center [986, 566] width 79 height 32
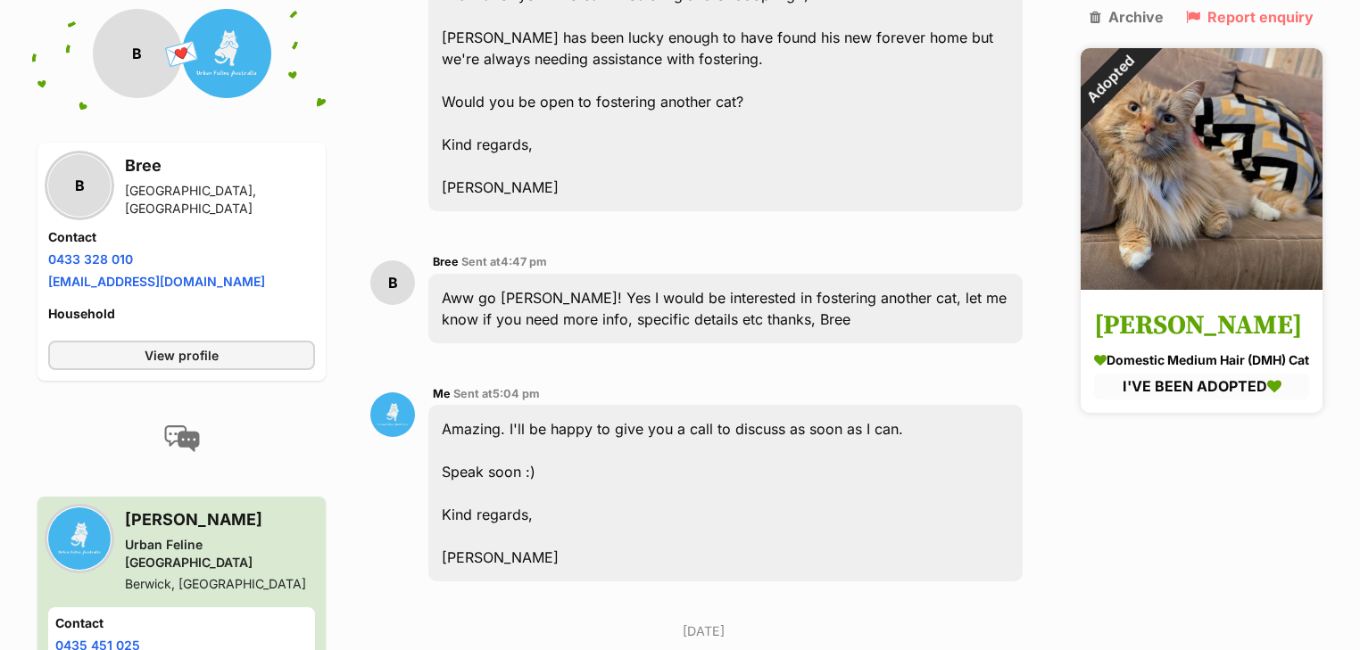
scroll to position [689, 0]
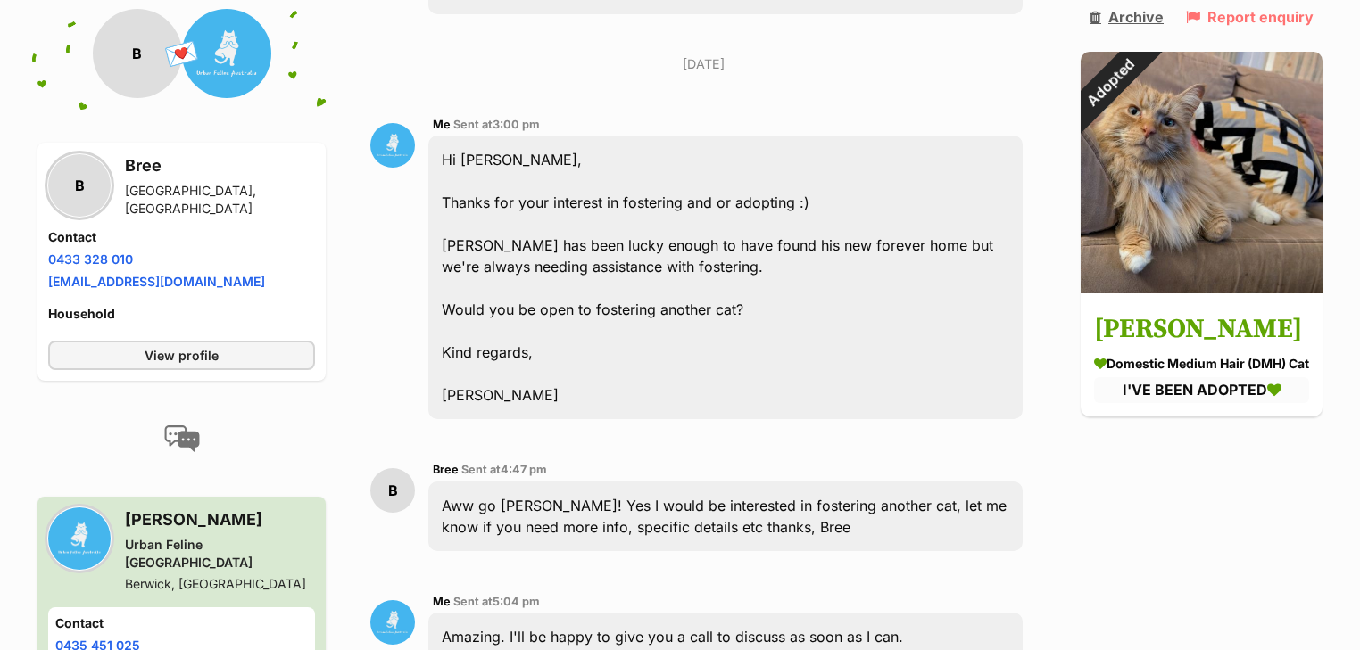
click at [1137, 17] on link "Archive" at bounding box center [1126, 17] width 74 height 16
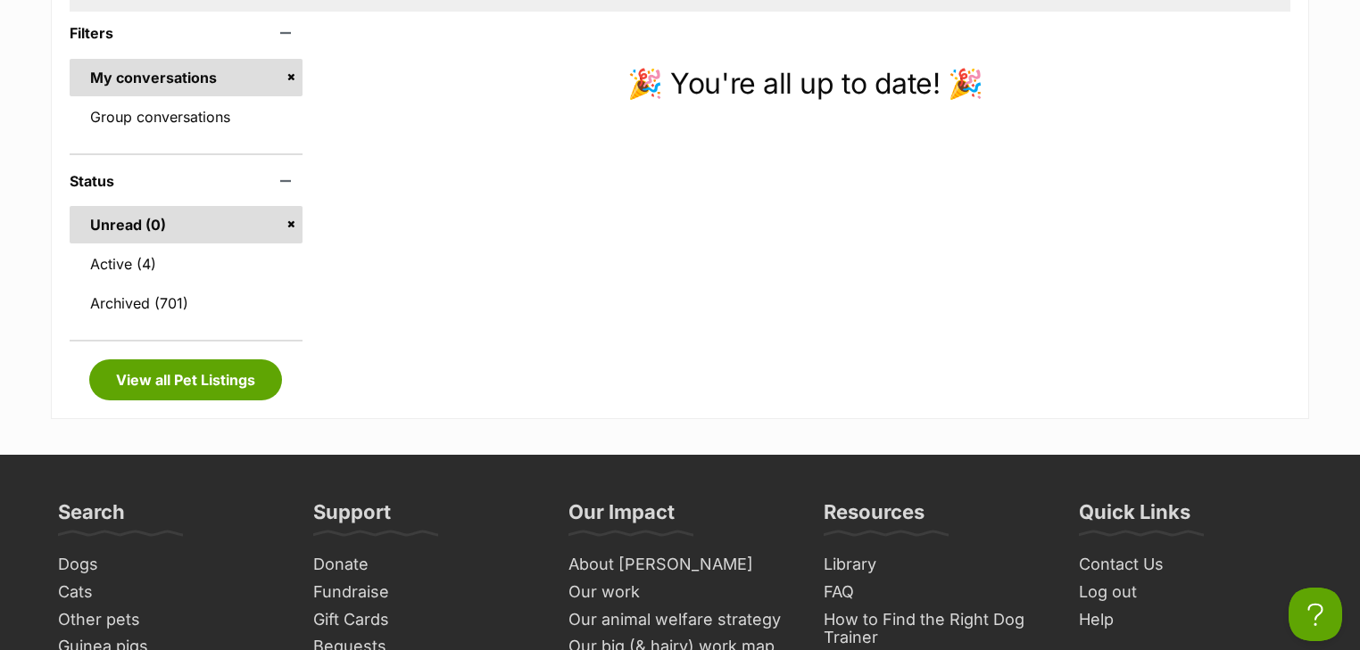
scroll to position [357, 0]
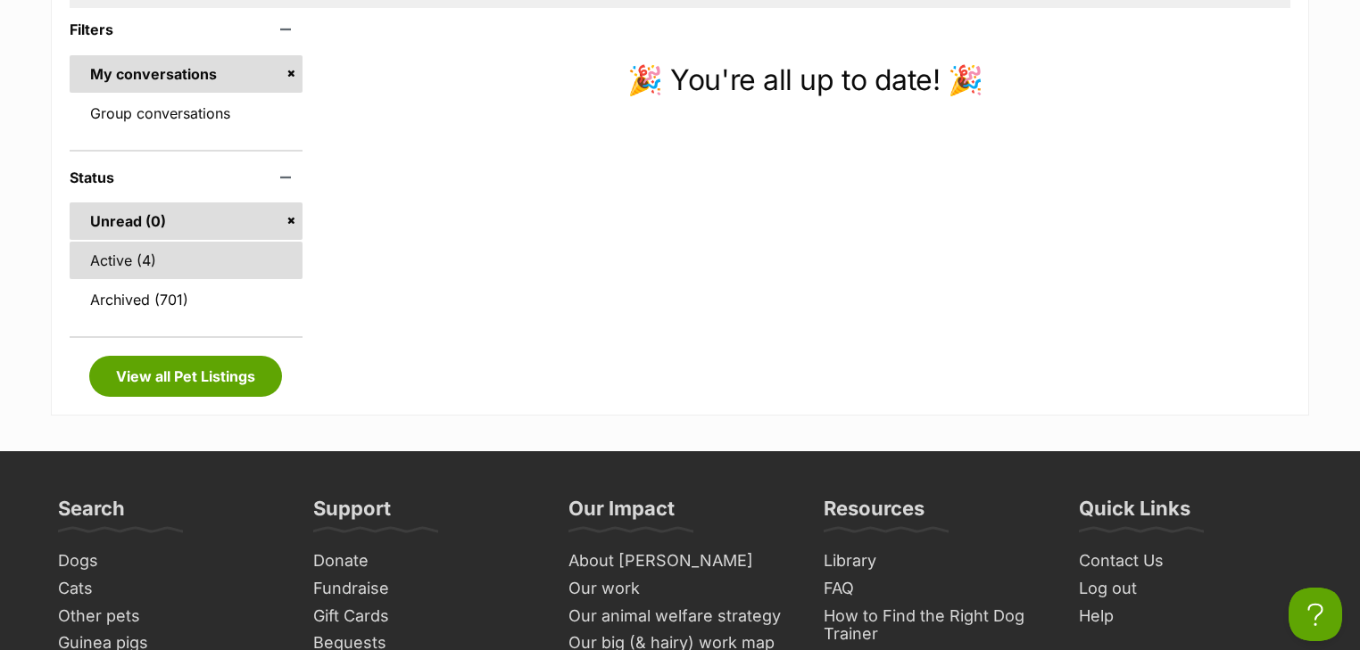
click at [149, 260] on link "Active (4)" at bounding box center [186, 260] width 233 height 37
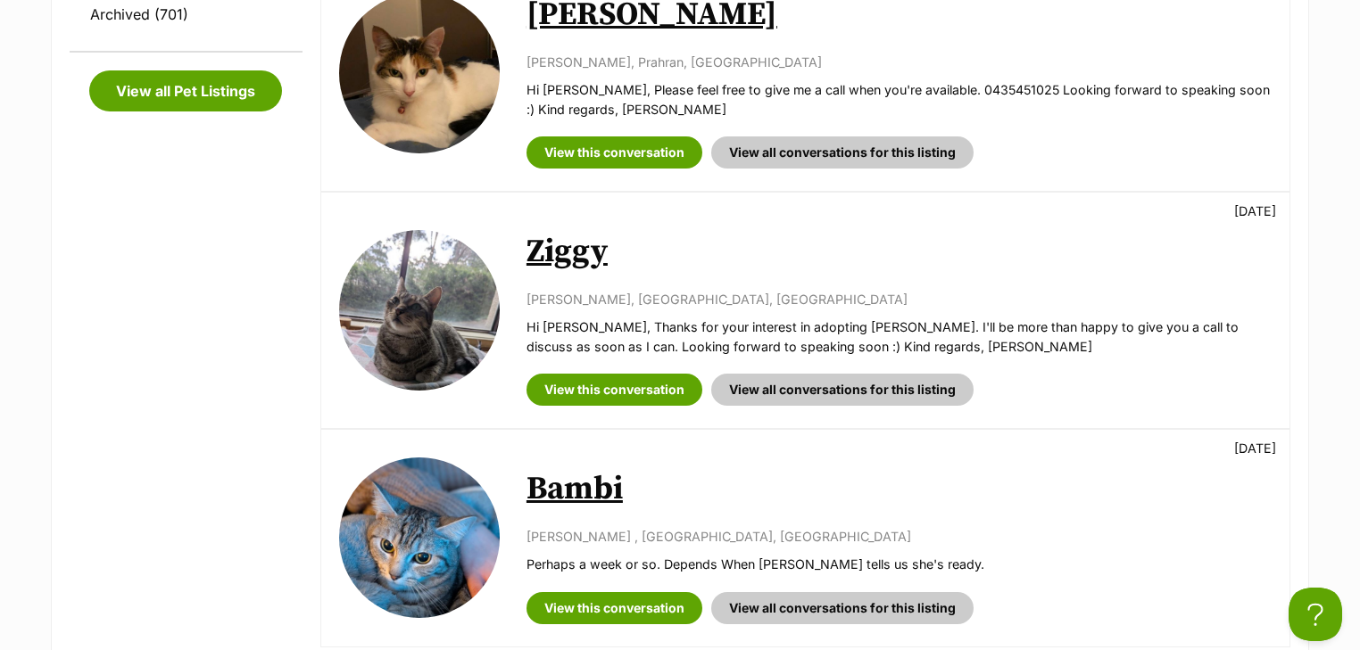
scroll to position [500, 0]
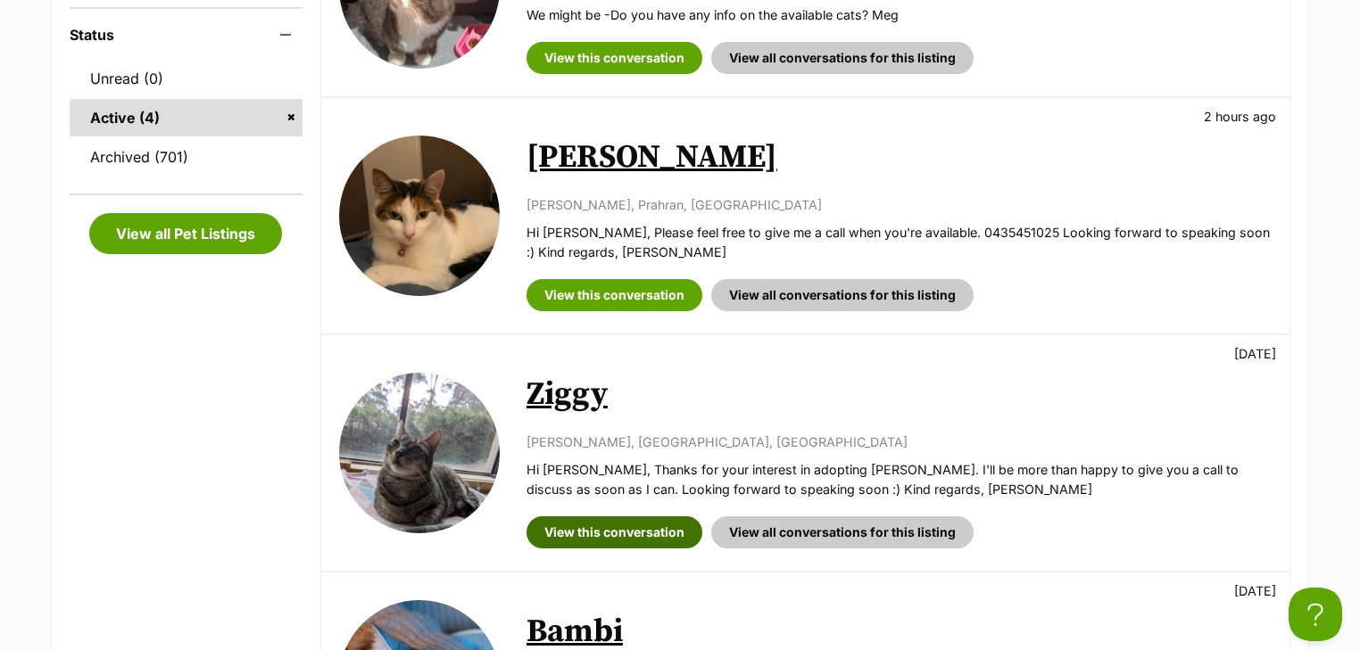
click at [616, 525] on link "View this conversation" at bounding box center [614, 533] width 176 height 32
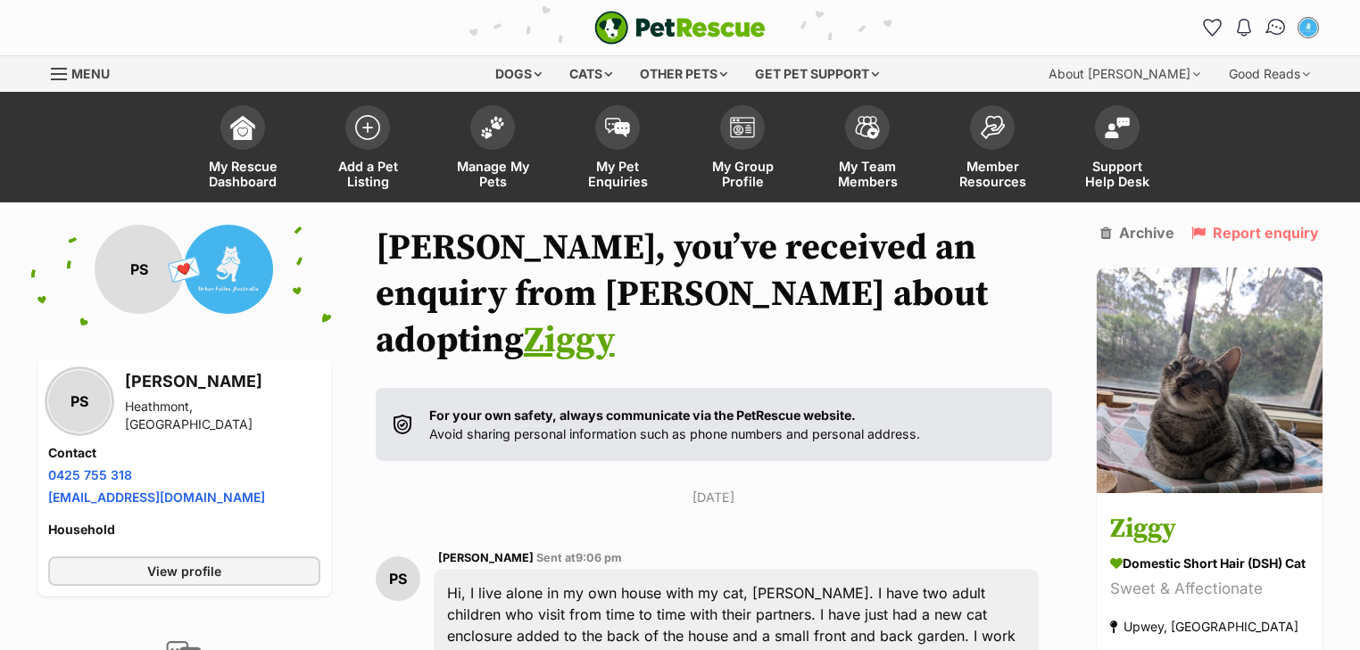
click at [1270, 35] on img "Conversations" at bounding box center [1276, 27] width 24 height 23
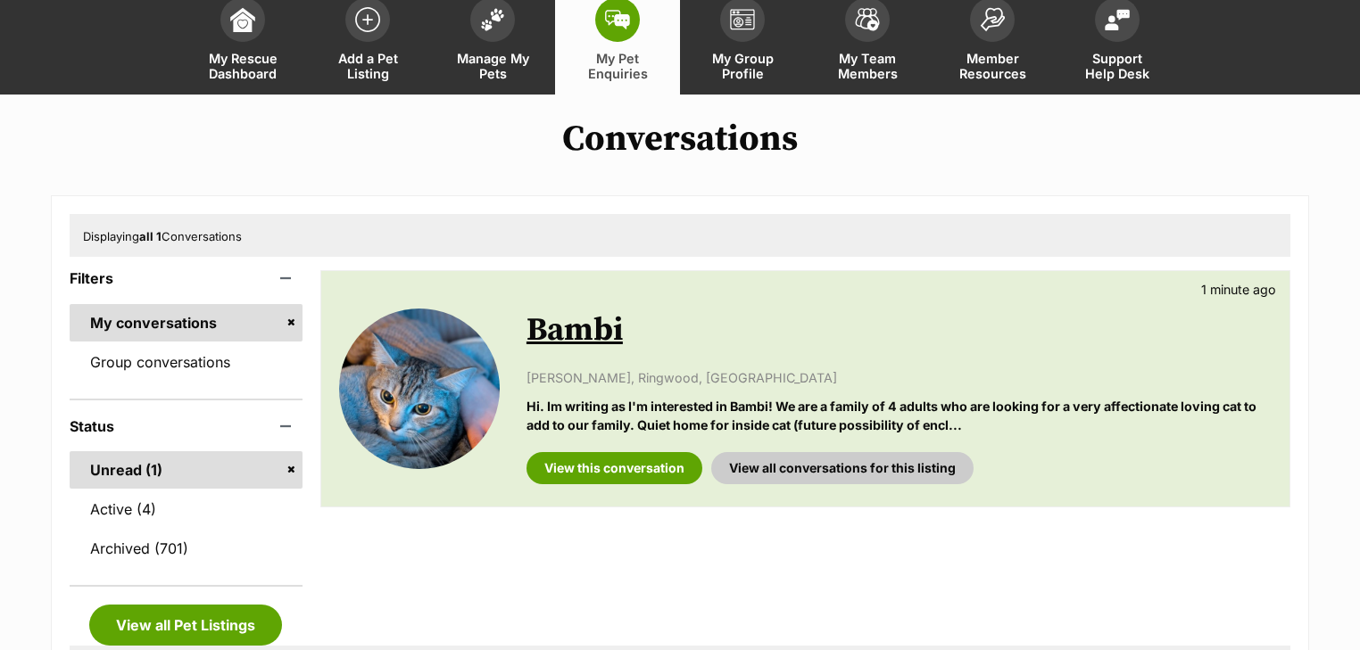
scroll to position [143, 0]
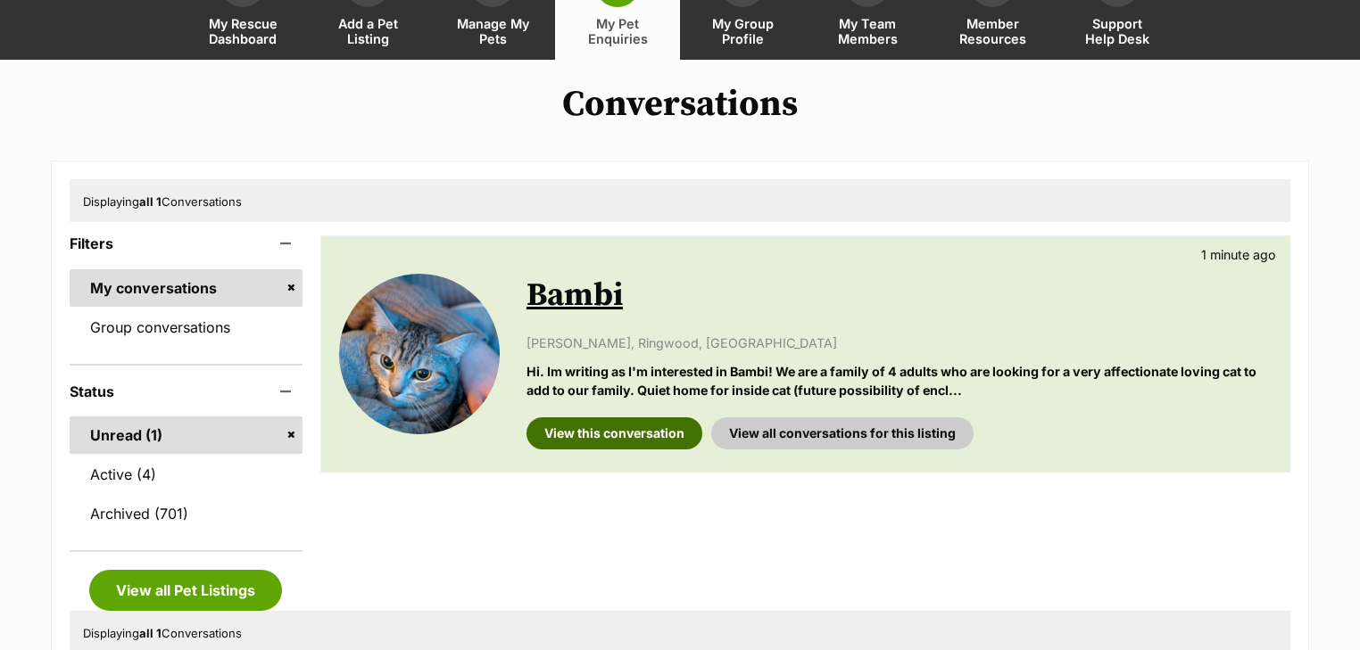
click at [620, 437] on link "View this conversation" at bounding box center [614, 434] width 176 height 32
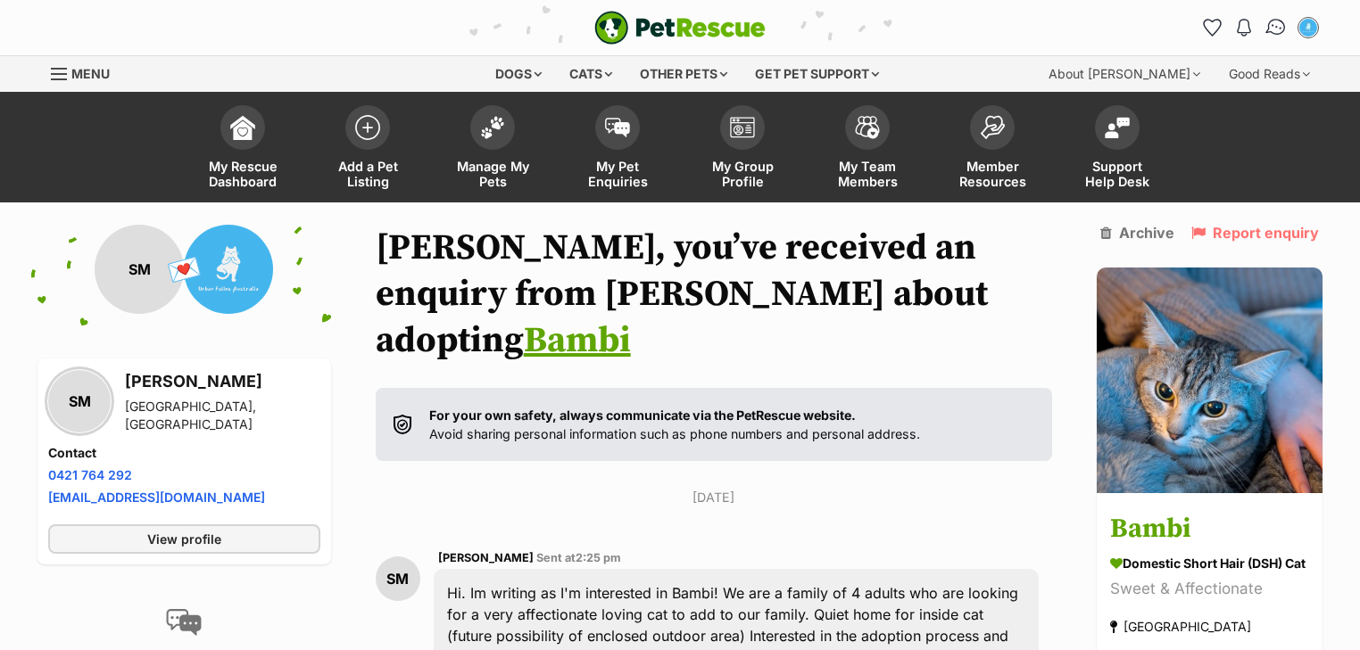
click at [1275, 29] on img "Conversations" at bounding box center [1276, 27] width 24 height 23
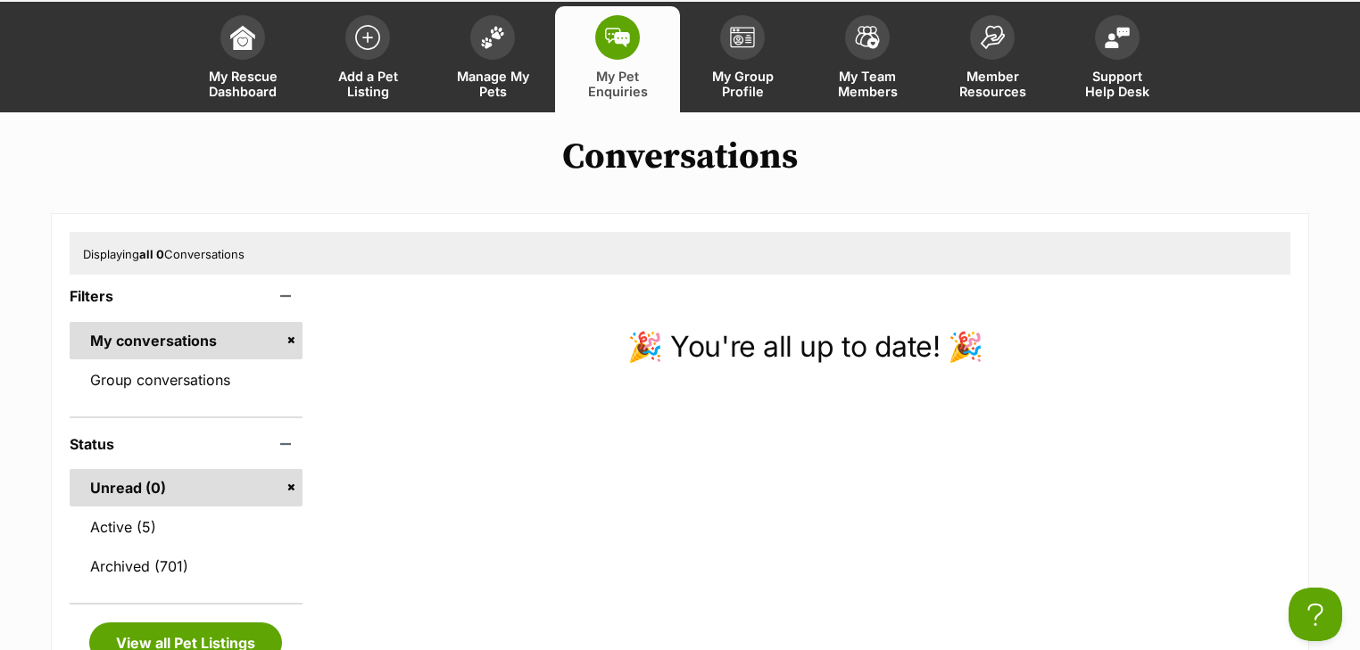
scroll to position [214, 0]
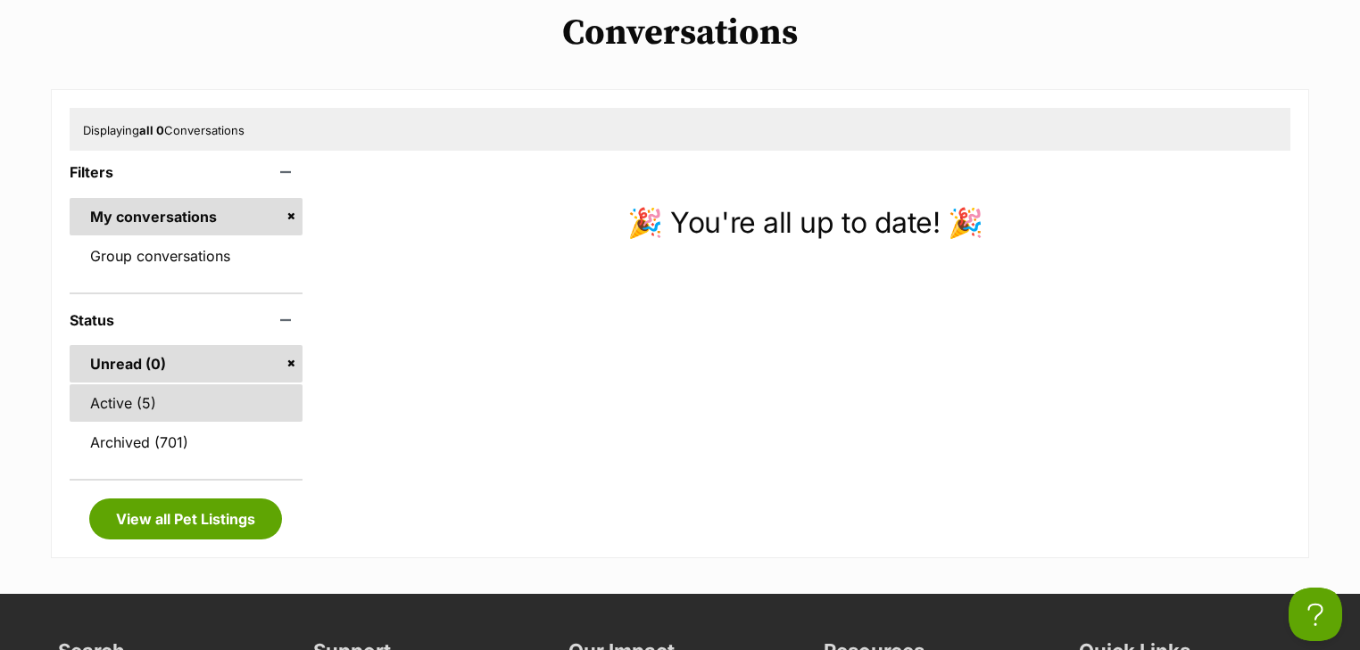
click at [197, 400] on link "Active (5)" at bounding box center [186, 403] width 233 height 37
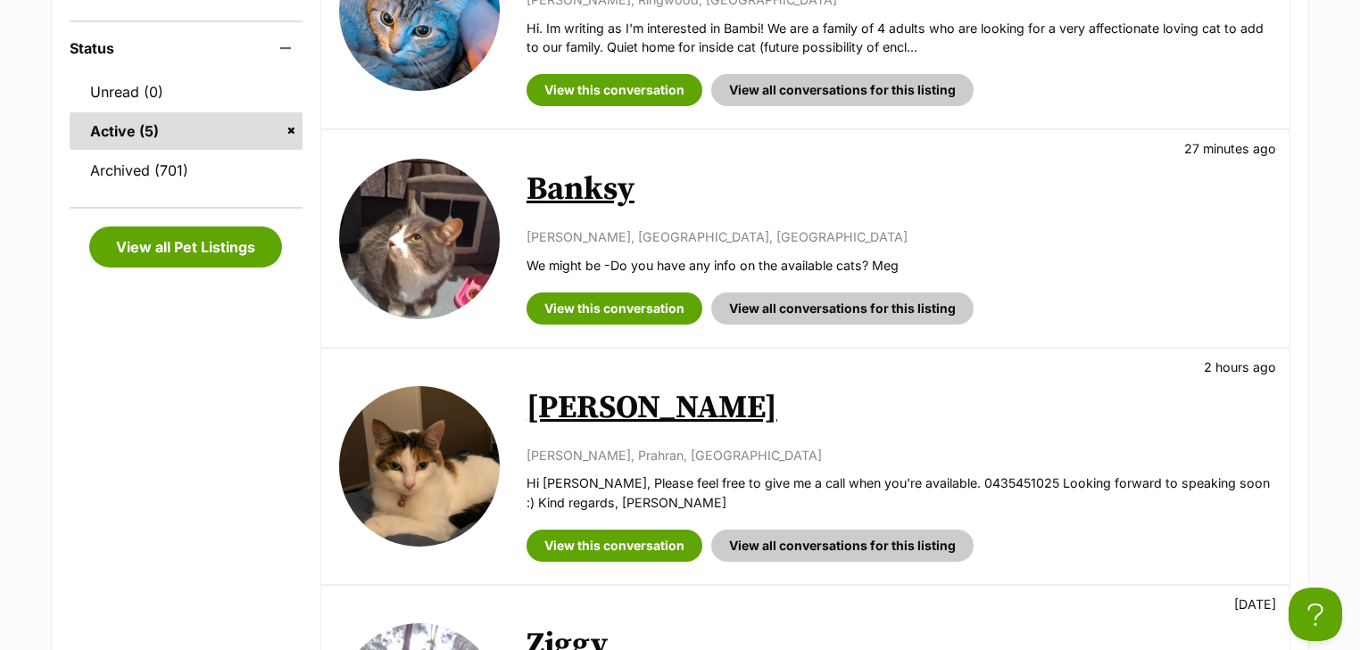
scroll to position [357, 0]
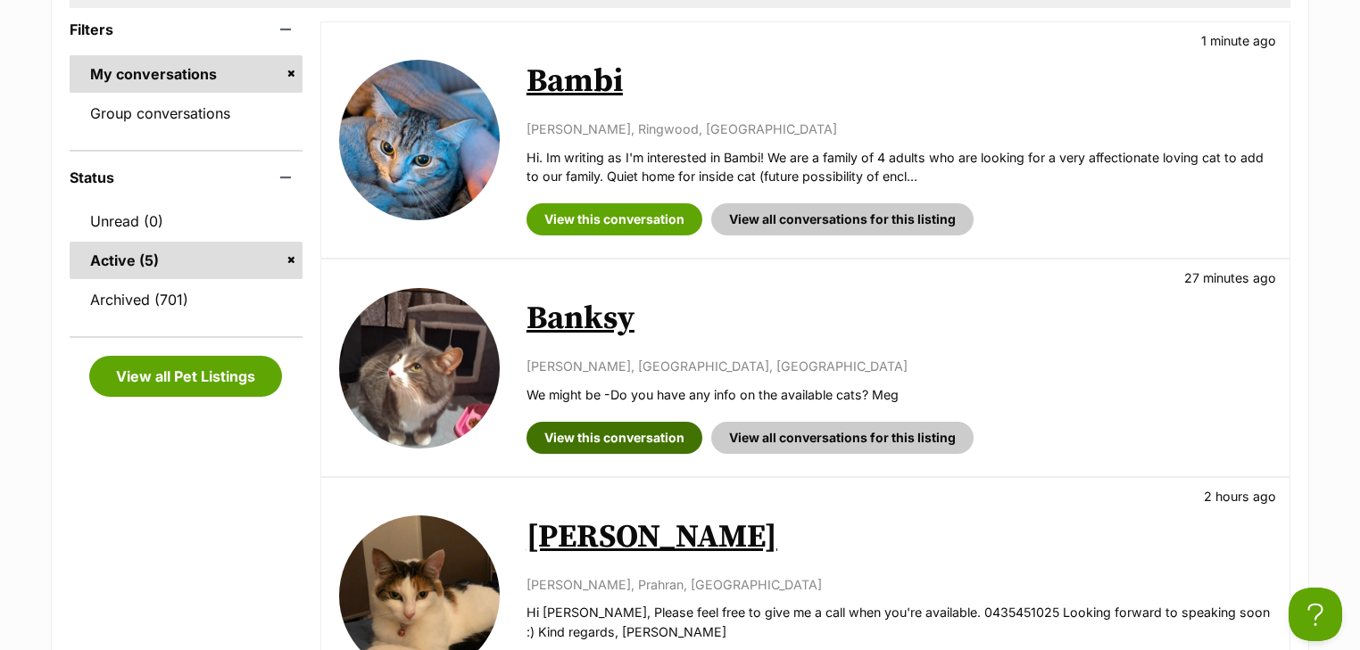
click at [603, 438] on link "View this conversation" at bounding box center [614, 438] width 176 height 32
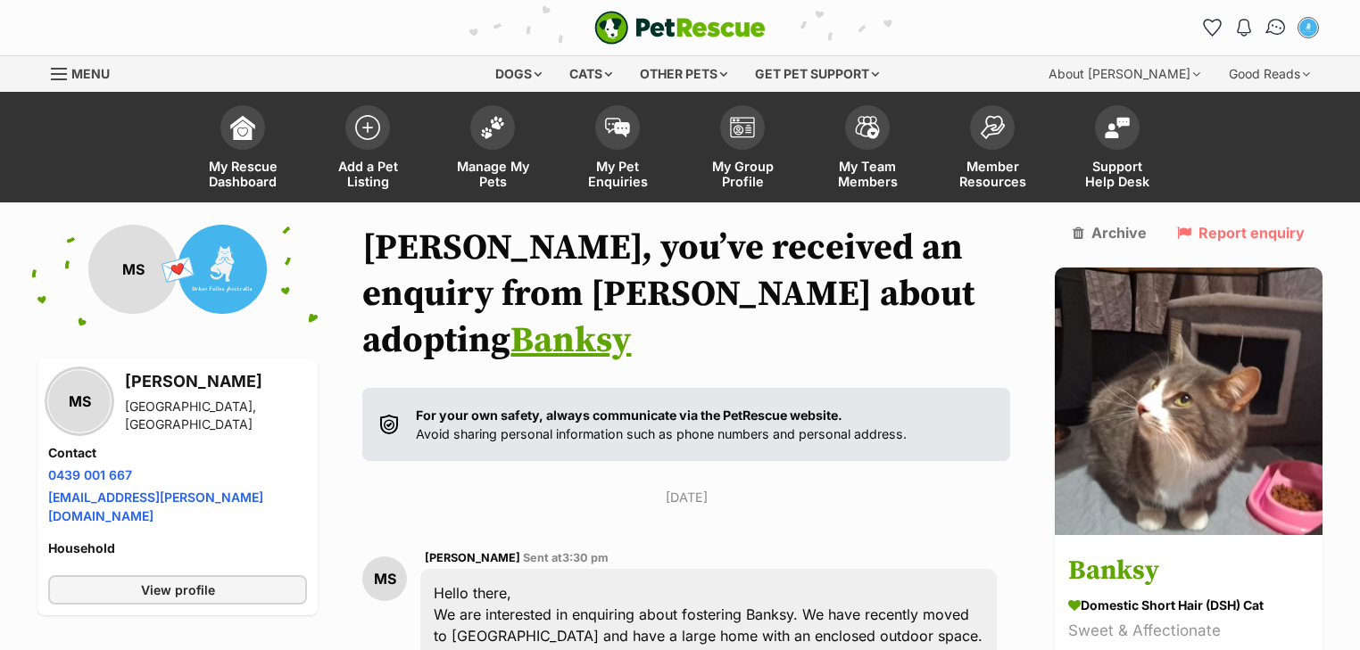
click at [1269, 32] on img "Conversations" at bounding box center [1276, 27] width 24 height 23
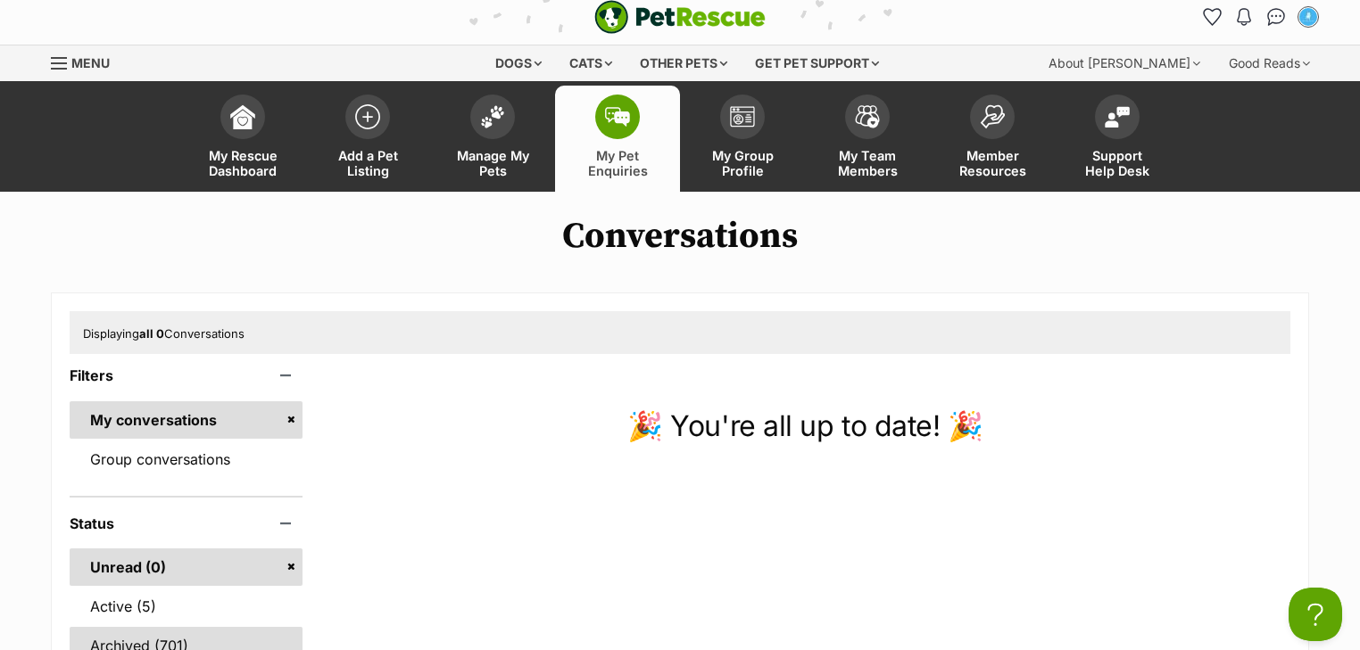
scroll to position [214, 0]
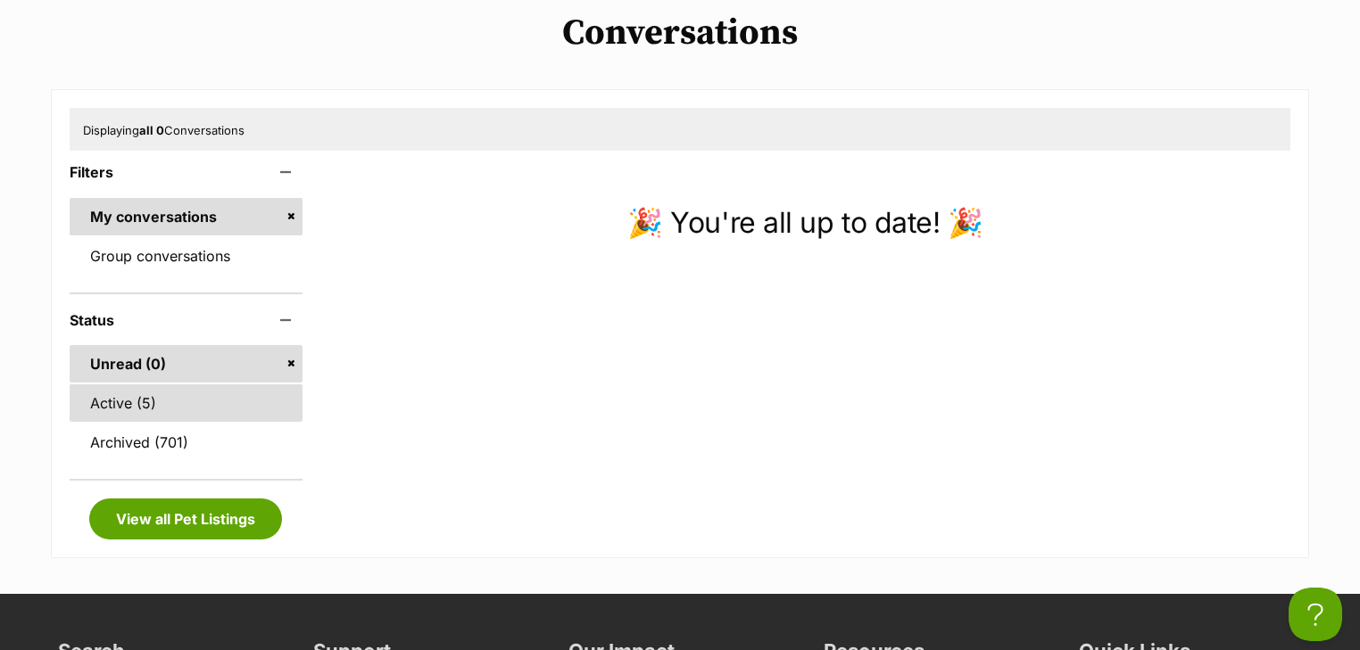
click at [193, 410] on link "Active (5)" at bounding box center [186, 403] width 233 height 37
